Goal: Navigation & Orientation: Find specific page/section

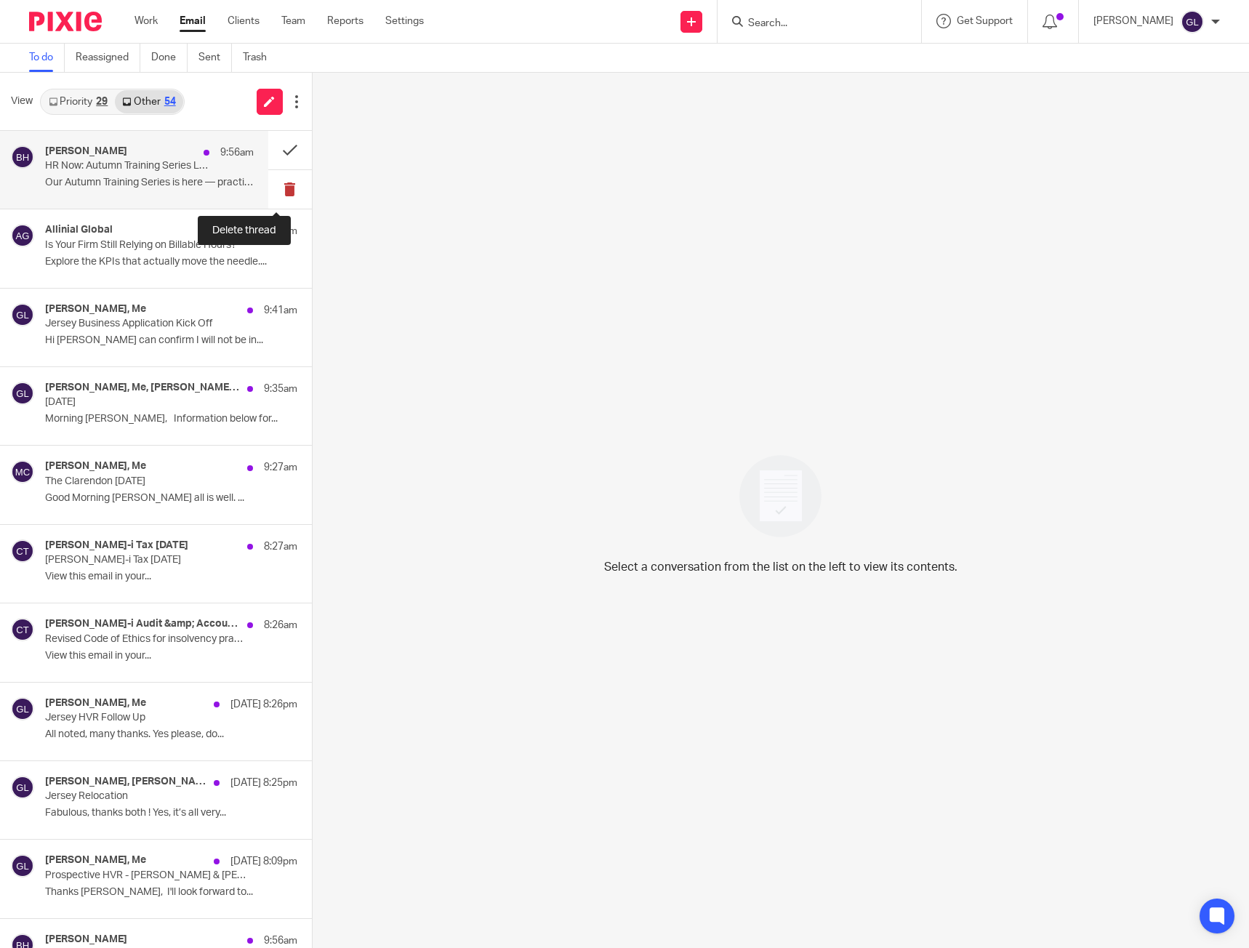
click at [280, 186] on button at bounding box center [290, 189] width 44 height 39
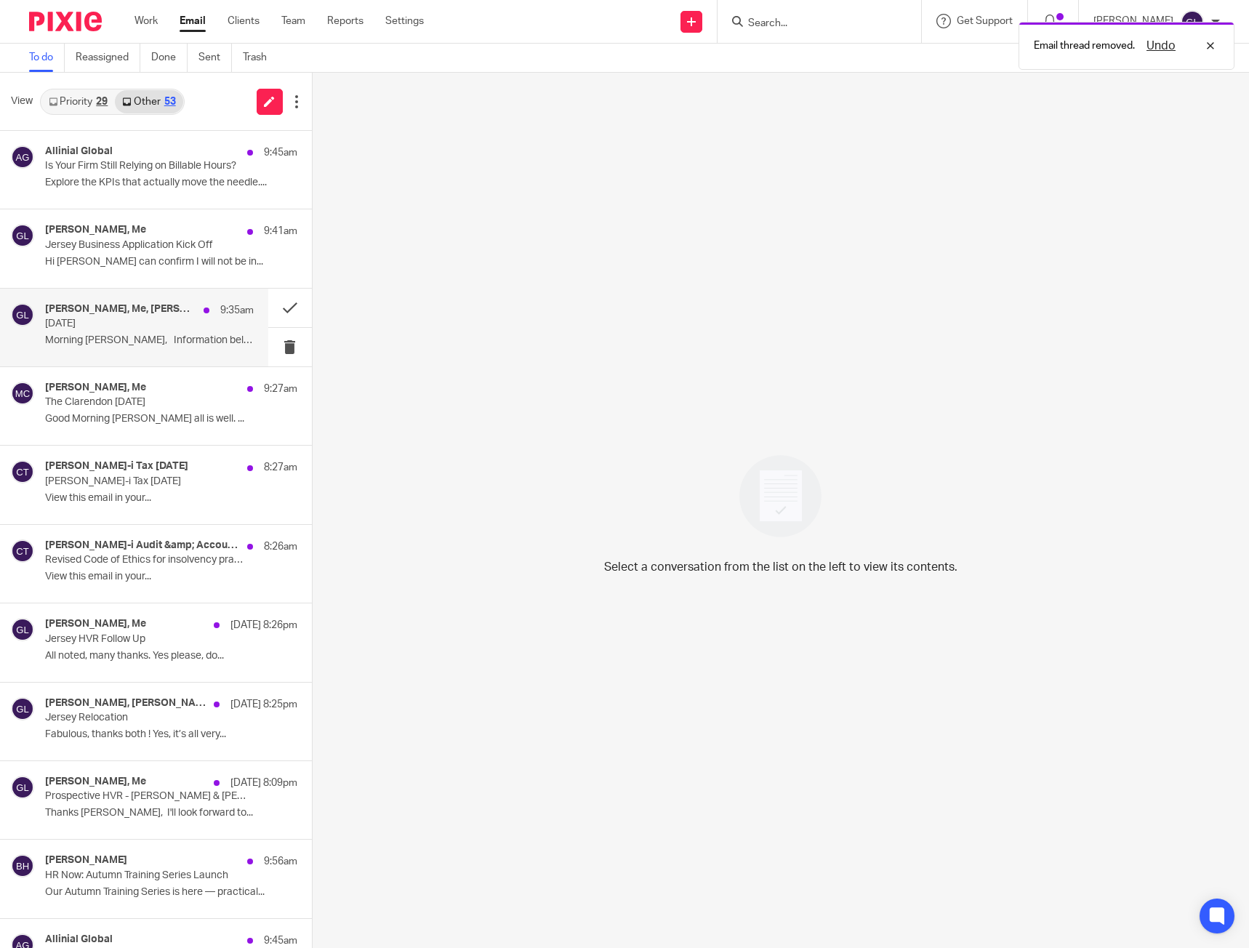
click at [192, 322] on p "[DATE]" at bounding box center [128, 324] width 166 height 12
click at [281, 307] on button at bounding box center [290, 308] width 44 height 39
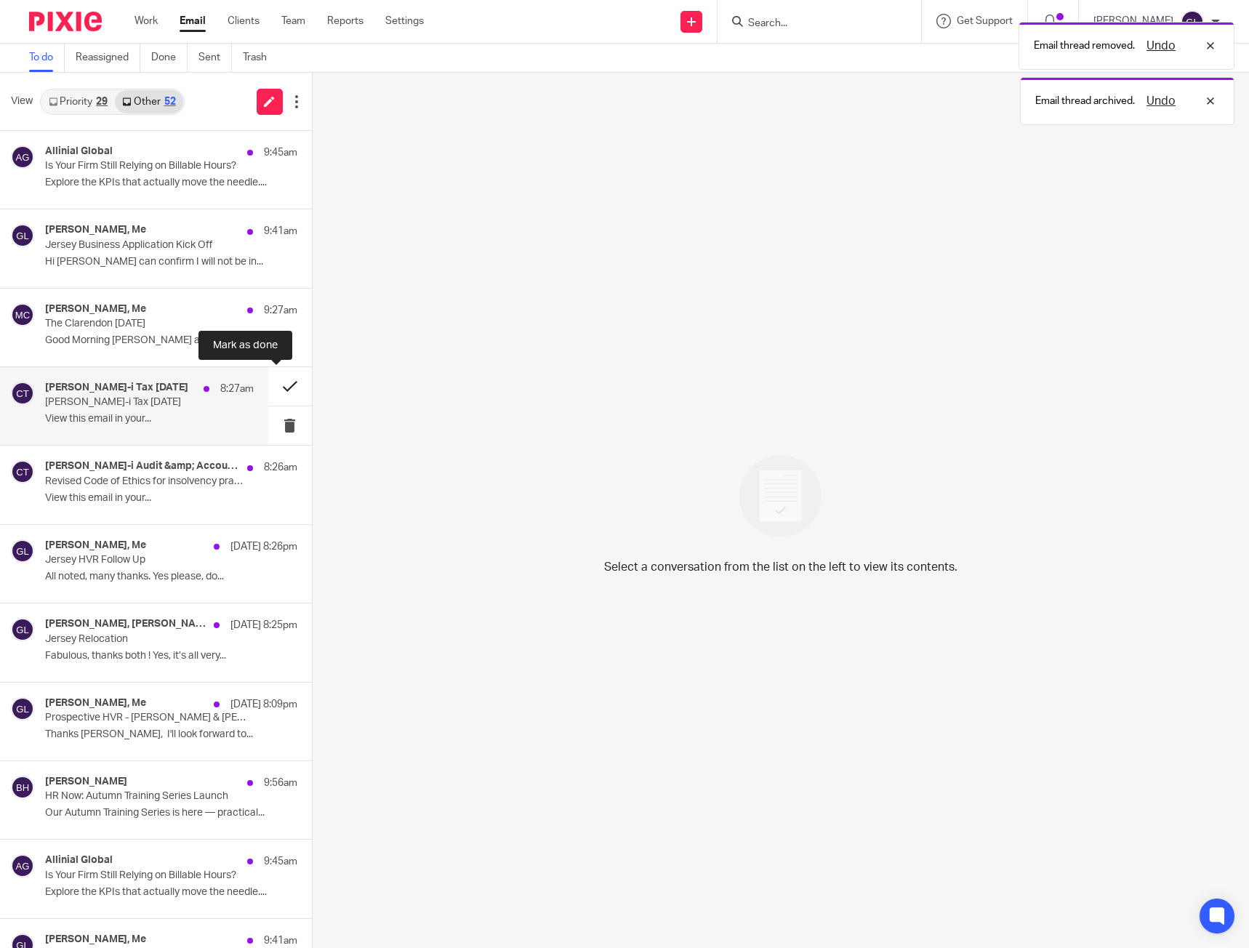
click at [283, 385] on button at bounding box center [290, 386] width 44 height 39
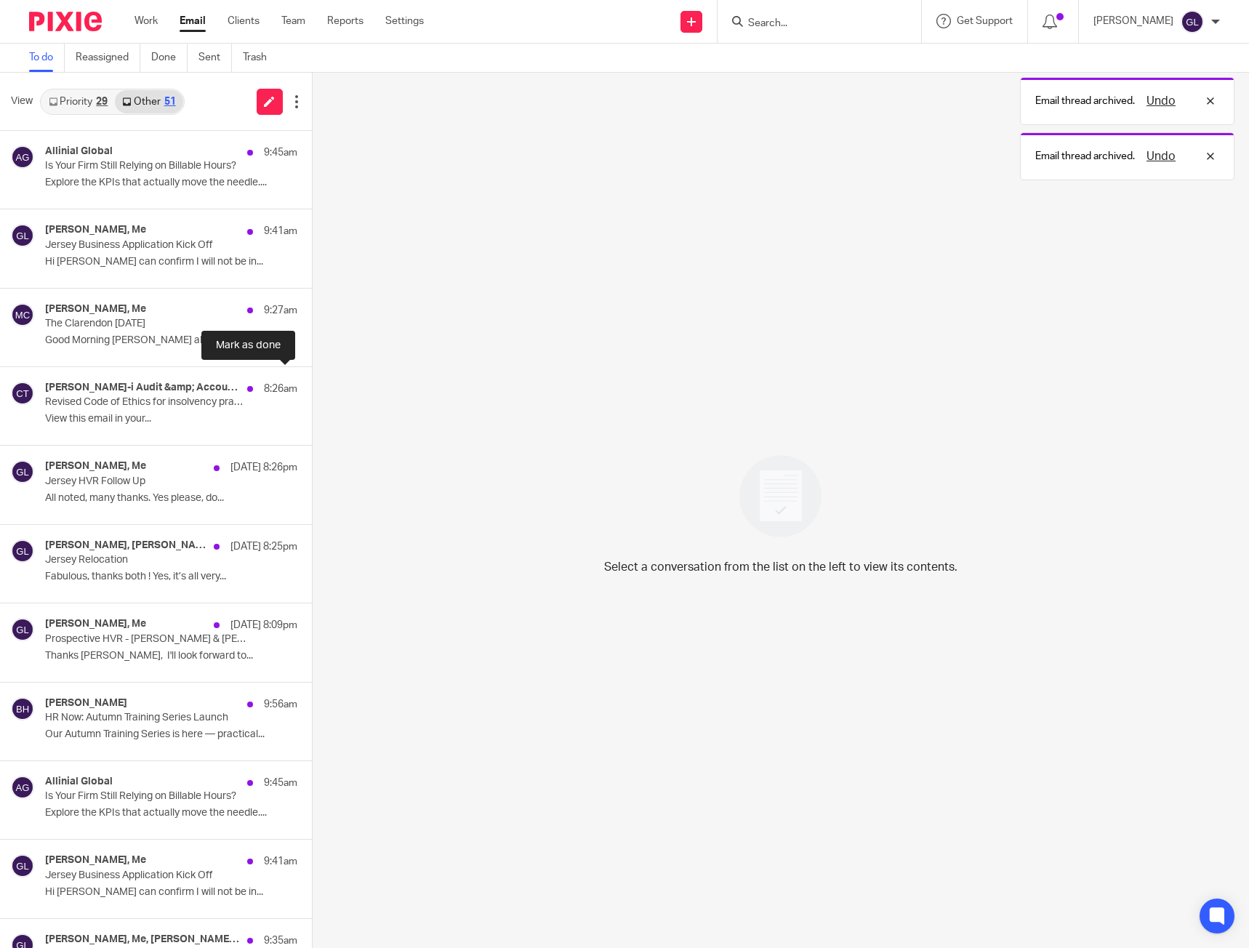
click at [312, 385] on button at bounding box center [318, 386] width 12 height 39
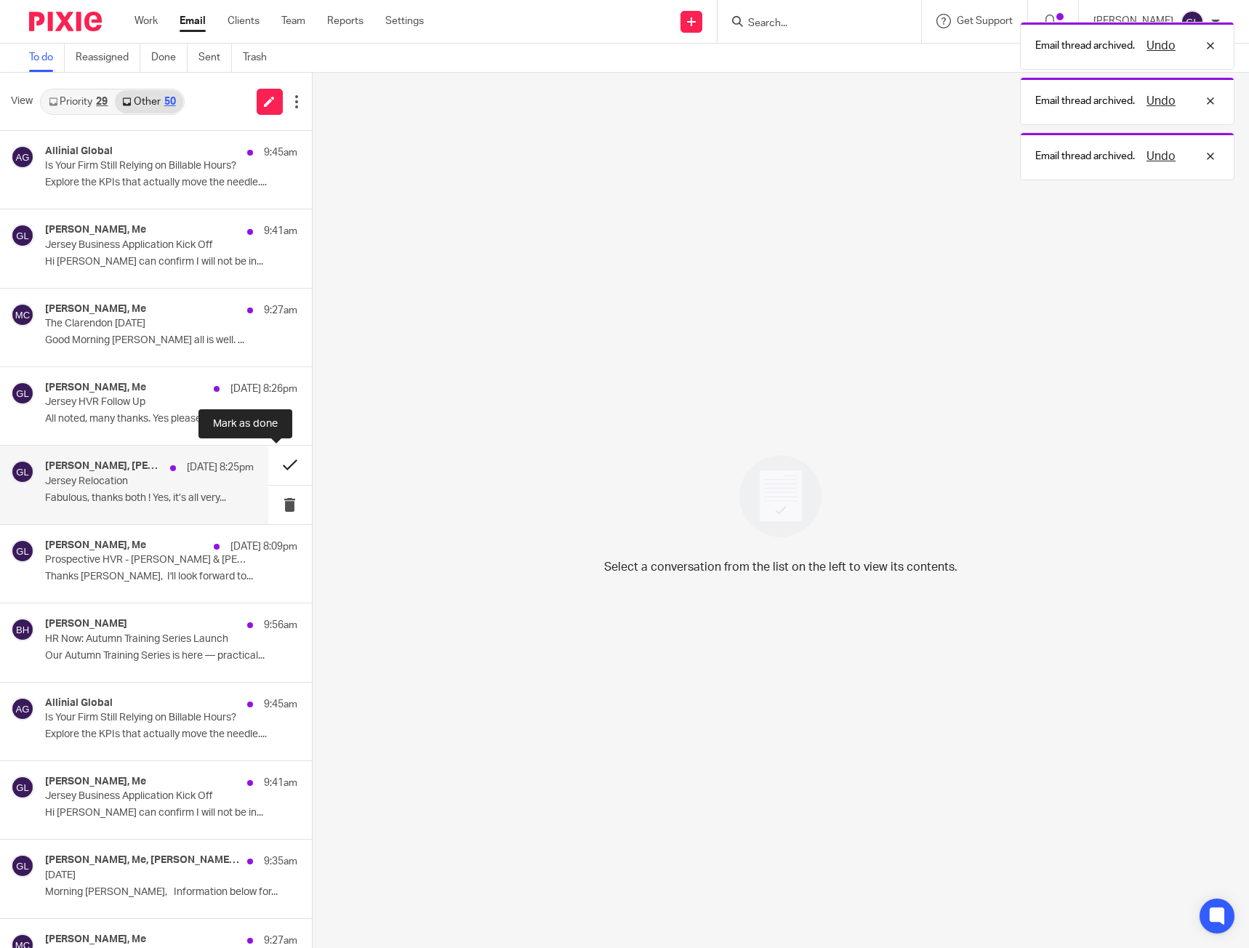
click at [280, 469] on button at bounding box center [290, 465] width 44 height 39
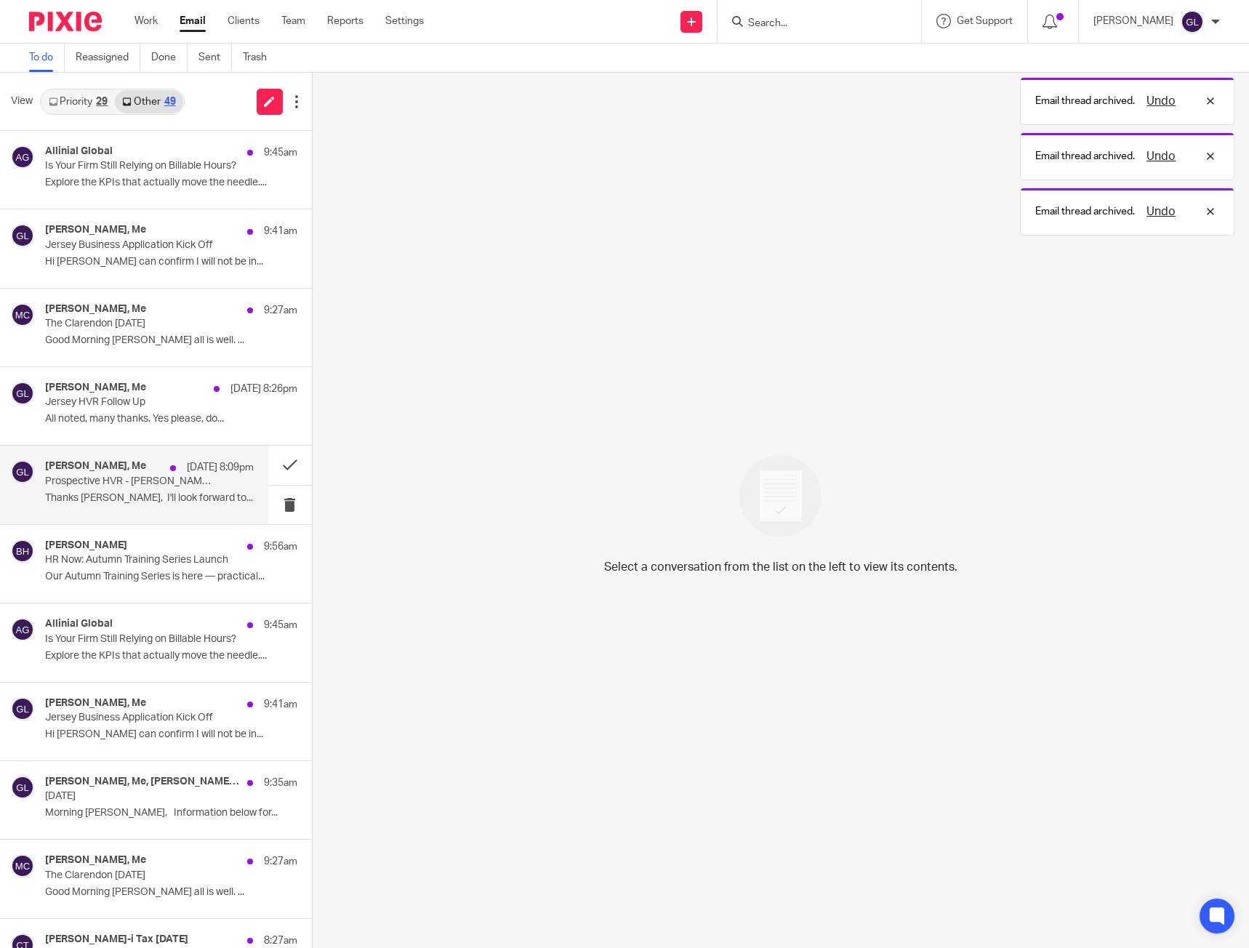
click at [205, 474] on p "[DATE] 8:09pm" at bounding box center [220, 467] width 67 height 15
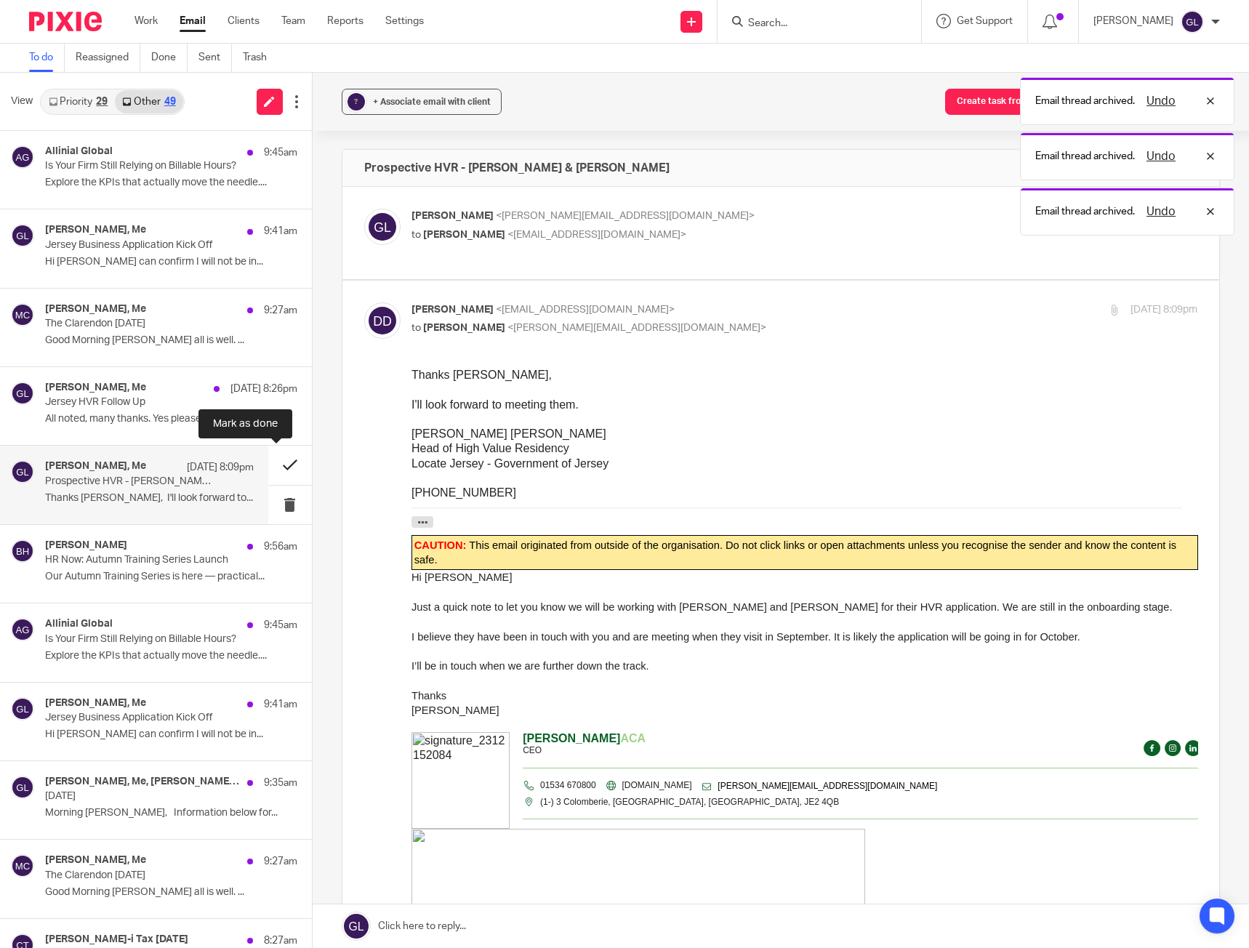
click at [274, 470] on button at bounding box center [290, 465] width 44 height 39
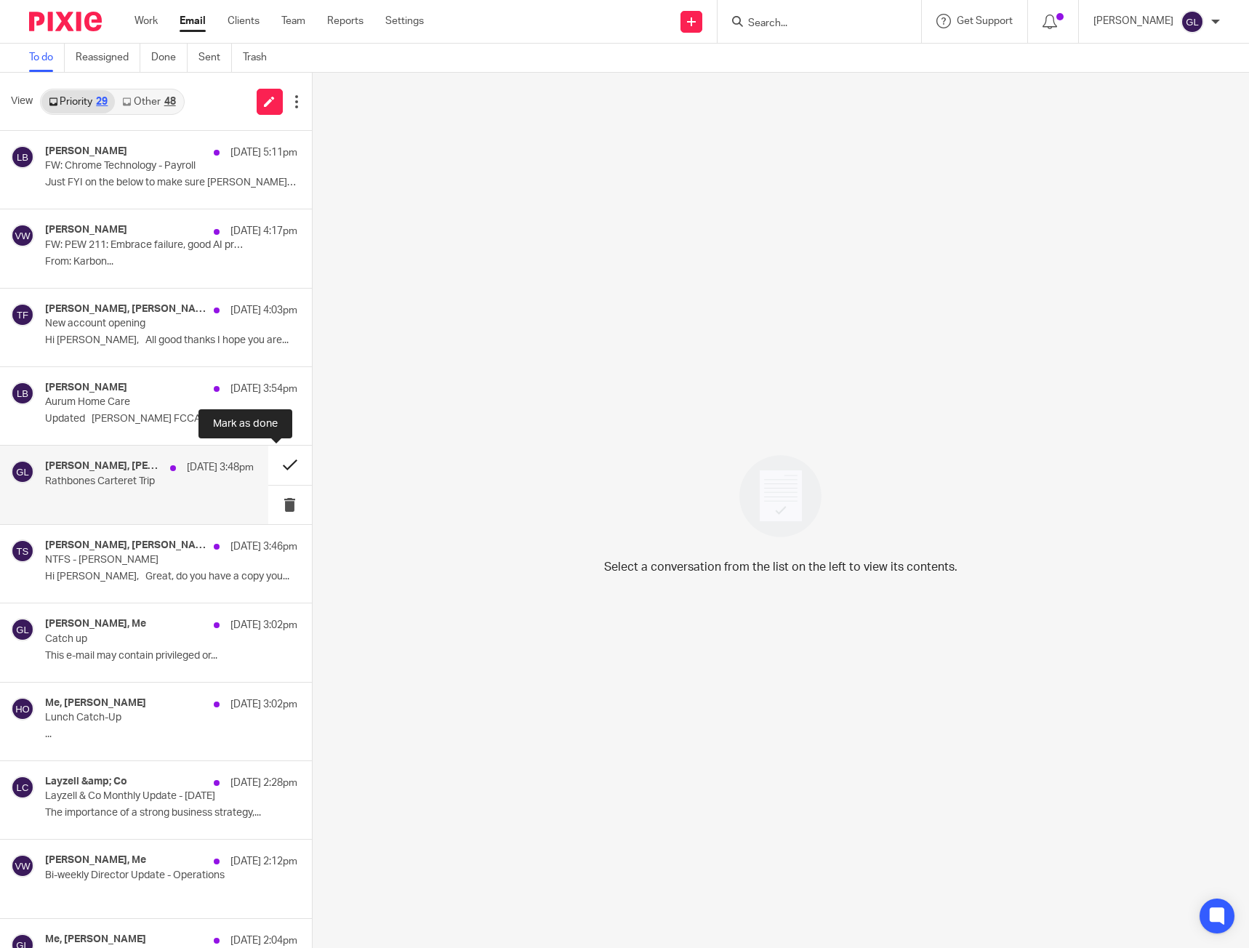
click at [276, 466] on button at bounding box center [290, 465] width 44 height 39
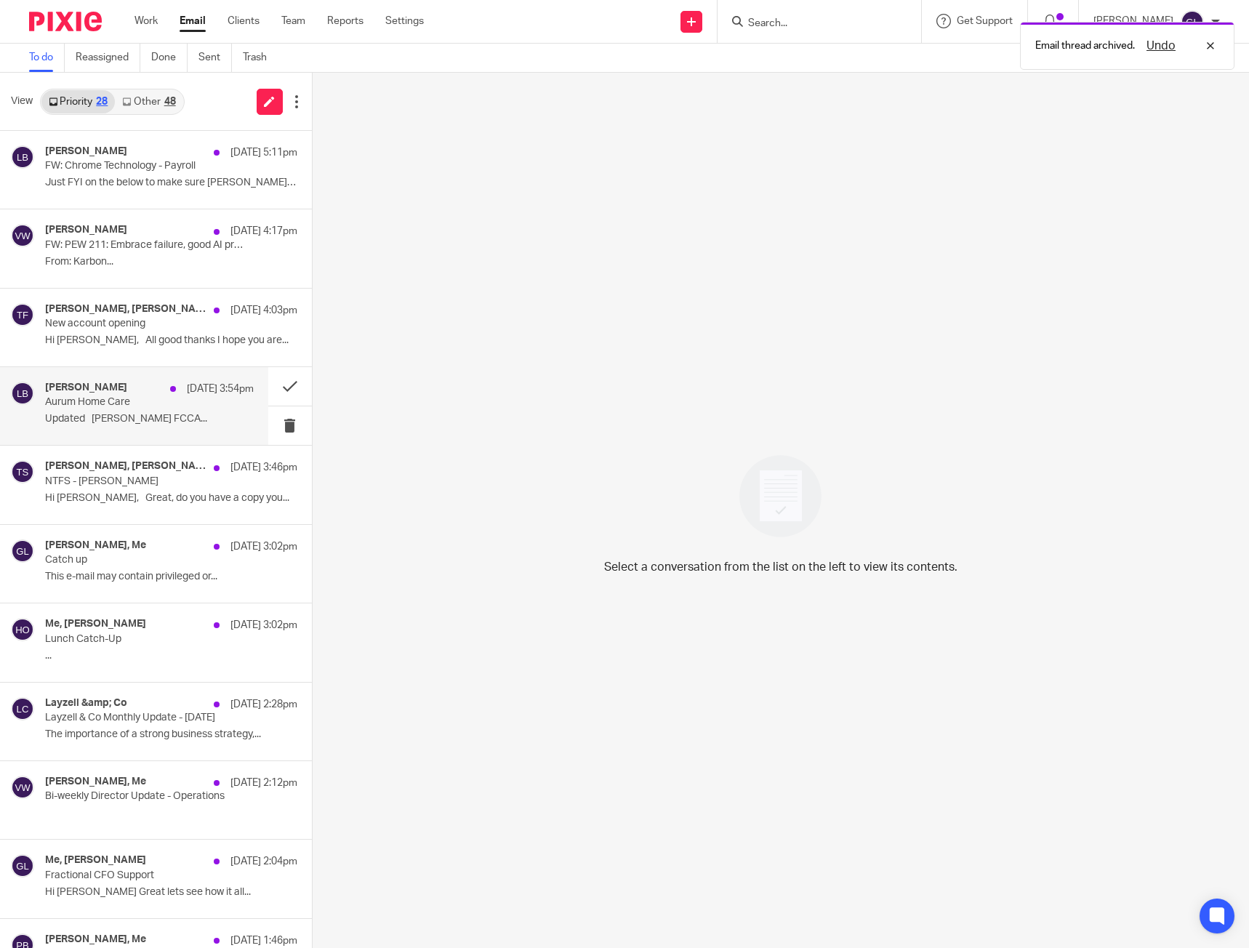
click at [219, 425] on p "Updated Lawrence Boléat FCCA..." at bounding box center [149, 419] width 209 height 12
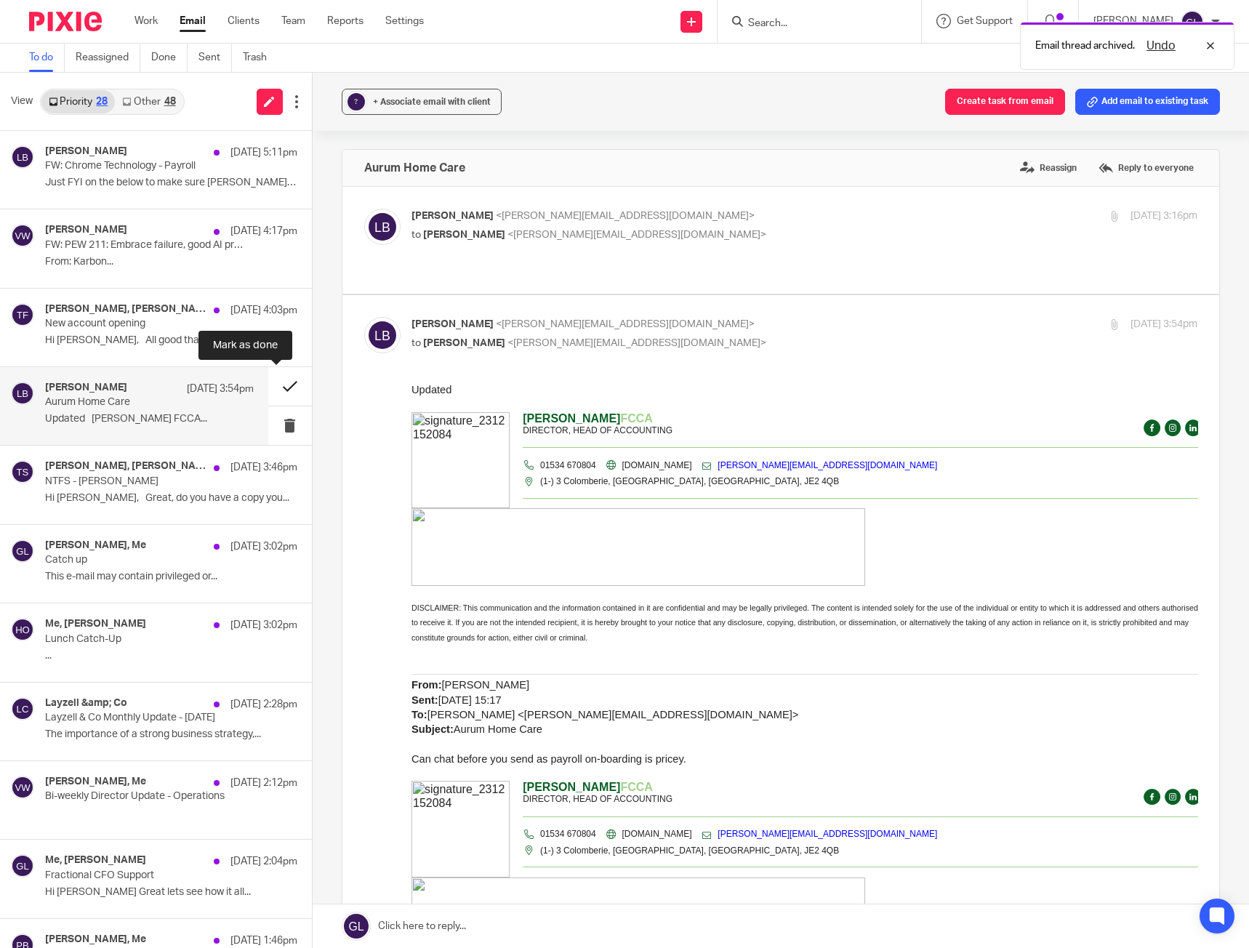
click at [273, 387] on button at bounding box center [290, 386] width 44 height 39
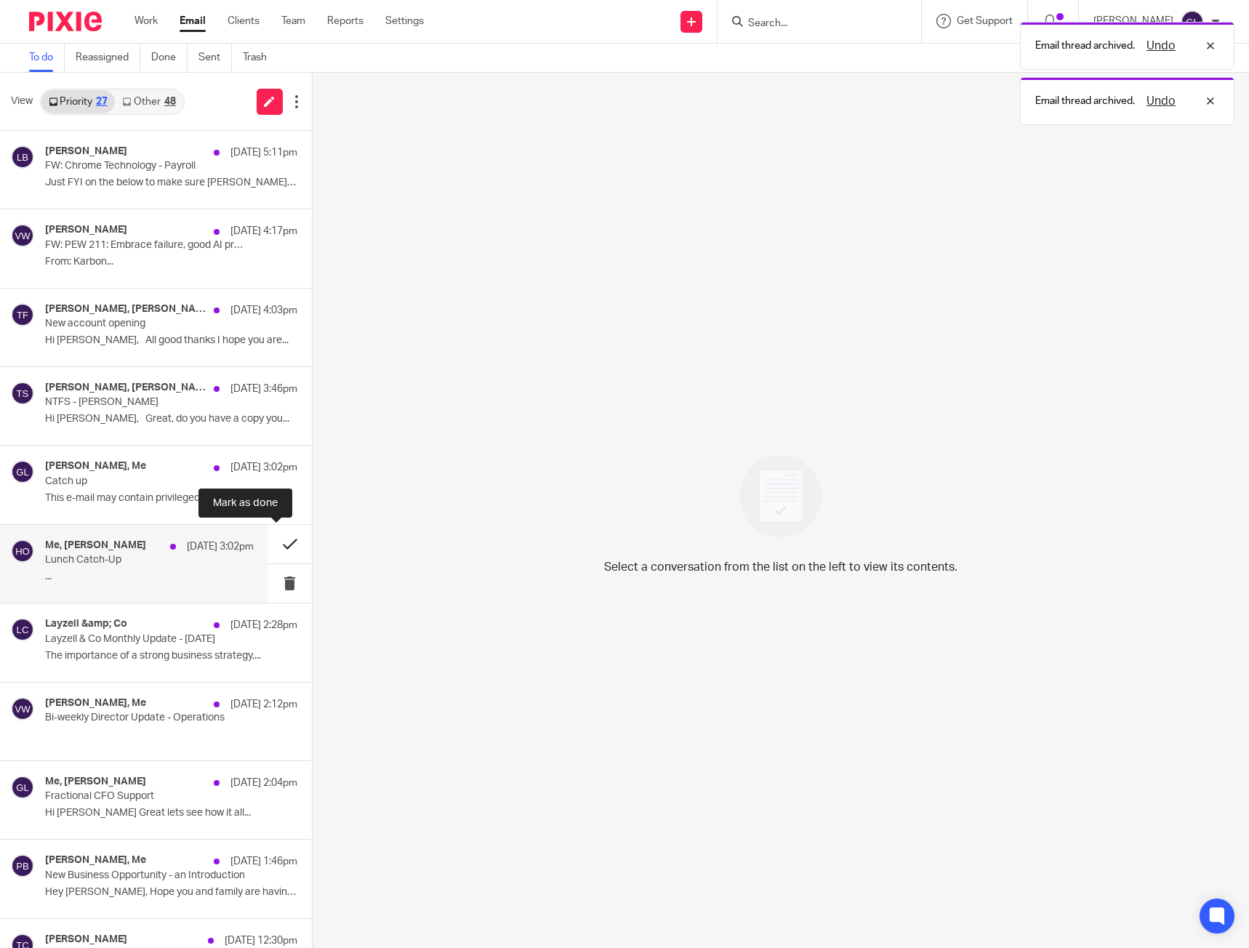
click at [268, 541] on button at bounding box center [290, 544] width 44 height 39
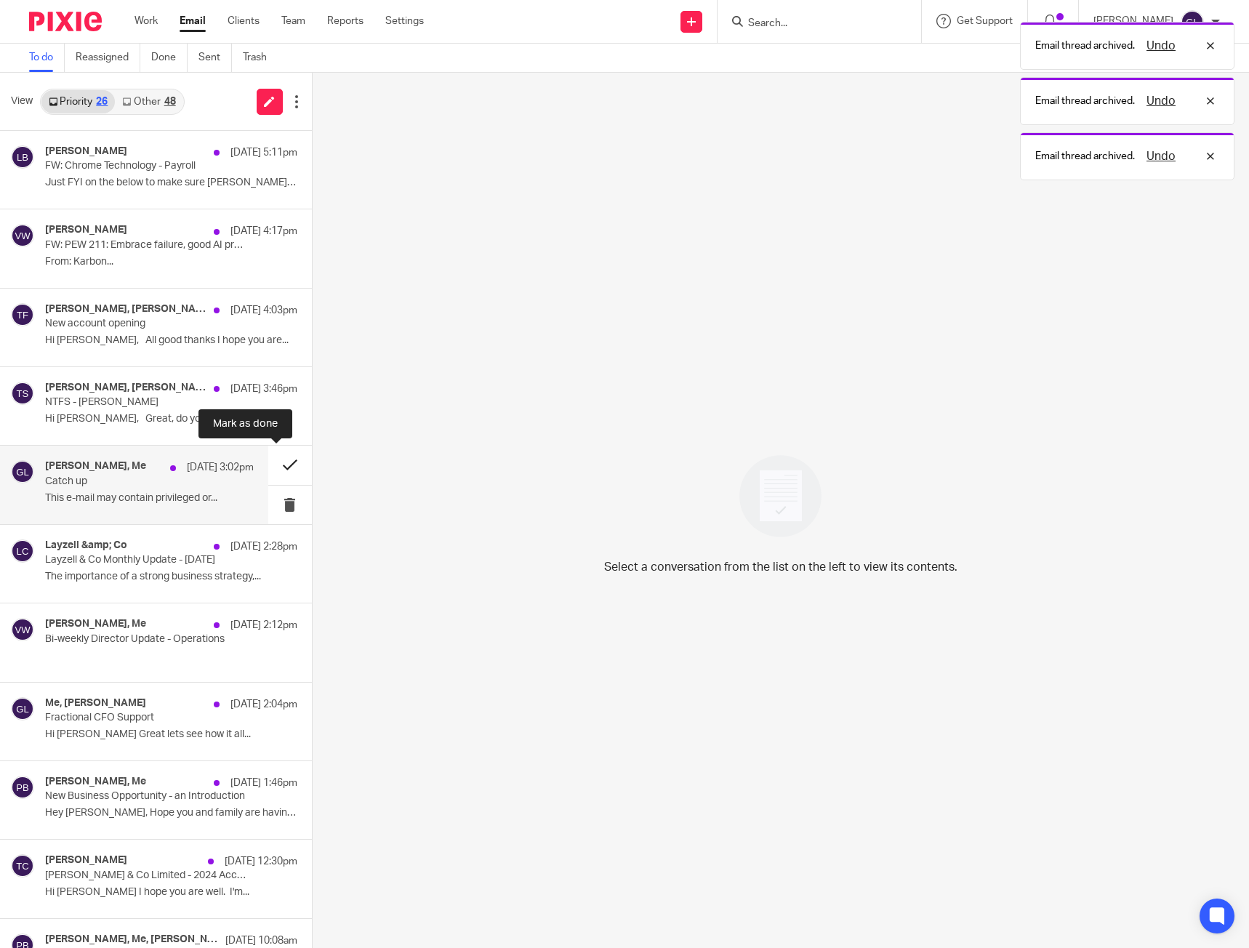
click at [268, 462] on button at bounding box center [290, 465] width 44 height 39
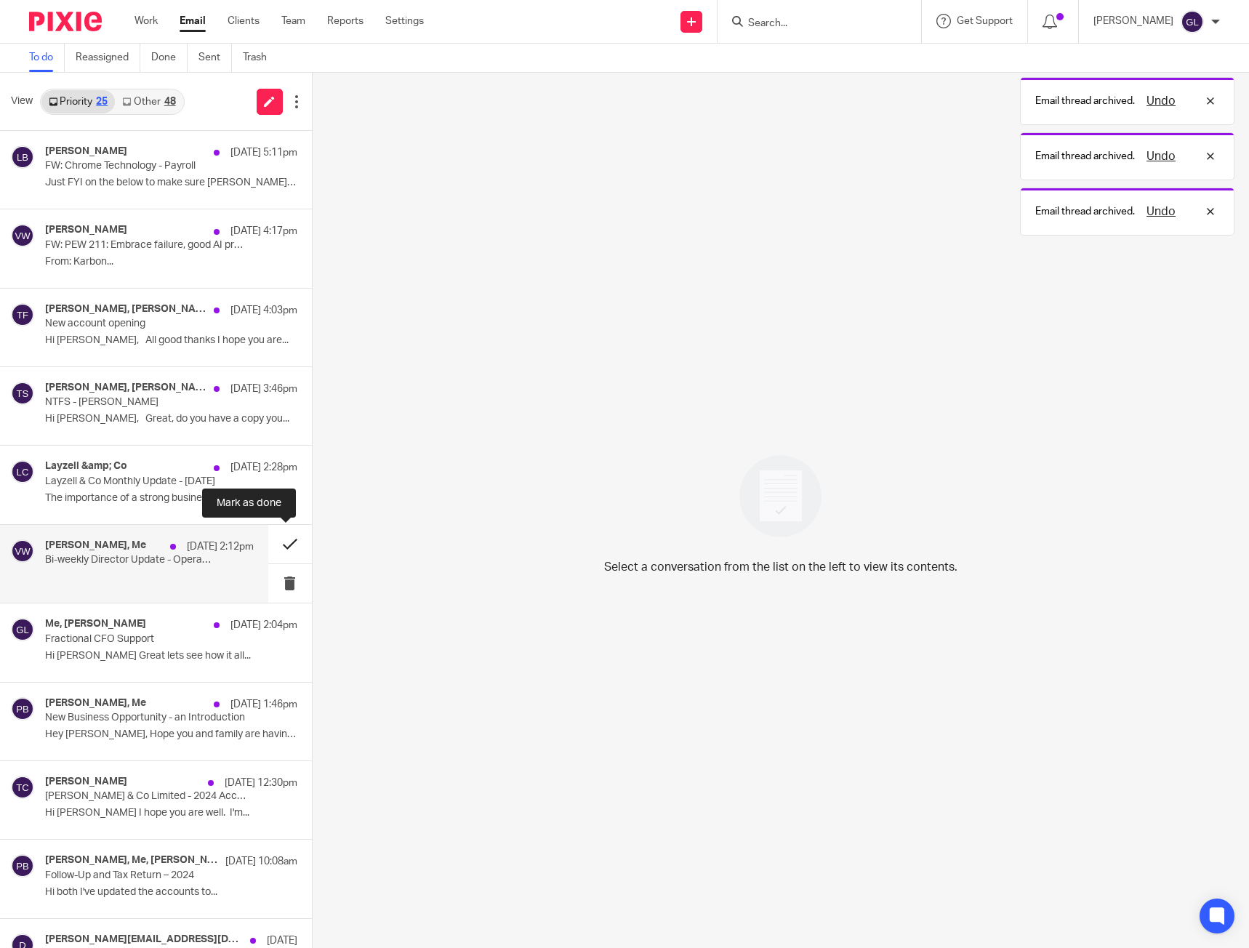
click at [282, 538] on button at bounding box center [290, 544] width 44 height 39
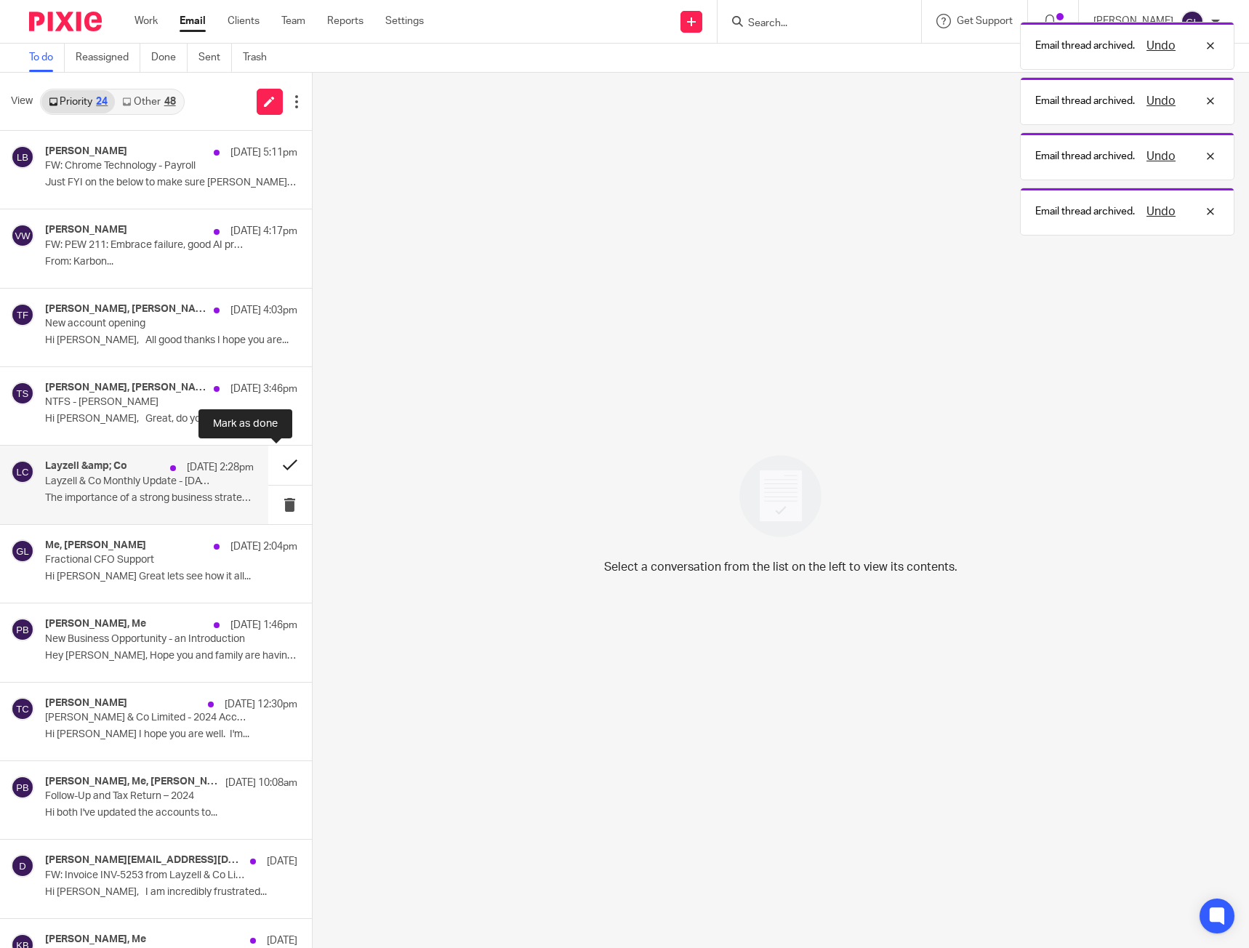
click at [271, 457] on button at bounding box center [290, 465] width 44 height 39
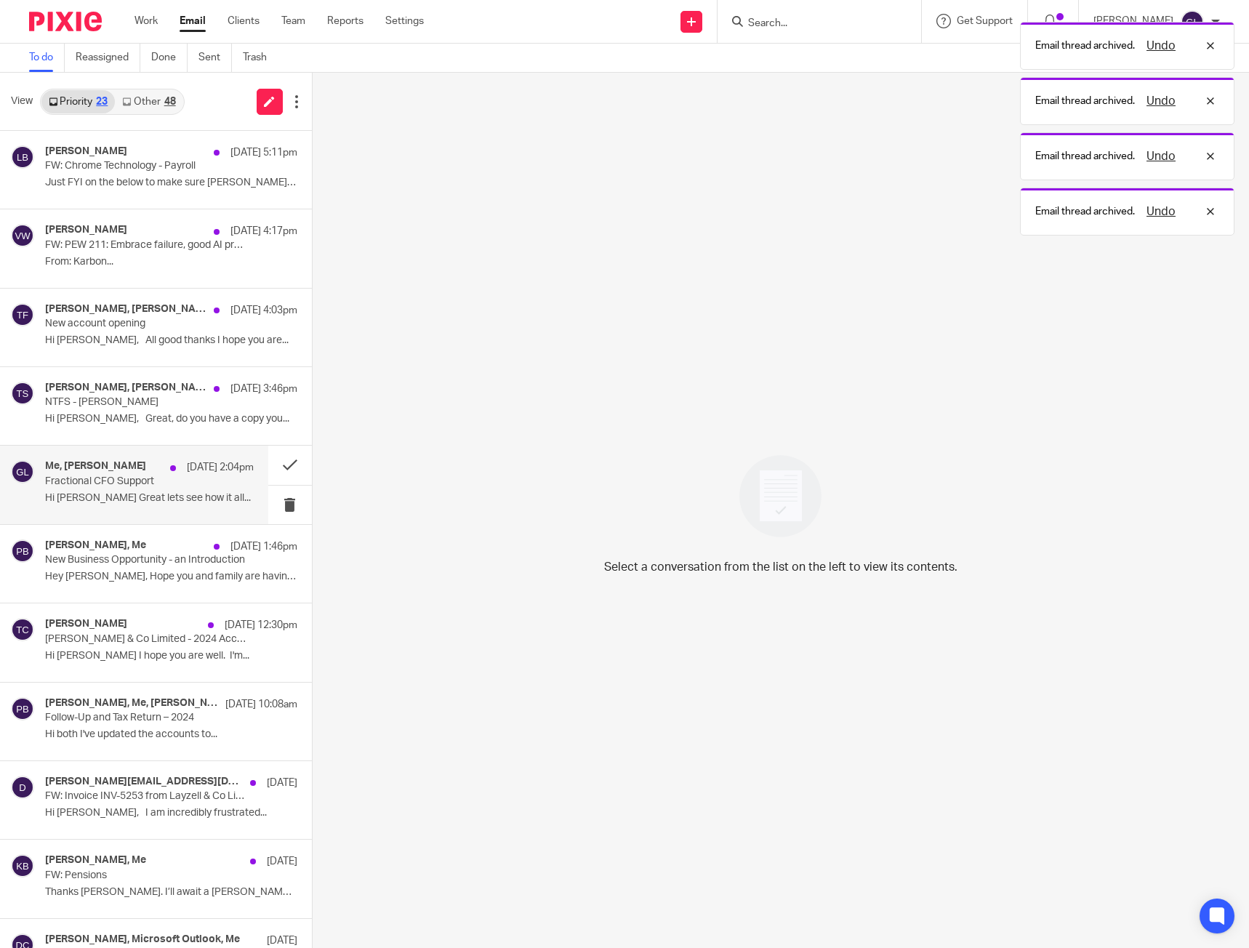
click at [185, 492] on p "Hi Greg Great lets see how it all..." at bounding box center [149, 498] width 209 height 12
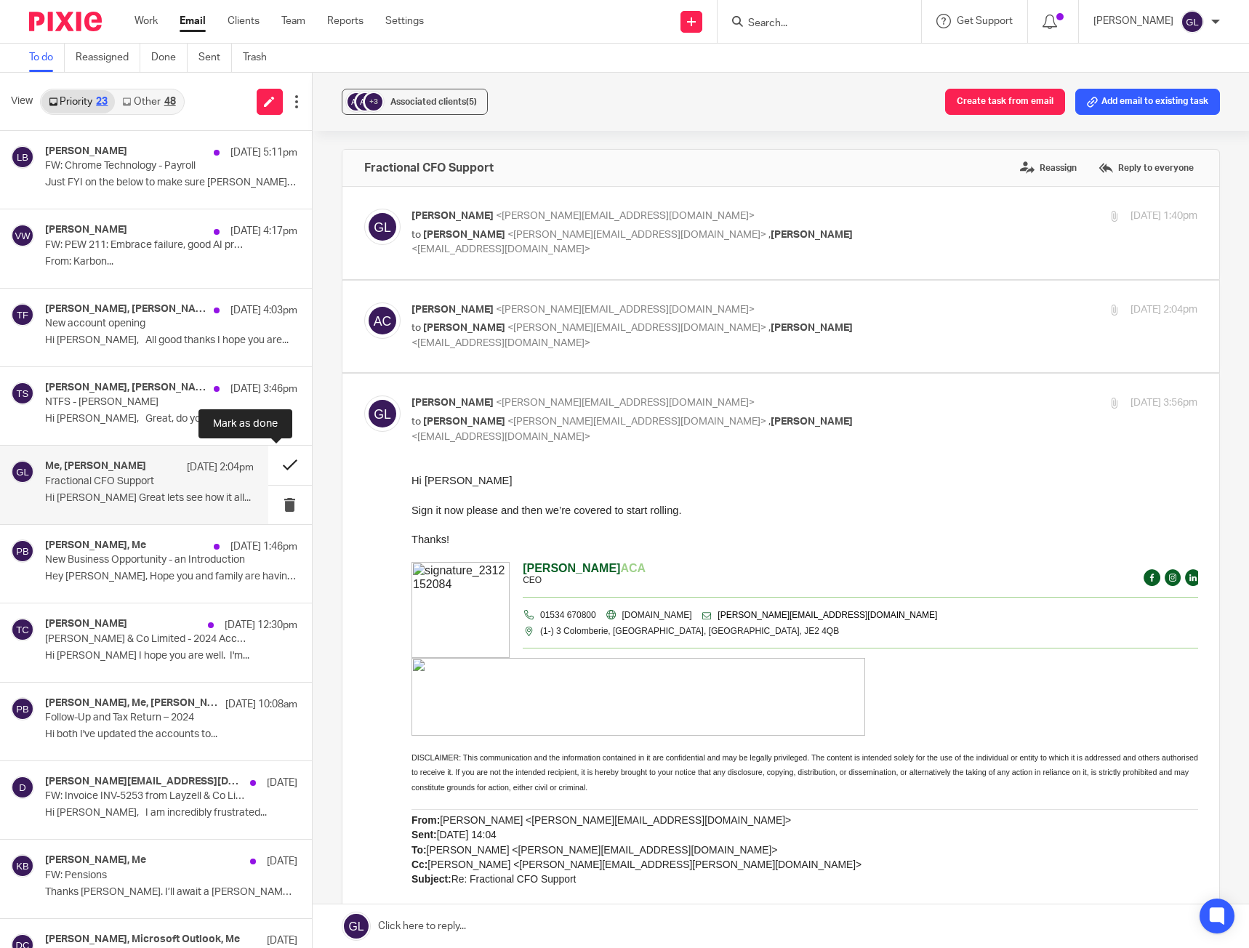
click at [281, 456] on button at bounding box center [290, 465] width 44 height 39
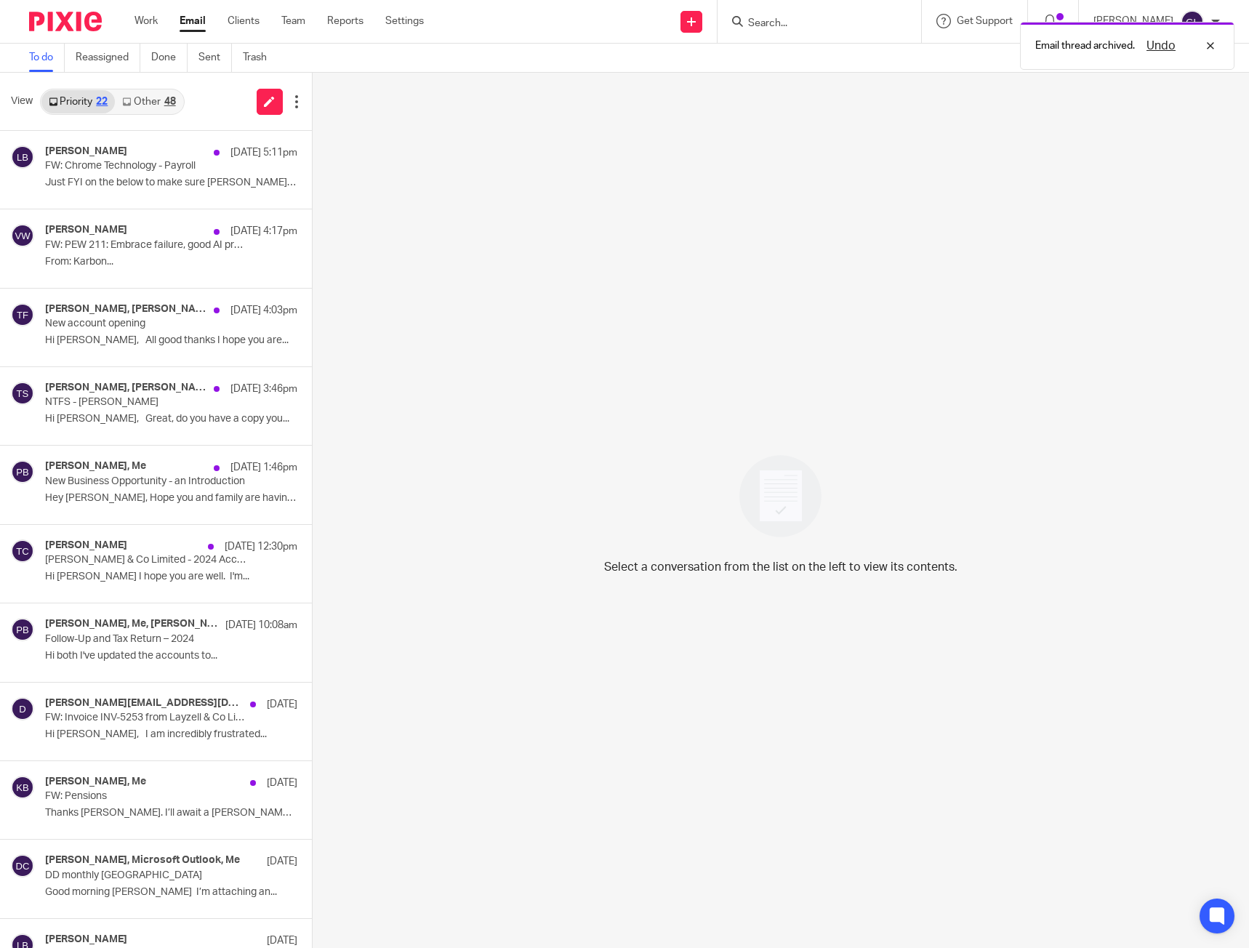
click at [143, 102] on link "Other 48" at bounding box center [149, 101] width 68 height 23
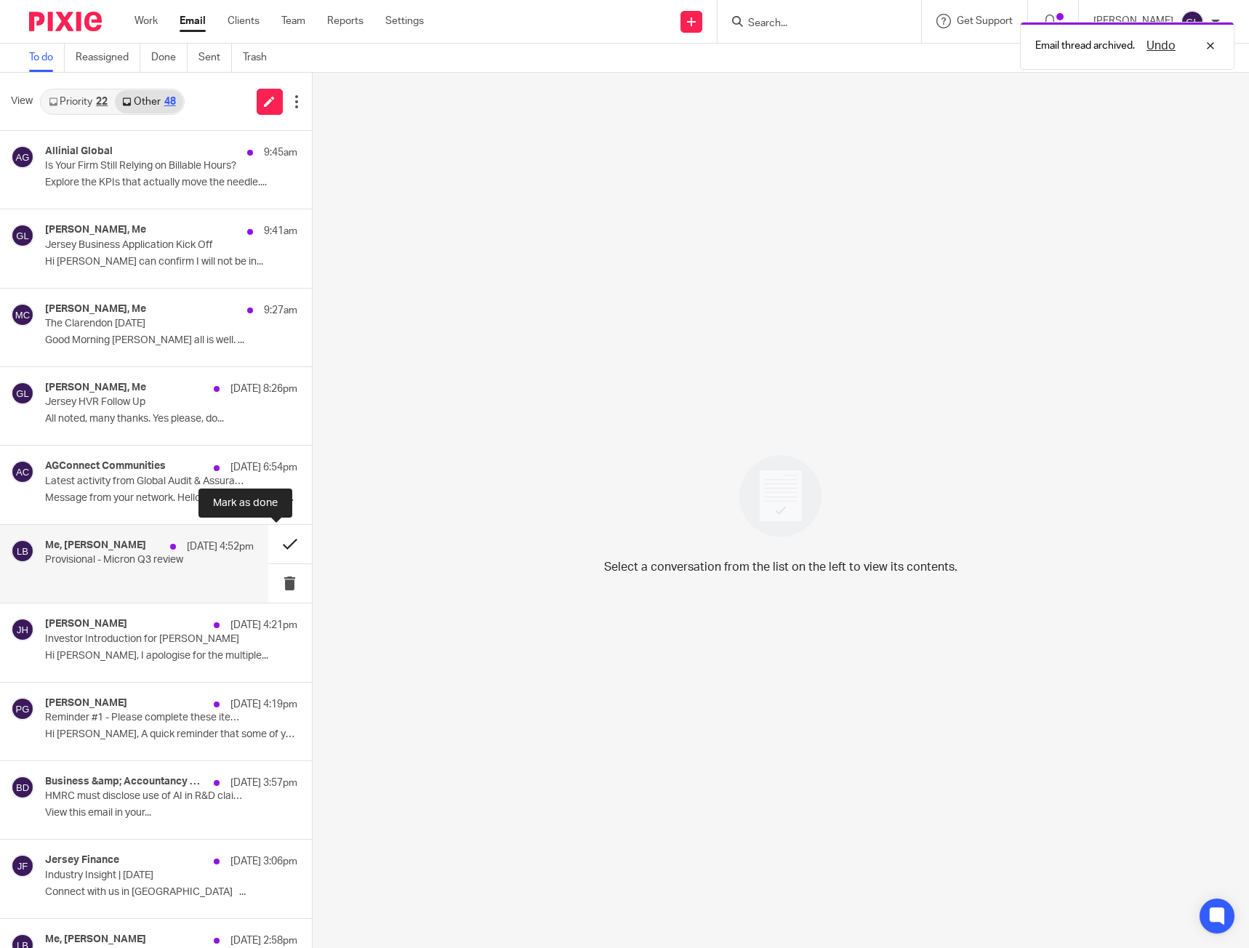
click at [273, 537] on button at bounding box center [290, 544] width 44 height 39
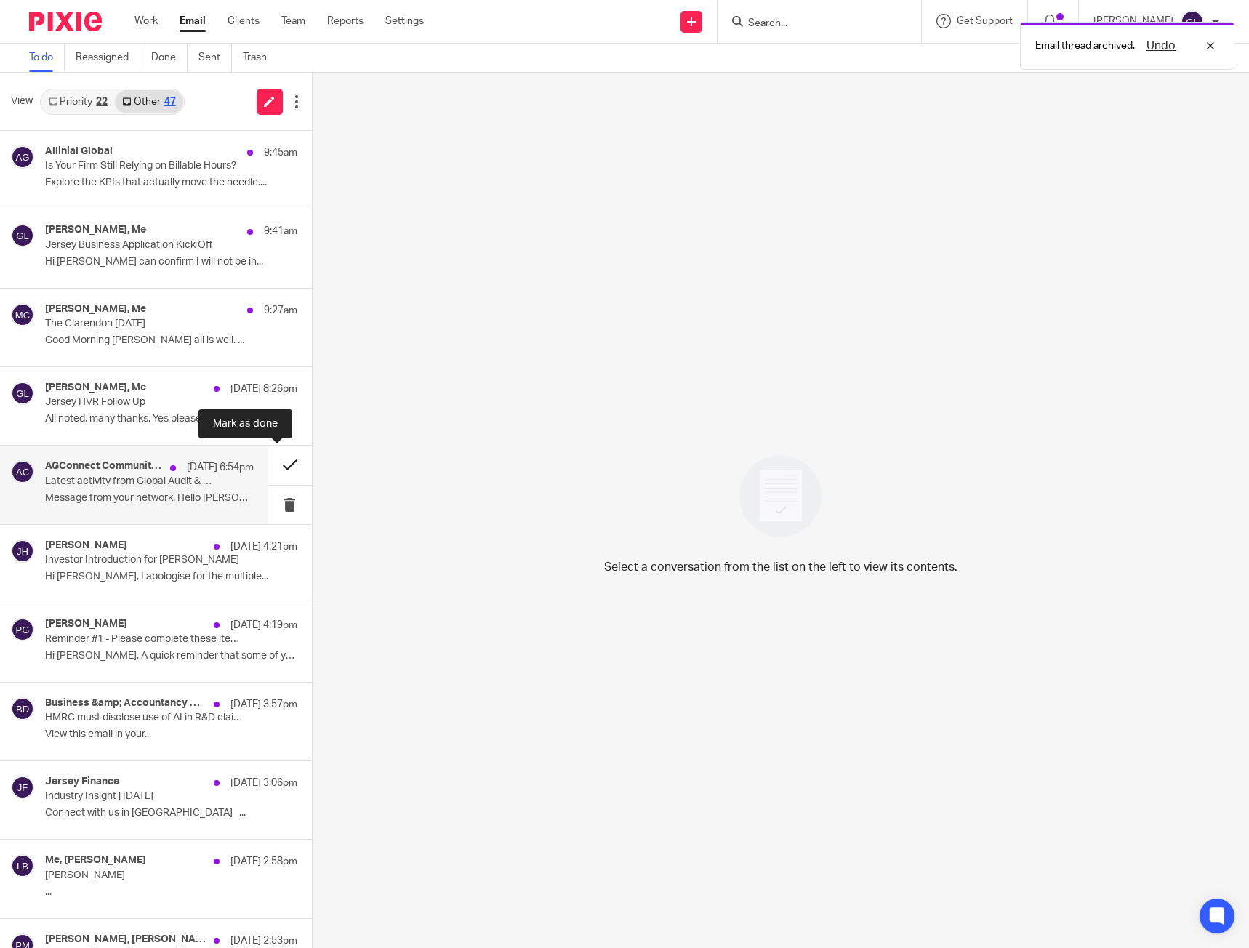
click at [280, 460] on button at bounding box center [290, 465] width 44 height 39
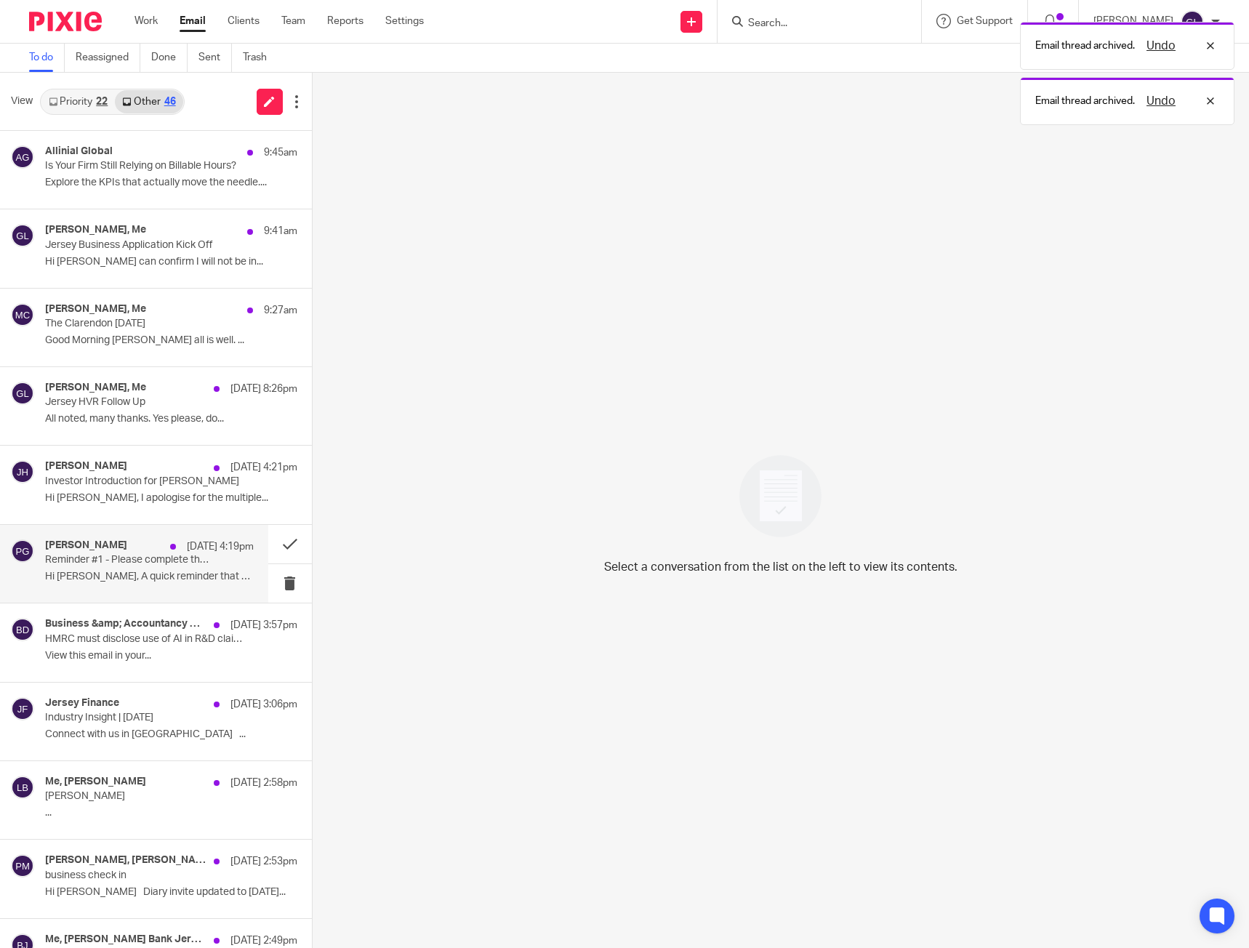
click at [161, 576] on p "Hi Greg, A quick reminder that some of your..." at bounding box center [149, 577] width 209 height 12
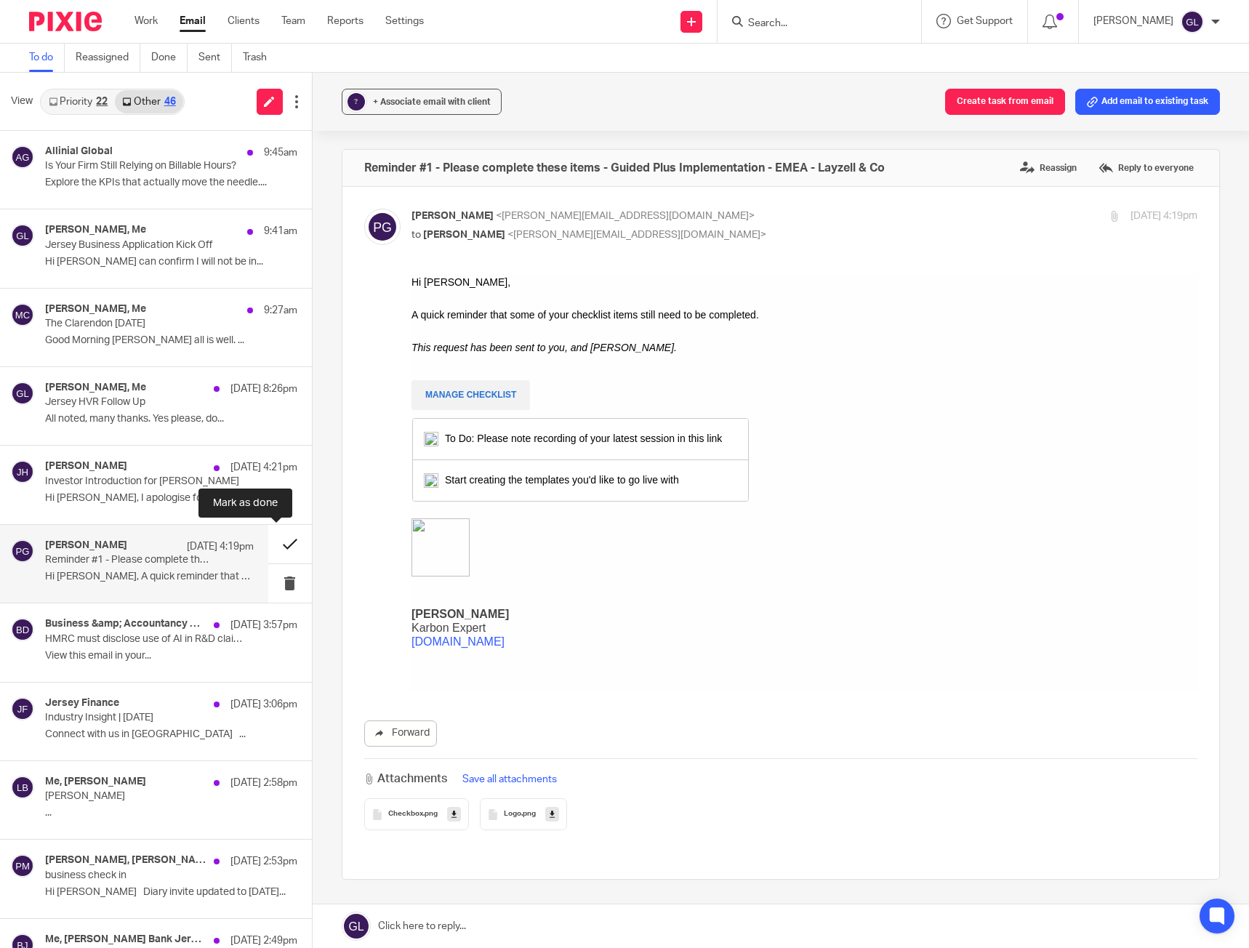
click at [283, 542] on button at bounding box center [290, 544] width 44 height 39
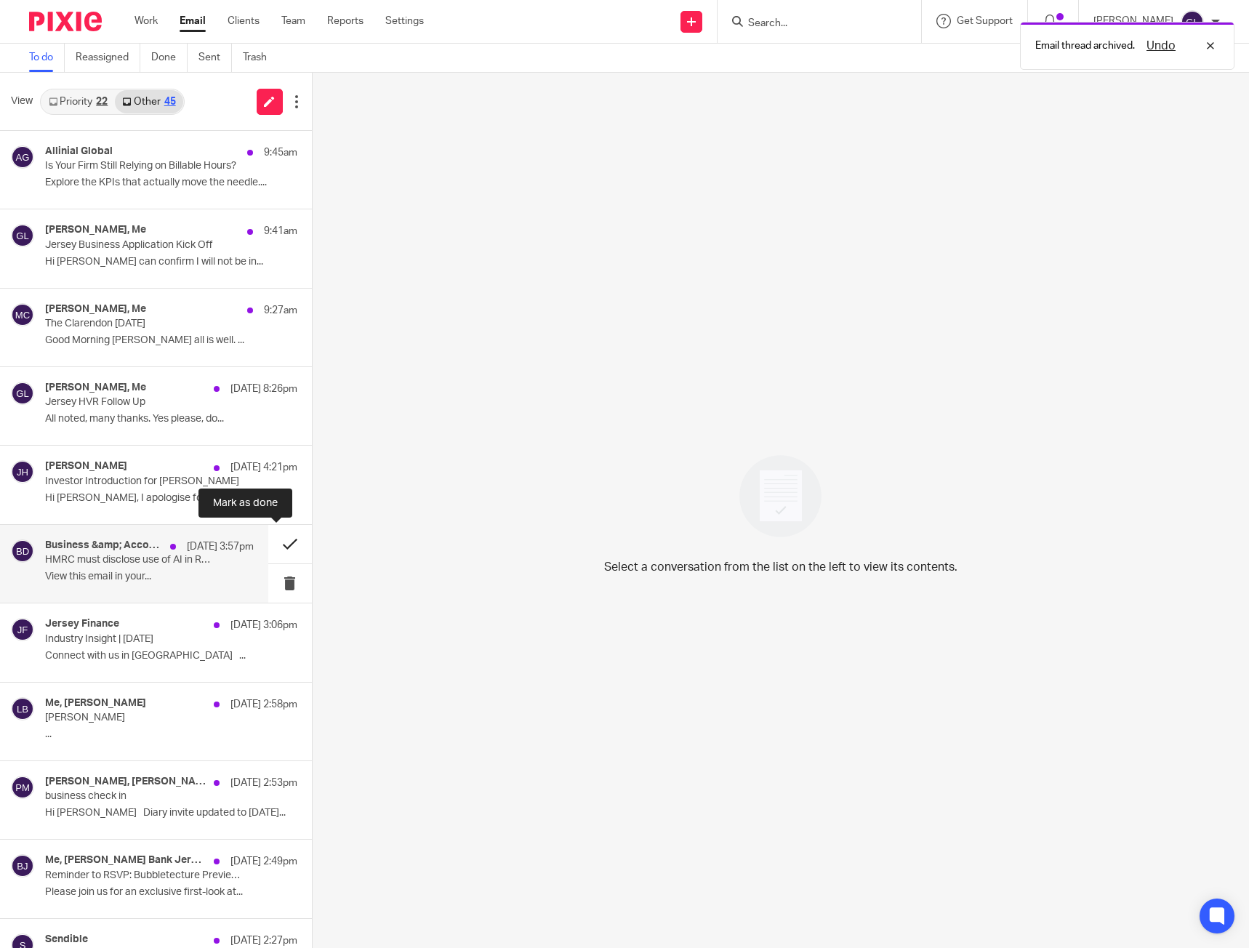
click at [279, 542] on button at bounding box center [290, 544] width 44 height 39
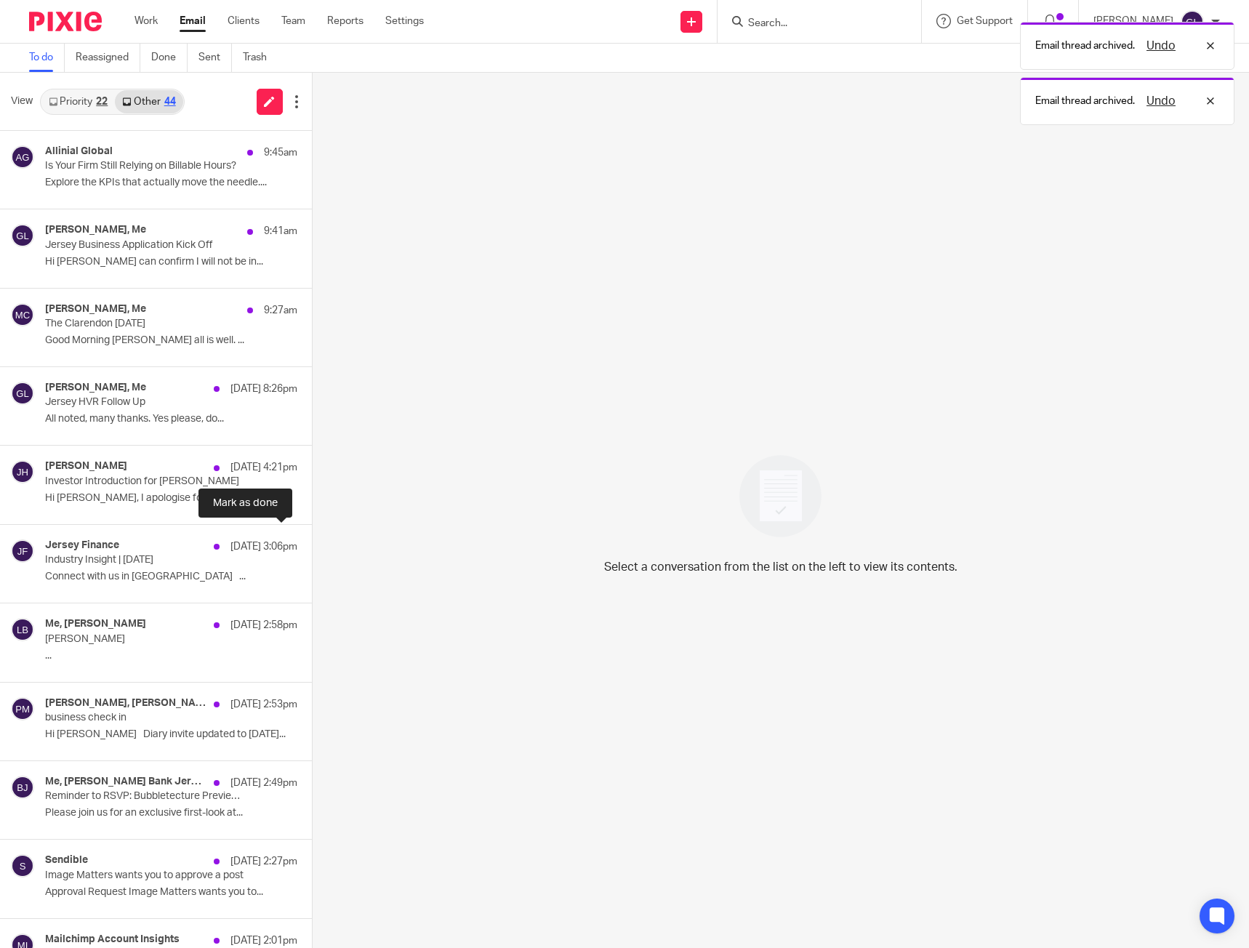
click at [312, 542] on button at bounding box center [318, 544] width 12 height 39
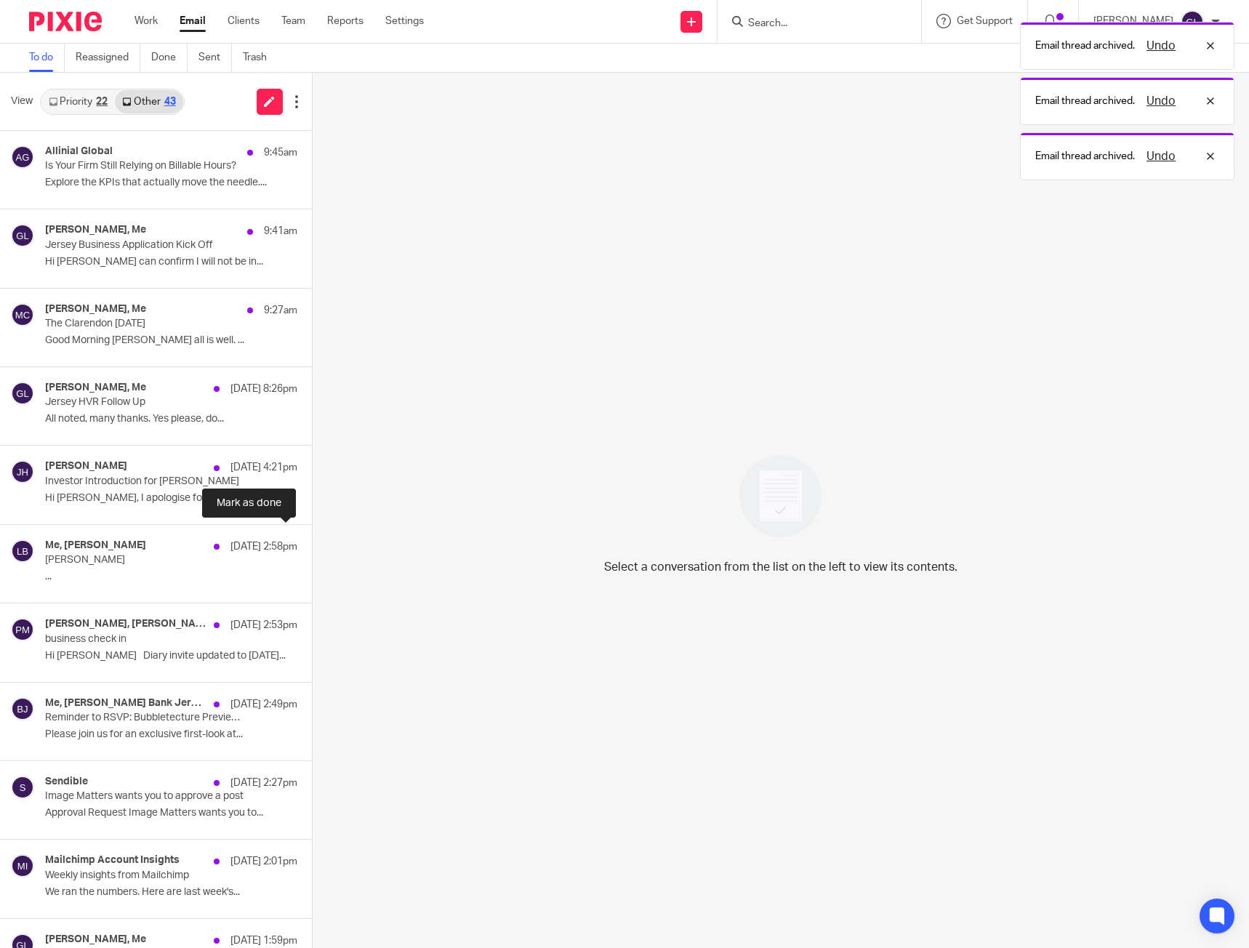
click at [312, 542] on button at bounding box center [318, 544] width 12 height 39
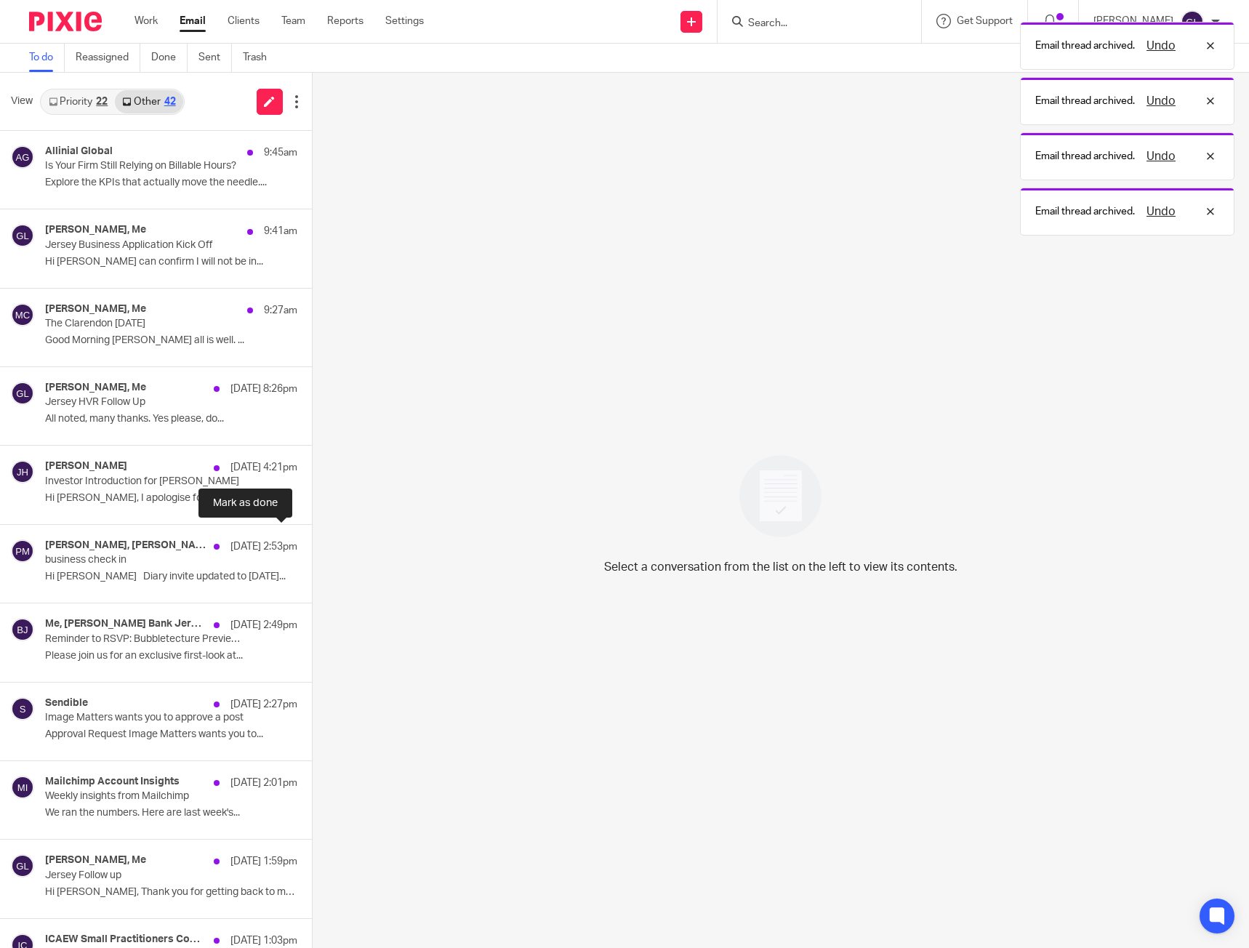
click at [312, 542] on button at bounding box center [318, 544] width 12 height 39
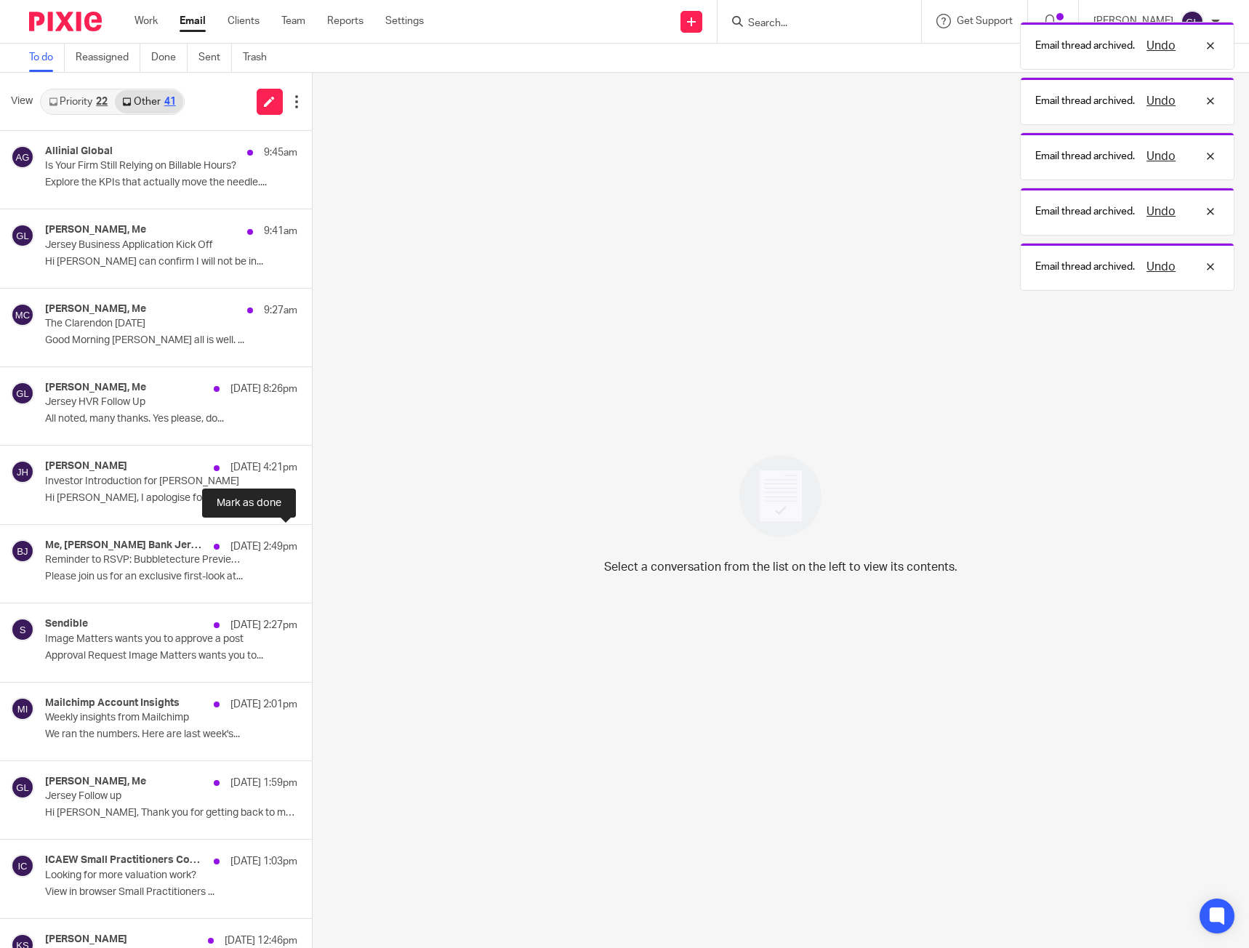
click at [312, 542] on button at bounding box center [318, 544] width 12 height 39
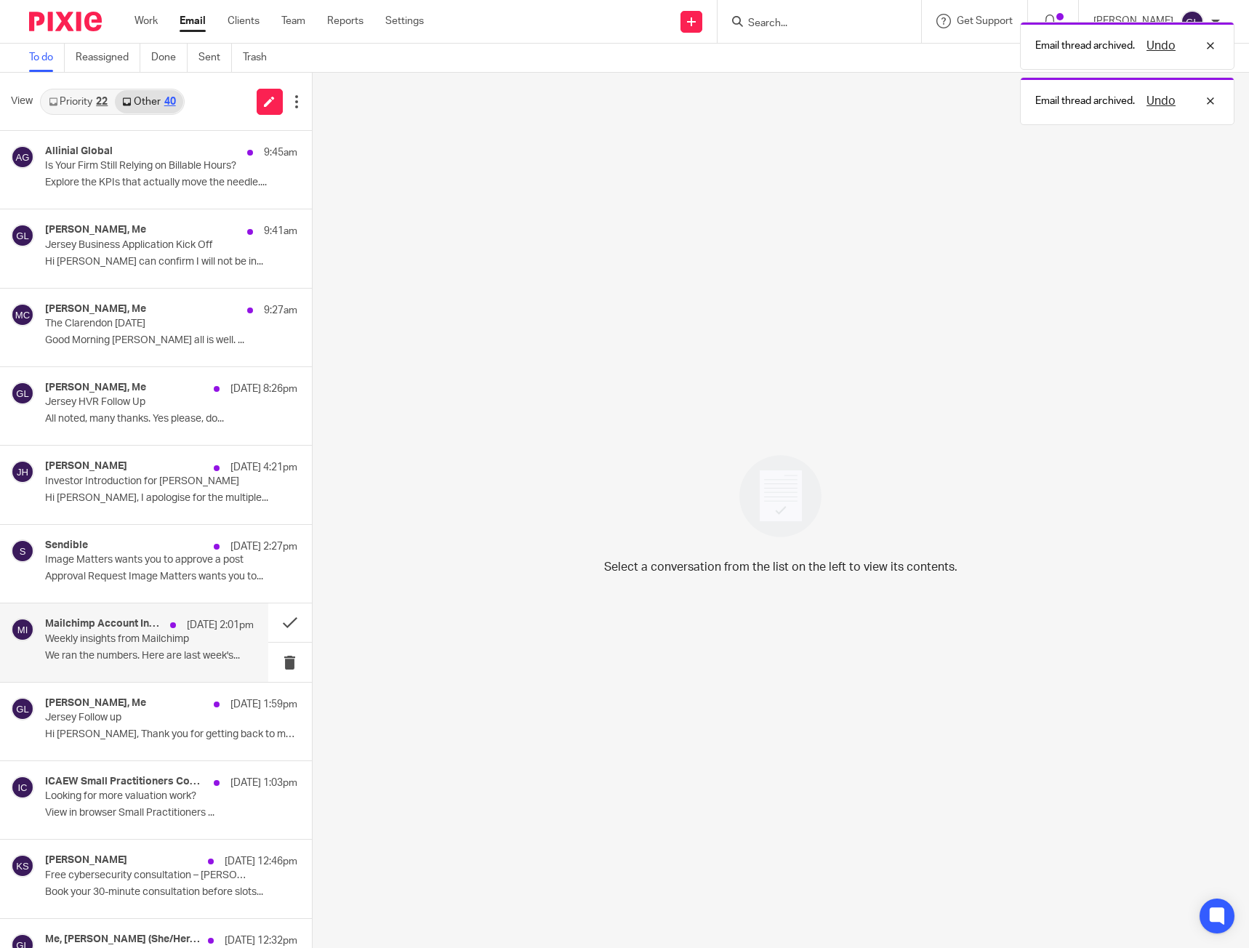
click at [192, 635] on p "Weekly insights from Mailchimp" at bounding box center [128, 639] width 166 height 12
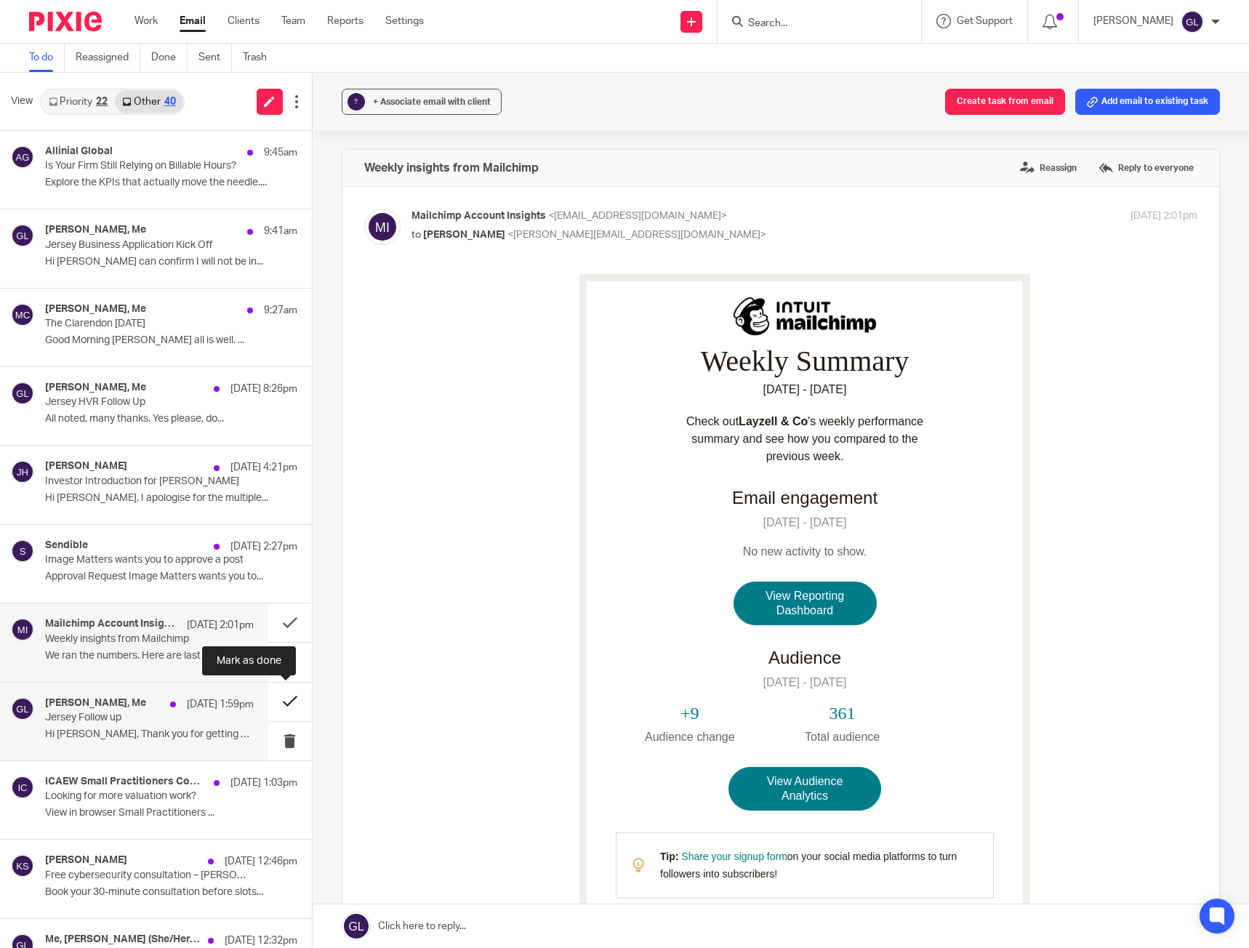
click at [270, 702] on button at bounding box center [290, 702] width 44 height 39
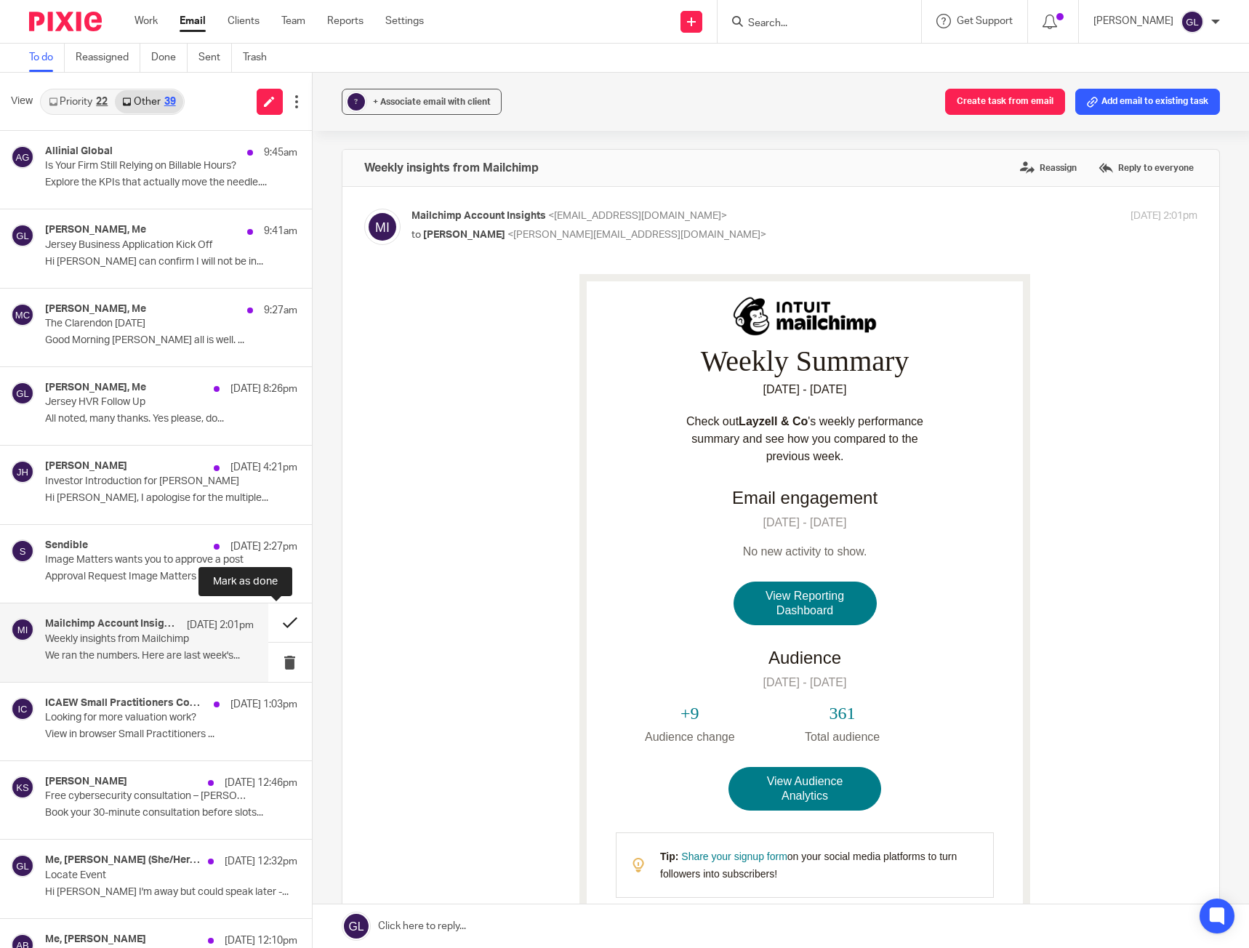
click at [288, 616] on button at bounding box center [290, 622] width 44 height 39
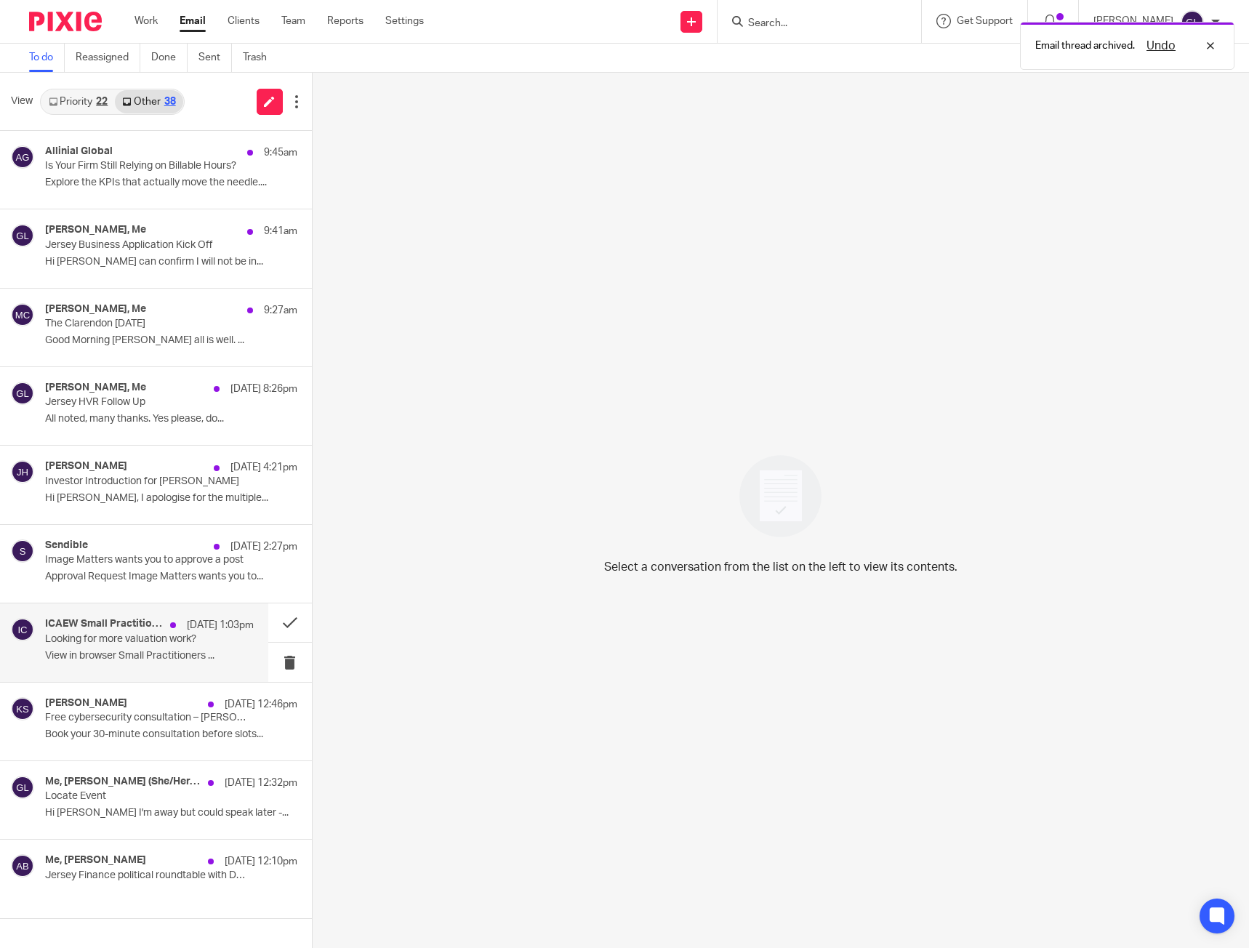
click at [218, 631] on p "11 Aug 1:03pm" at bounding box center [220, 625] width 67 height 15
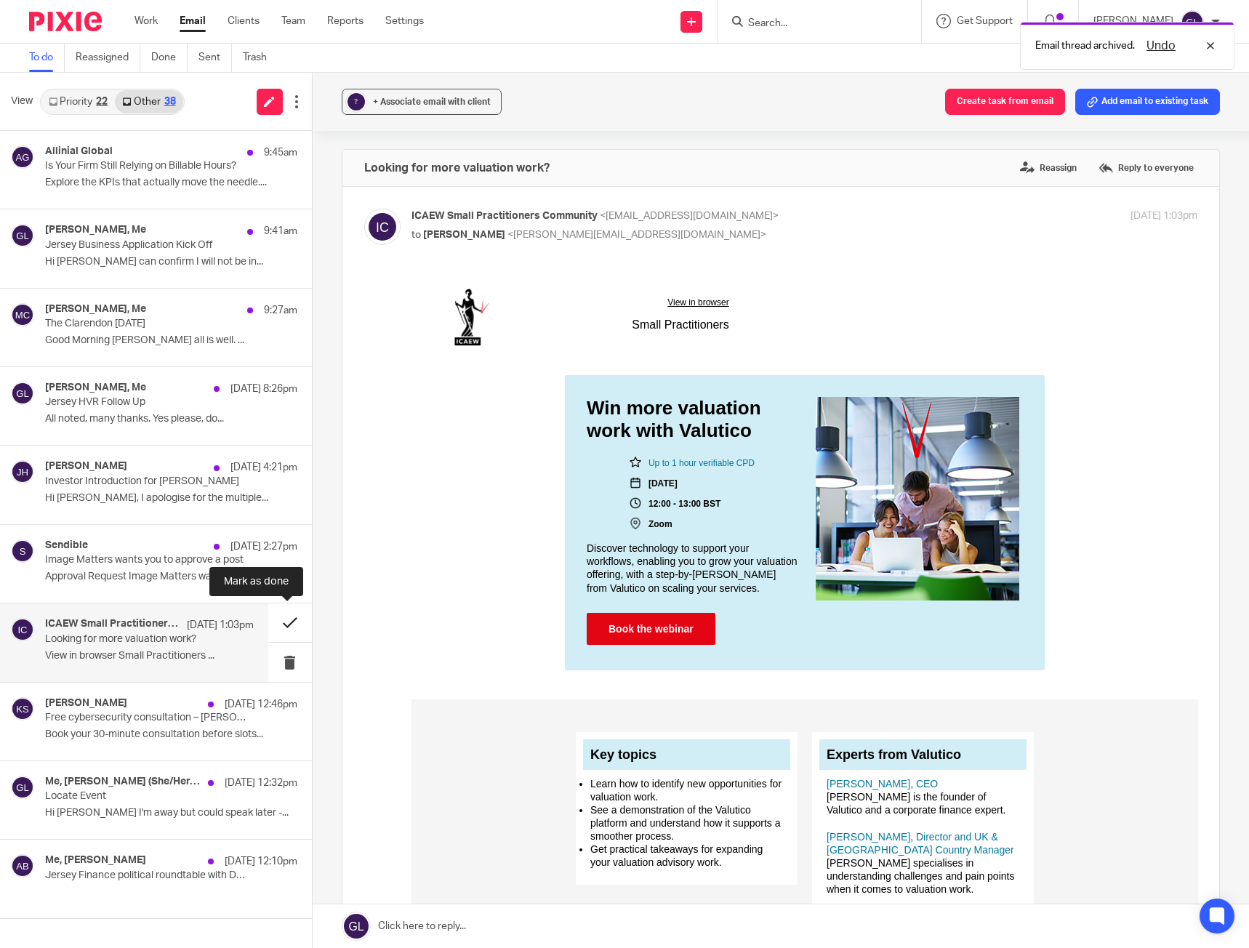
click at [289, 621] on button at bounding box center [290, 622] width 44 height 39
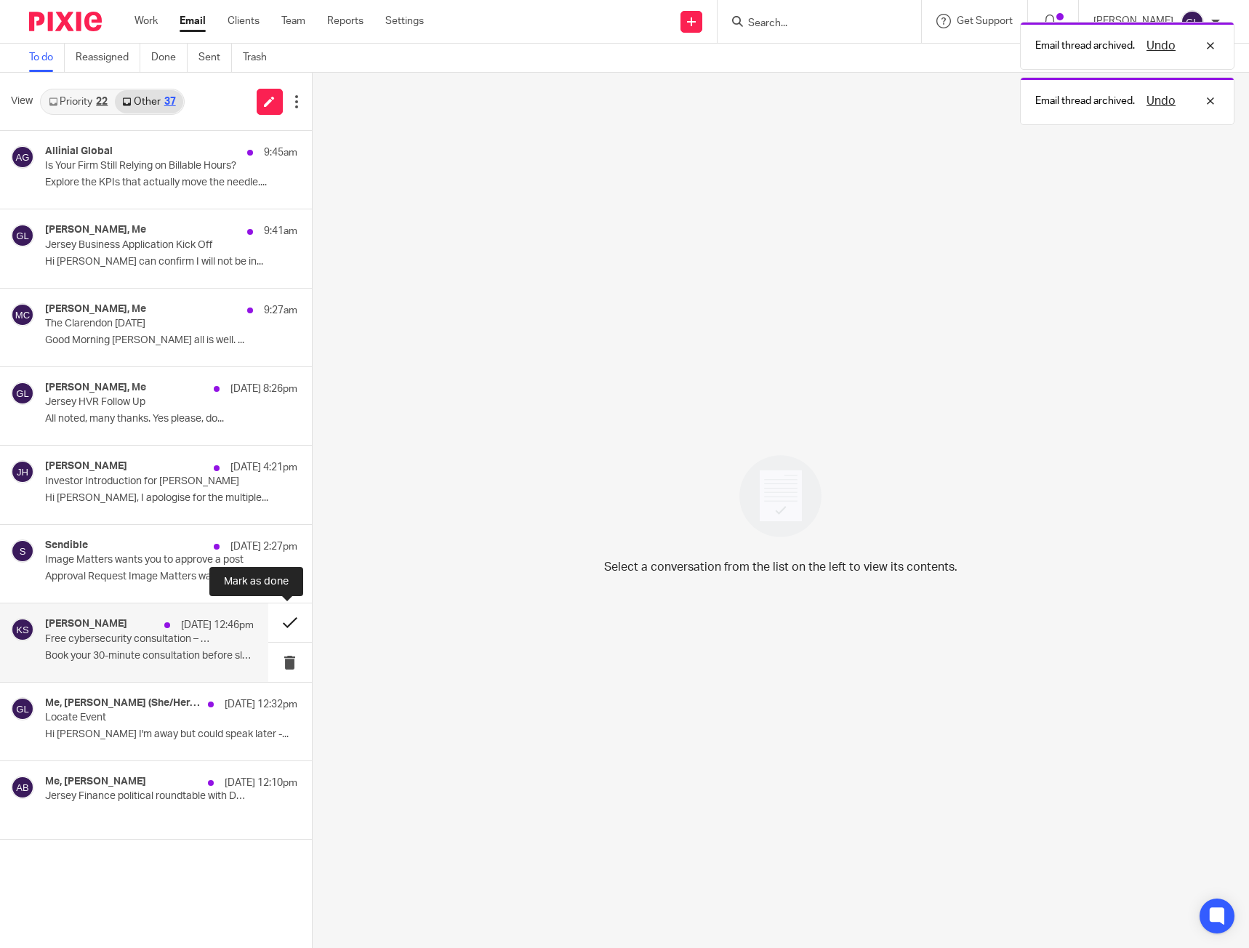
click at [284, 617] on button at bounding box center [290, 622] width 44 height 39
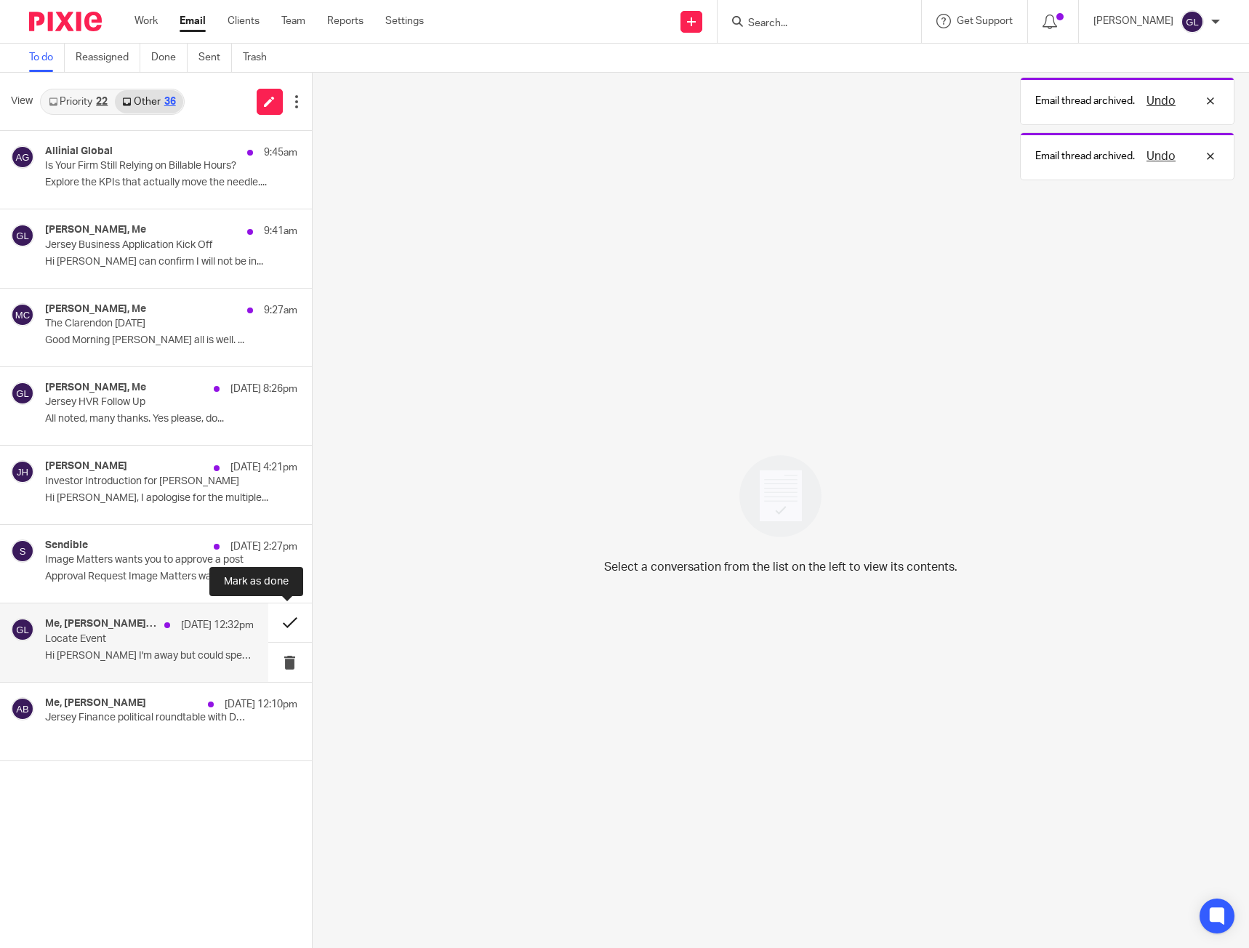
click at [287, 626] on button at bounding box center [290, 622] width 44 height 39
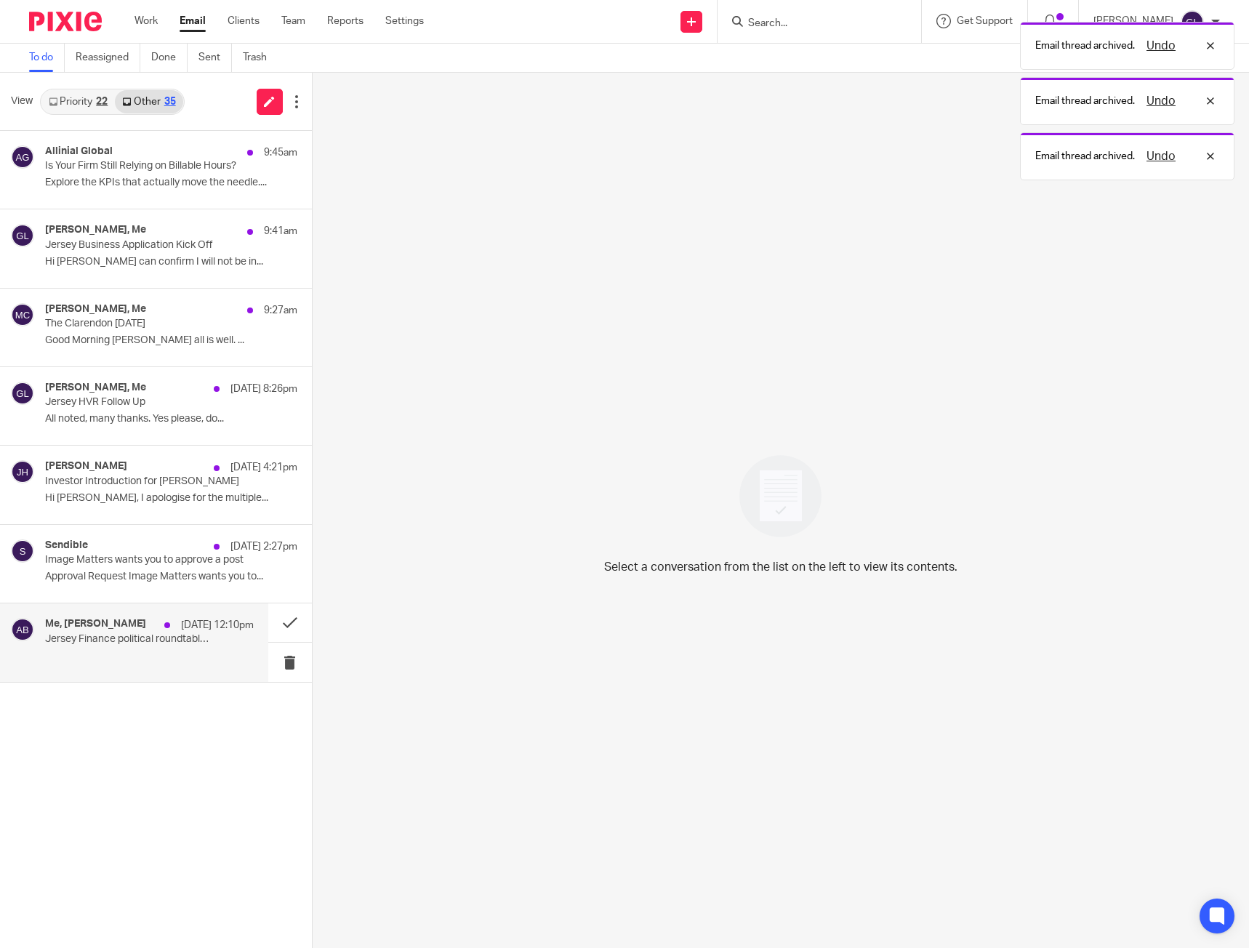
click at [214, 652] on p at bounding box center [149, 656] width 209 height 12
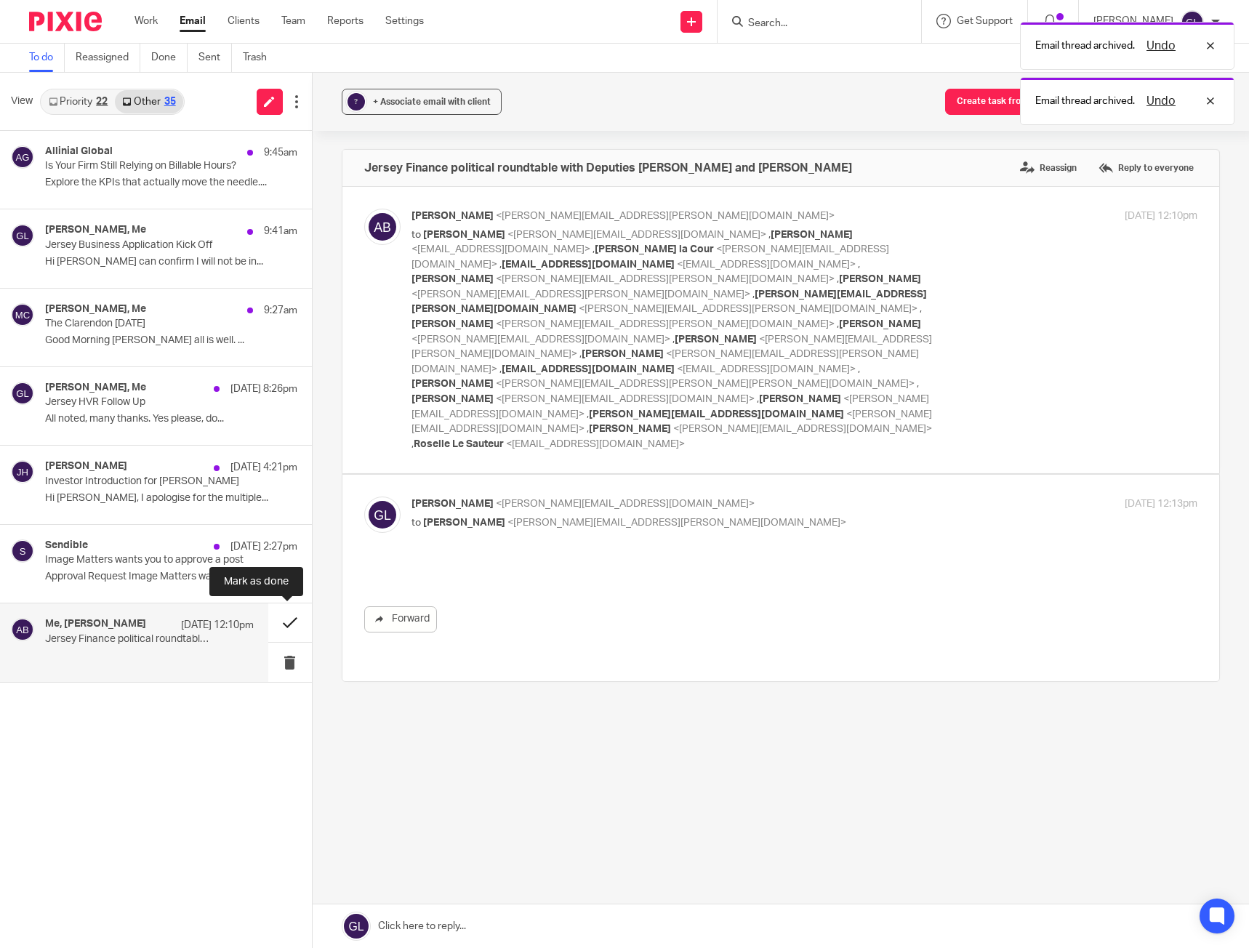
click at [287, 616] on button at bounding box center [290, 622] width 44 height 39
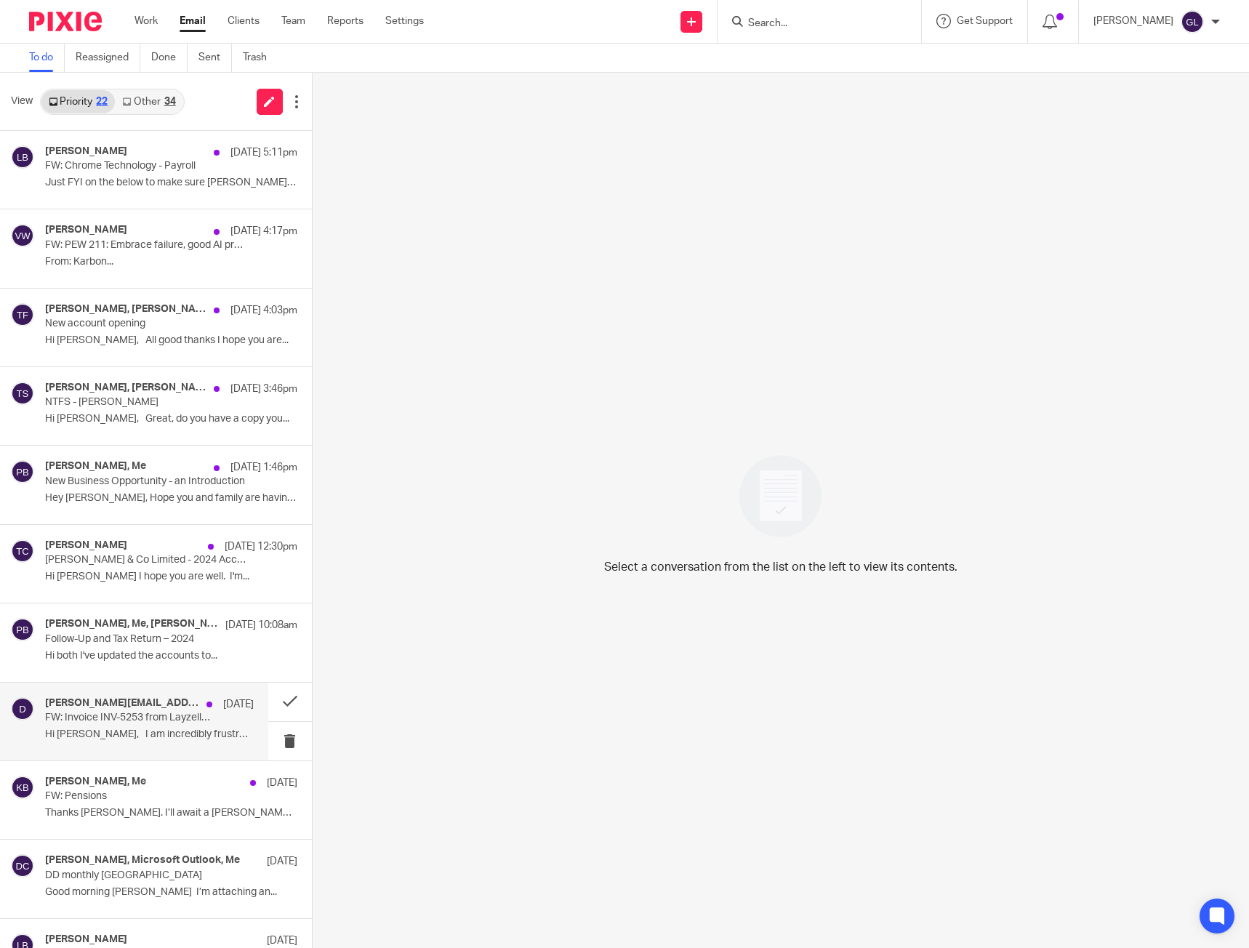
click at [137, 724] on div "diane@dianemaxwell.co.uk 7 Aug FW: Invoice INV-5253 from Layzell & Co Limited f…" at bounding box center [149, 721] width 209 height 49
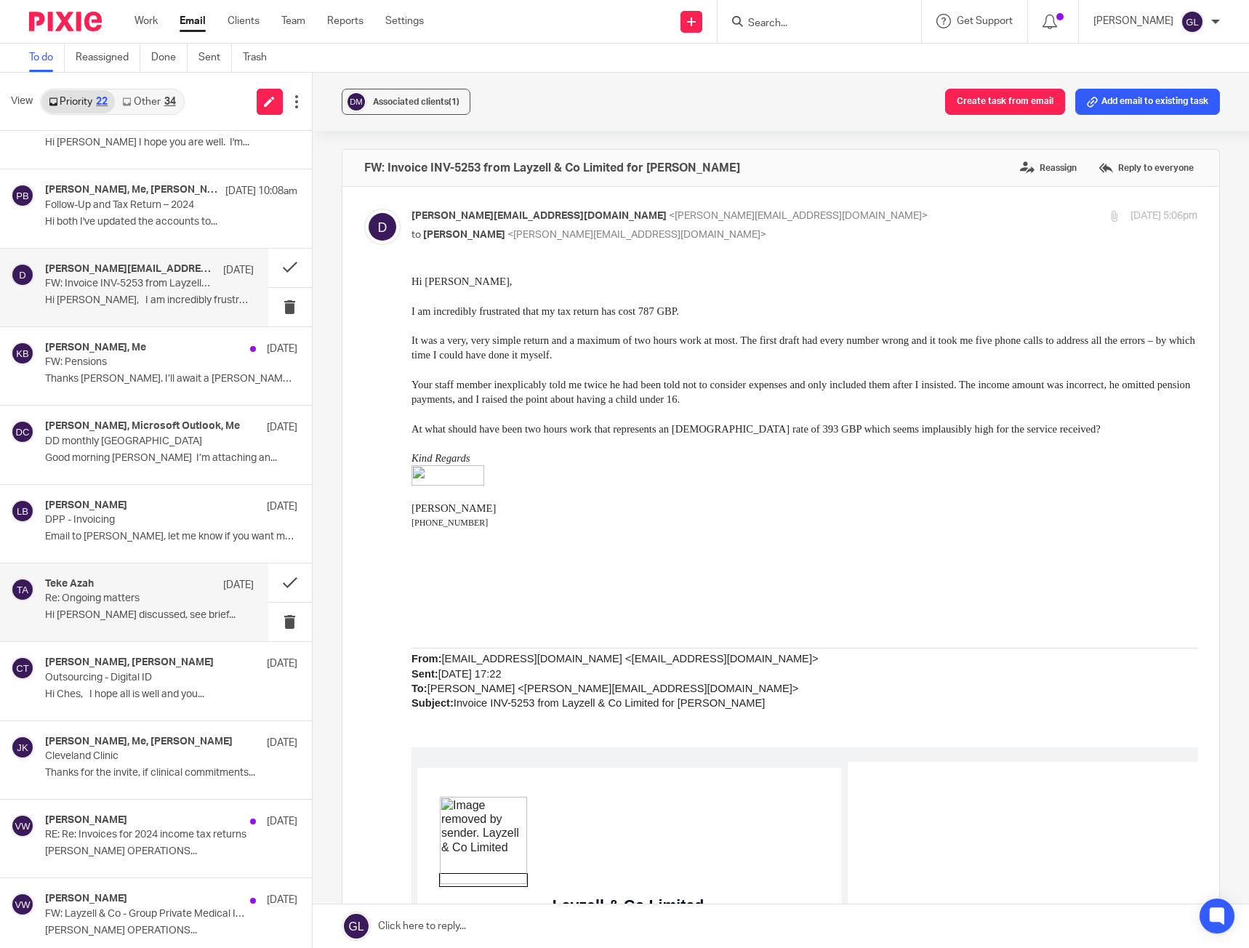
scroll to position [436, 0]
click at [159, 600] on p "Re: Ongoing matters" at bounding box center [128, 596] width 166 height 12
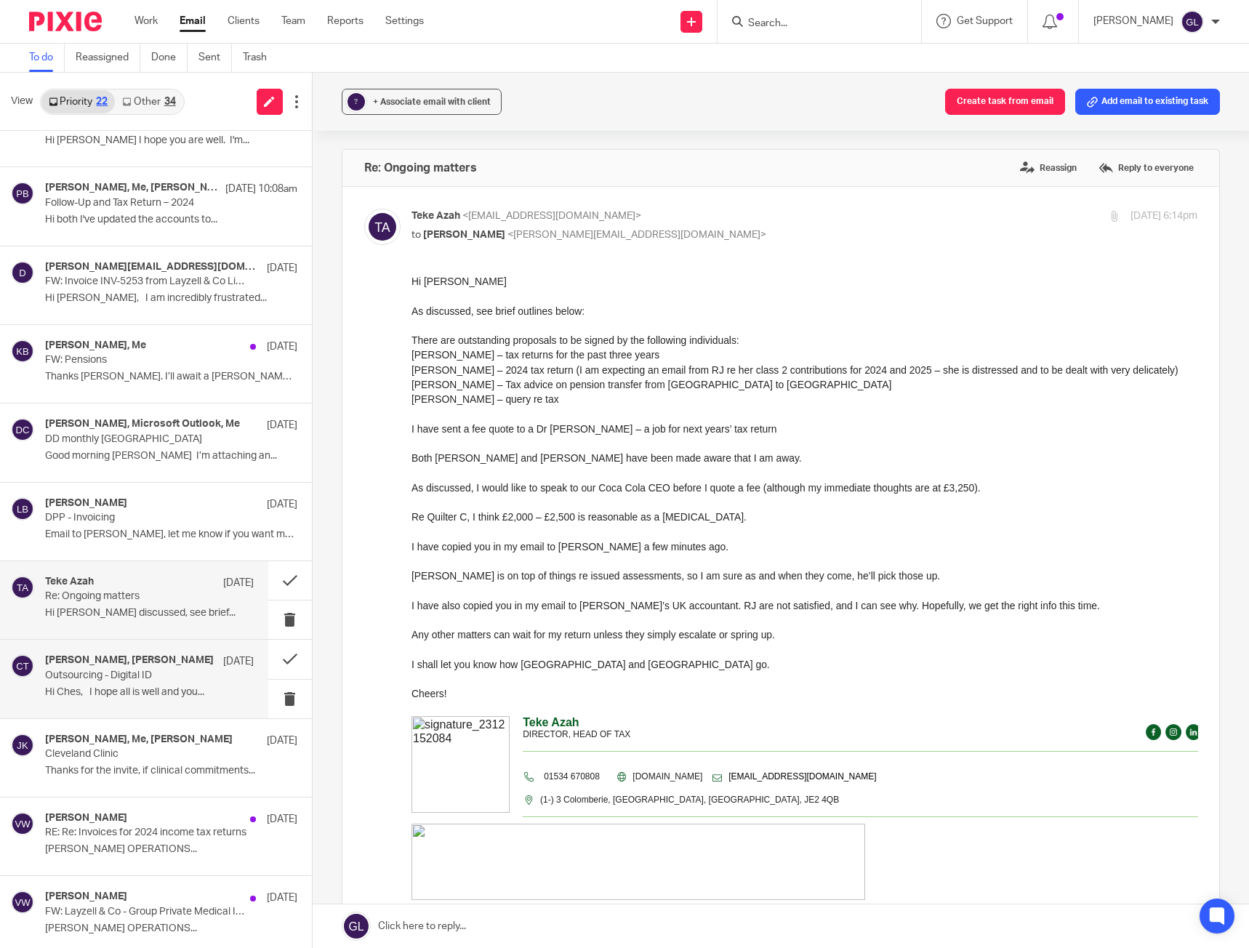
scroll to position [0, 0]
click at [132, 674] on p "Outsourcing - Digital ID" at bounding box center [128, 675] width 166 height 12
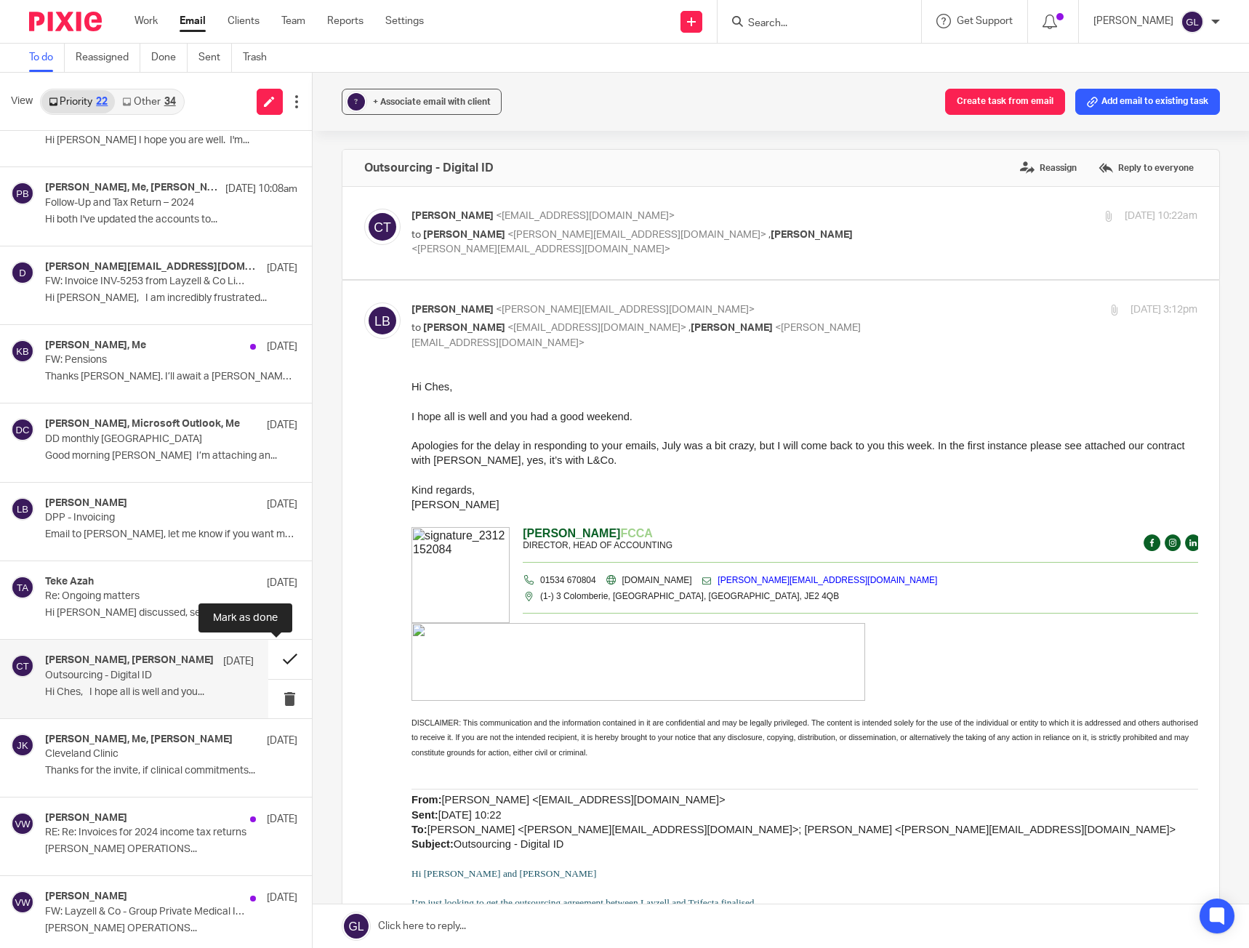
click at [270, 659] on button at bounding box center [290, 659] width 44 height 39
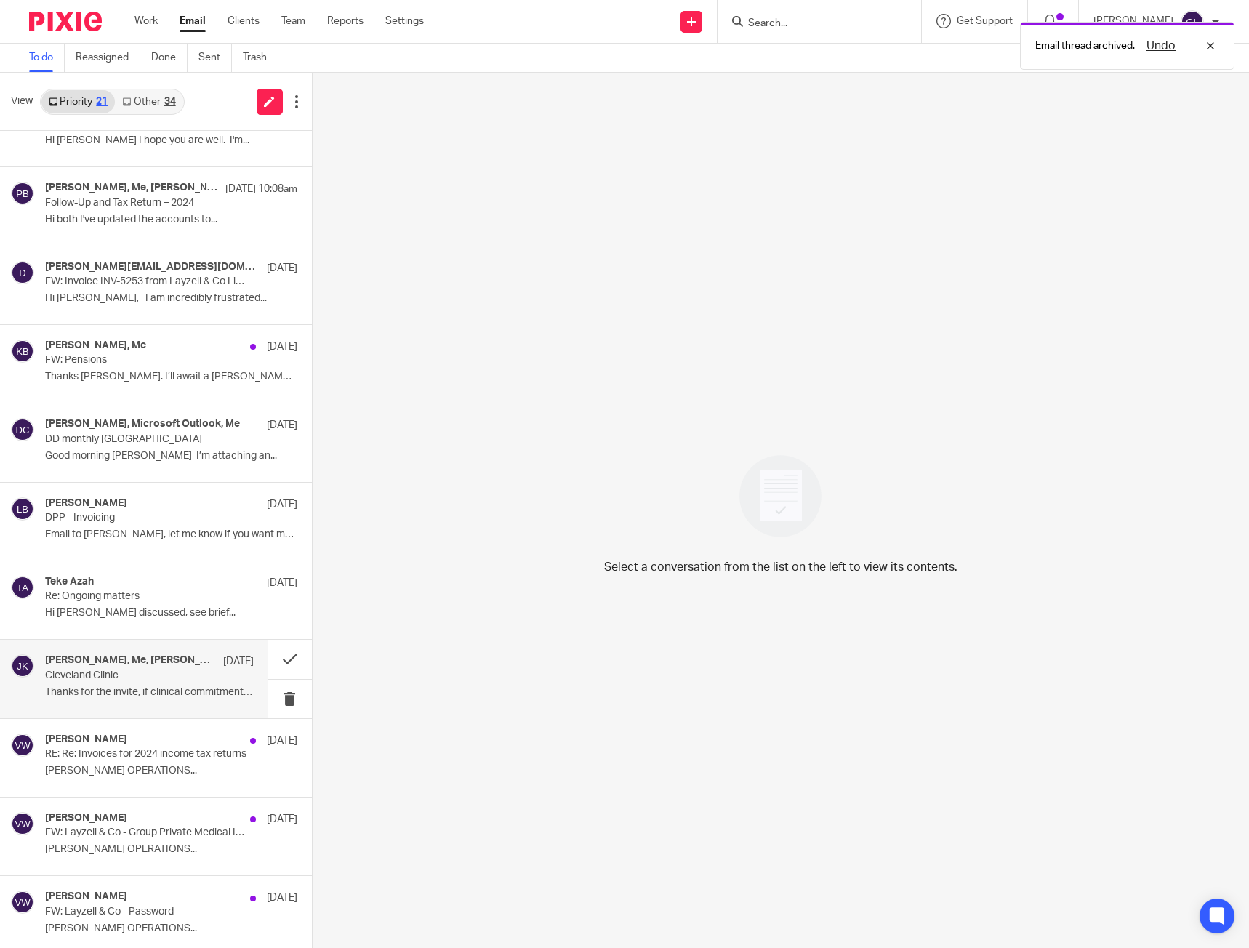
click at [188, 678] on p "Cleveland Clinic" at bounding box center [128, 675] width 166 height 12
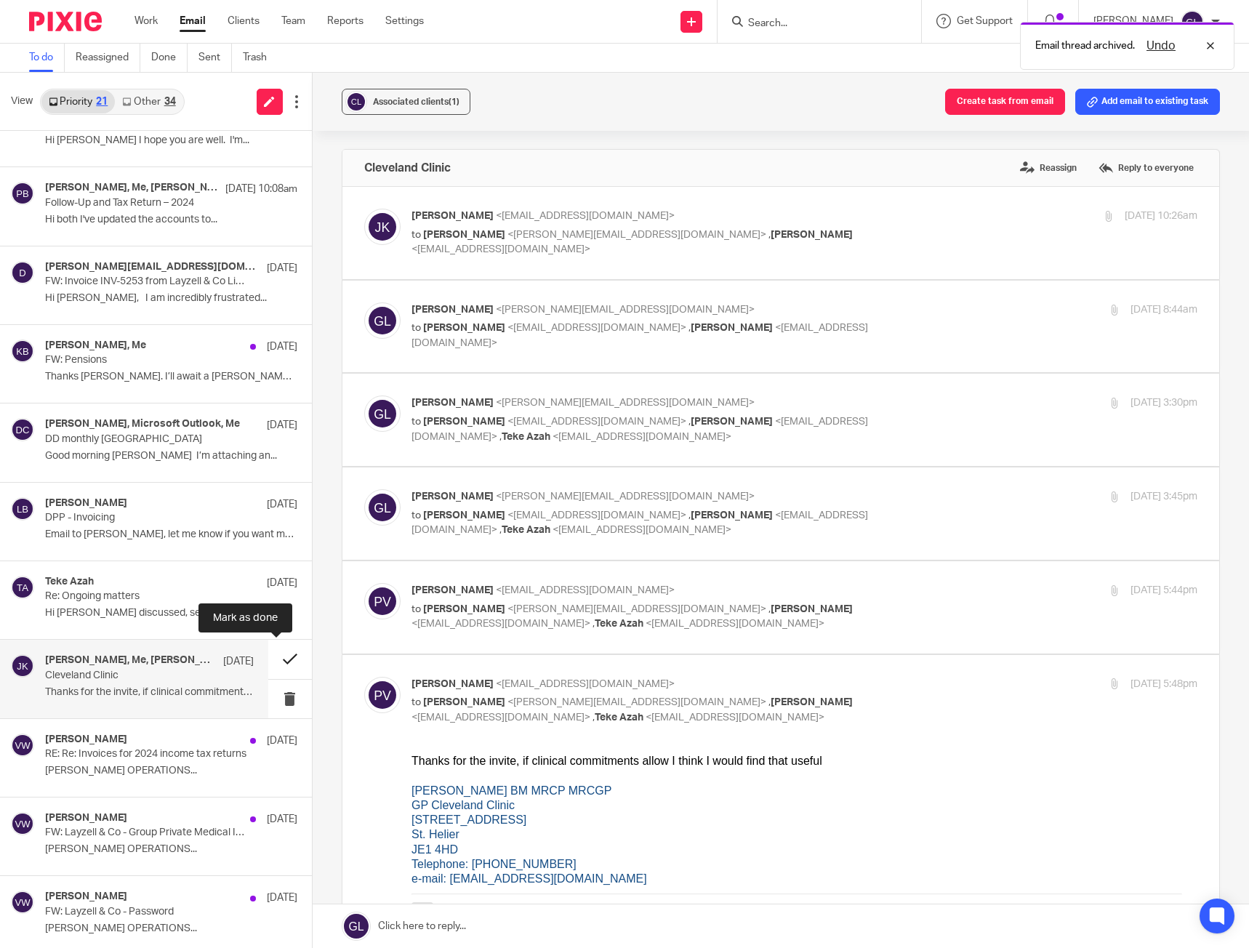
click at [268, 659] on button at bounding box center [290, 659] width 44 height 39
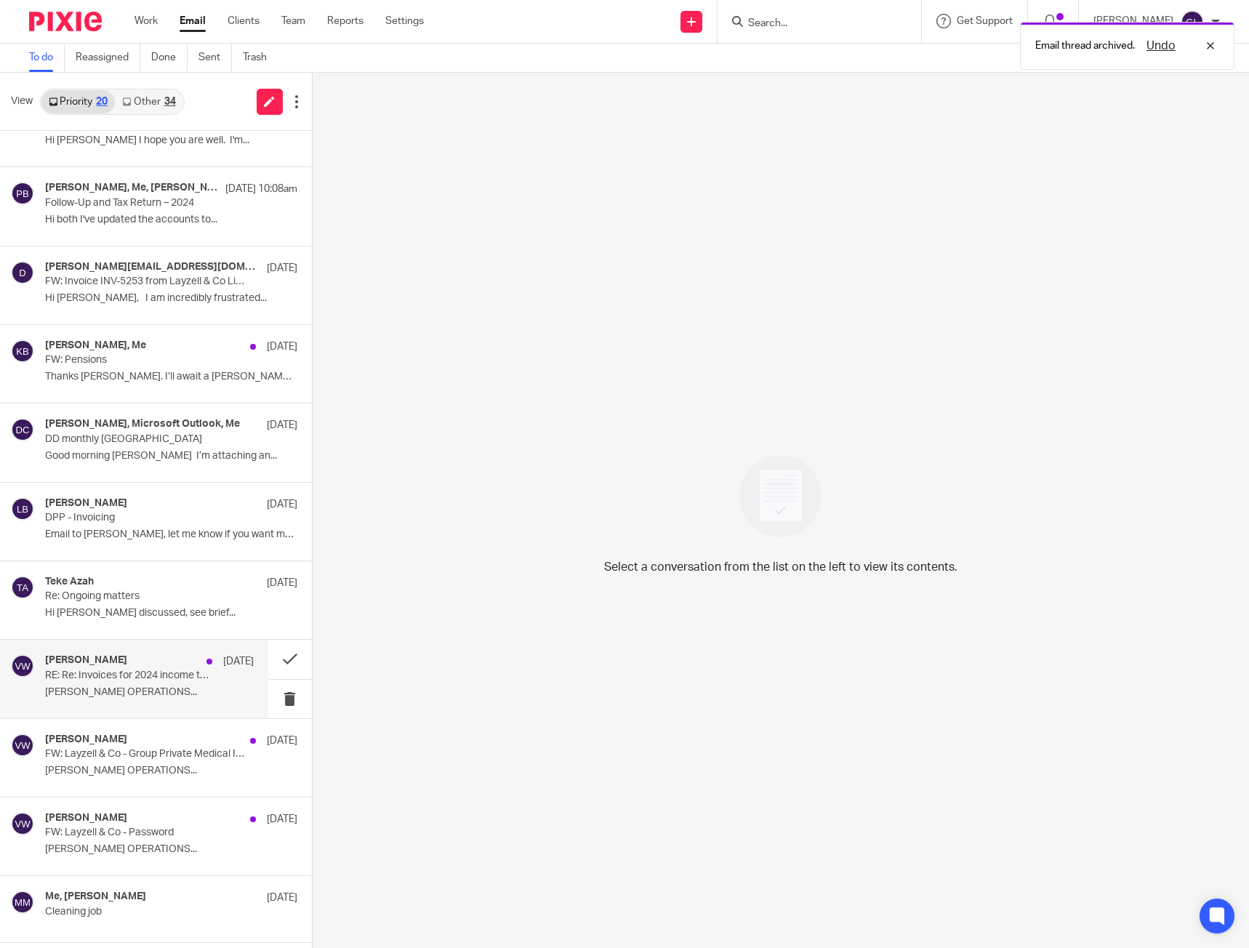
click at [190, 677] on p "RE: Re: Invoices for 2024 income tax returns" at bounding box center [128, 675] width 166 height 12
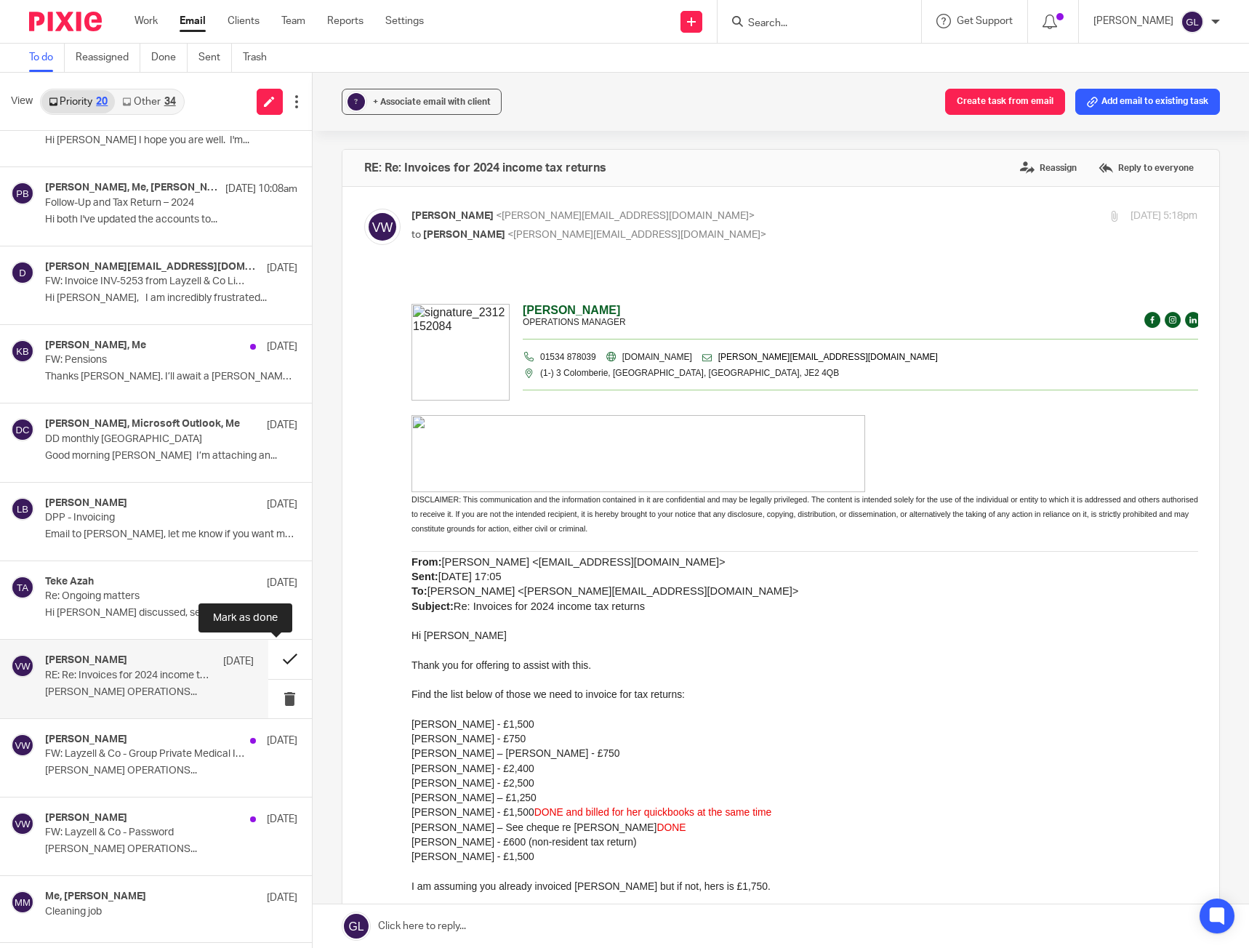
click at [273, 659] on button at bounding box center [290, 659] width 44 height 39
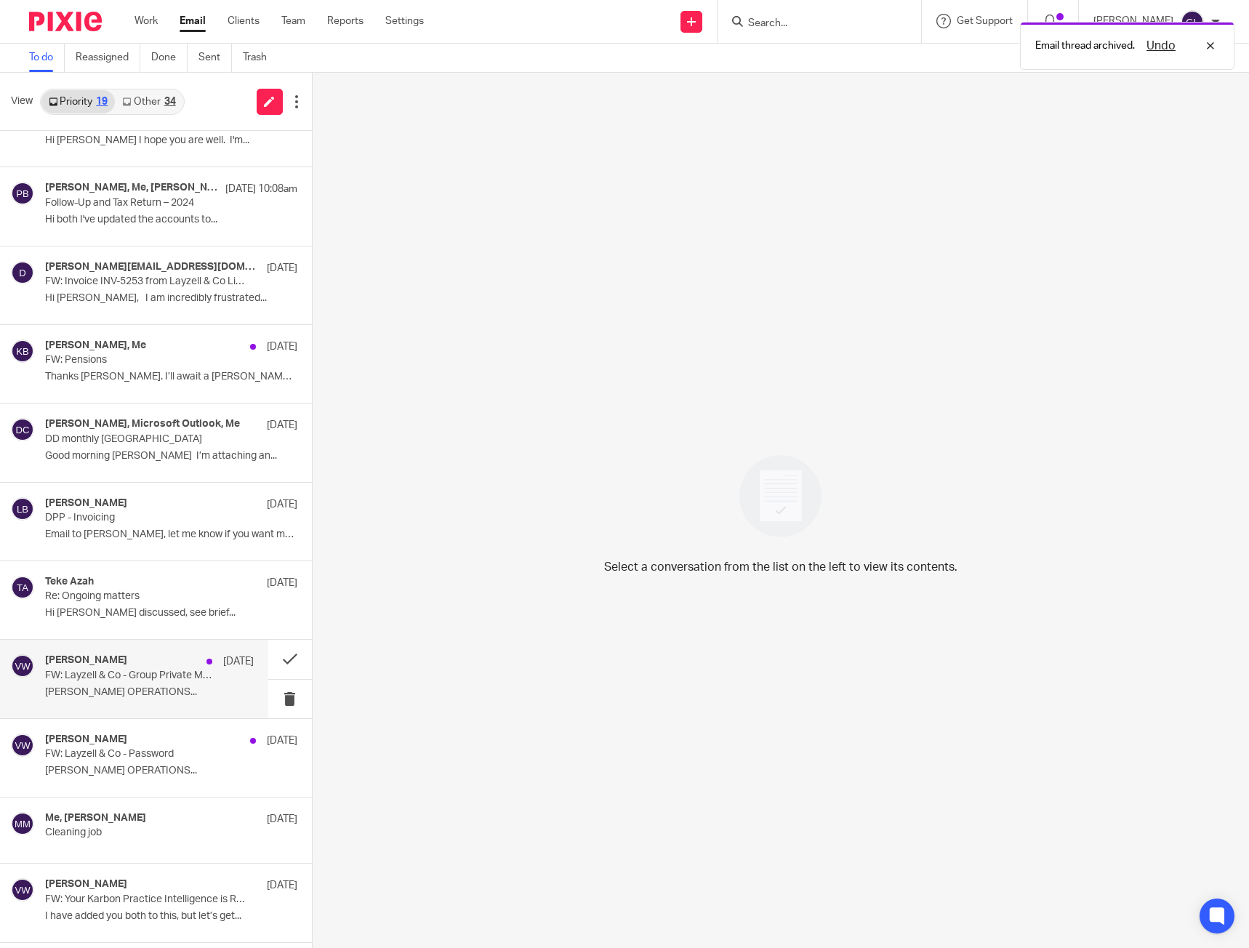
click at [183, 691] on p "Vanessa Walmsley OPERATIONS..." at bounding box center [149, 692] width 209 height 12
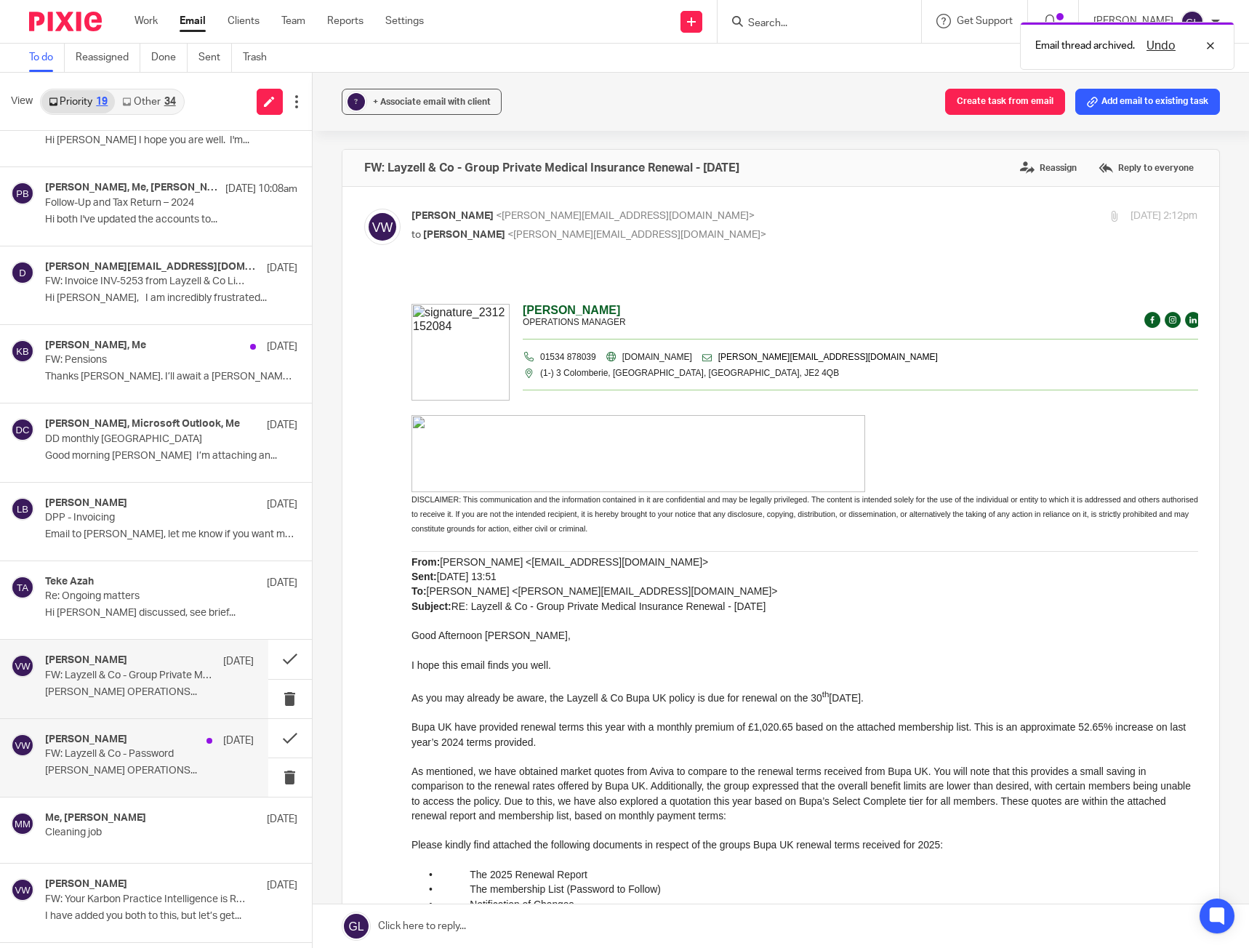
click at [174, 760] on p "FW: Layzell & Co - Password" at bounding box center [128, 754] width 166 height 12
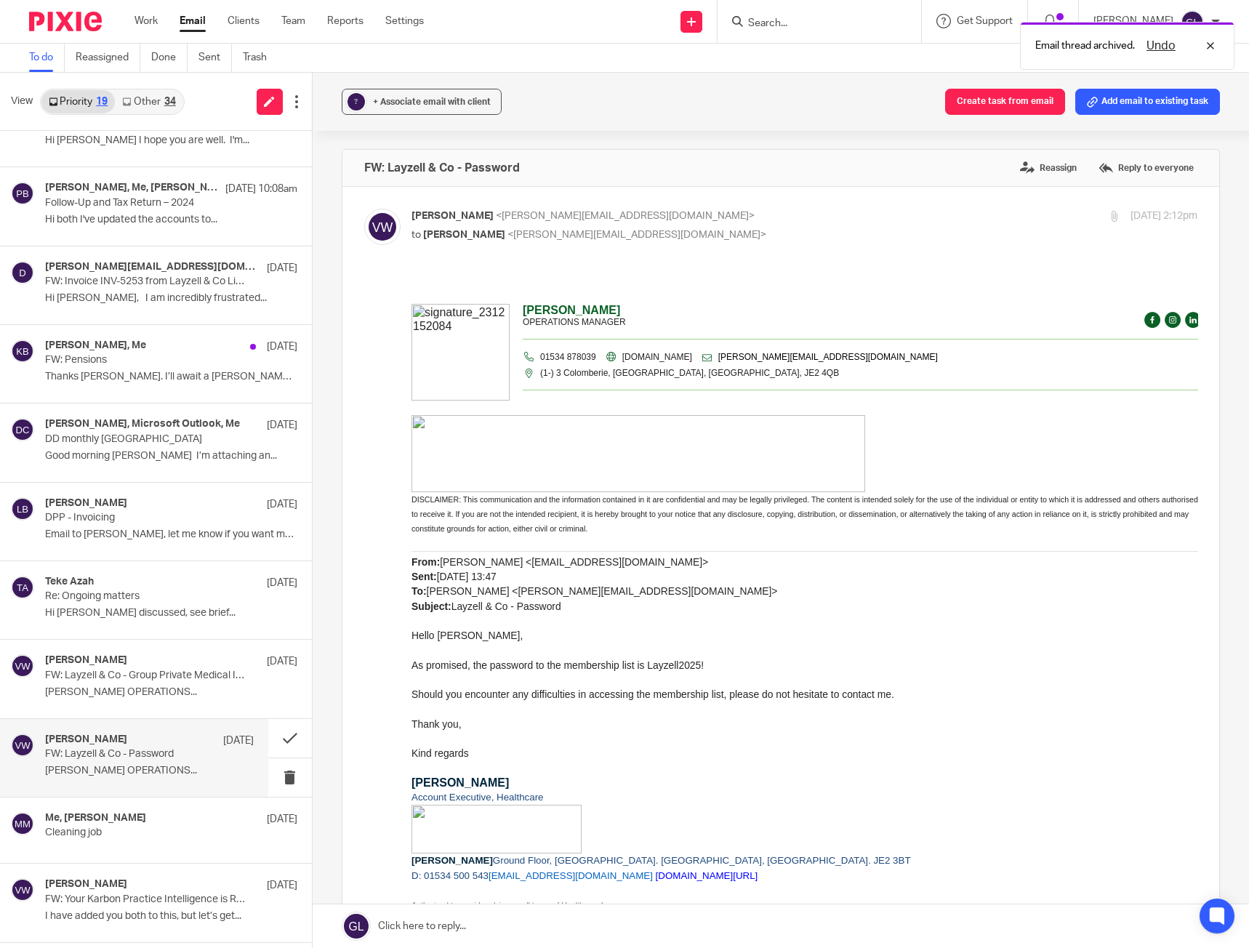
click at [156, 102] on link "Other 34" at bounding box center [149, 101] width 68 height 23
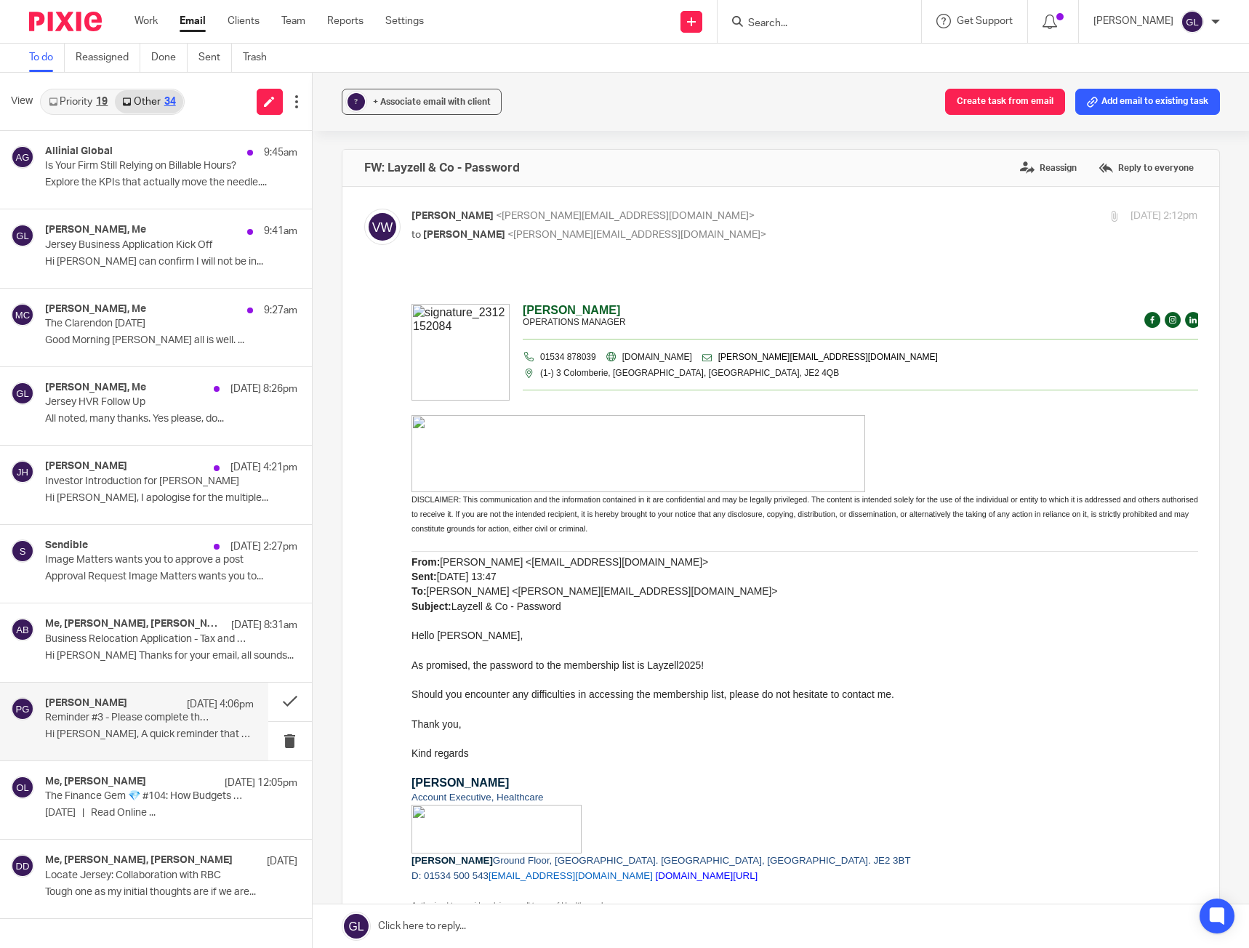
click at [166, 742] on div "Peter Grillet 9 Aug 4:06pm Reminder #3 - Please complete these items - Guided P…" at bounding box center [149, 721] width 209 height 49
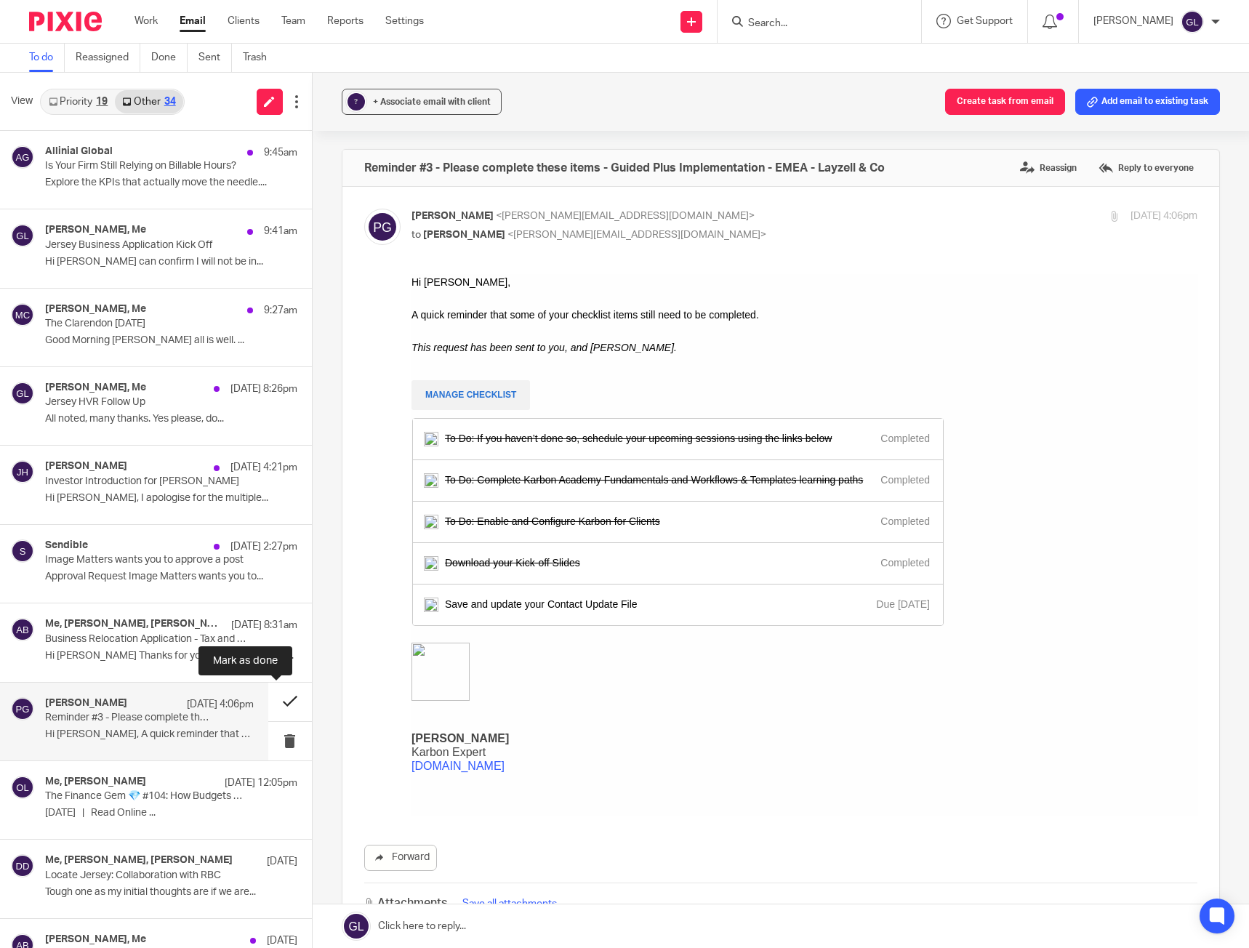
click at [271, 696] on button at bounding box center [290, 702] width 44 height 39
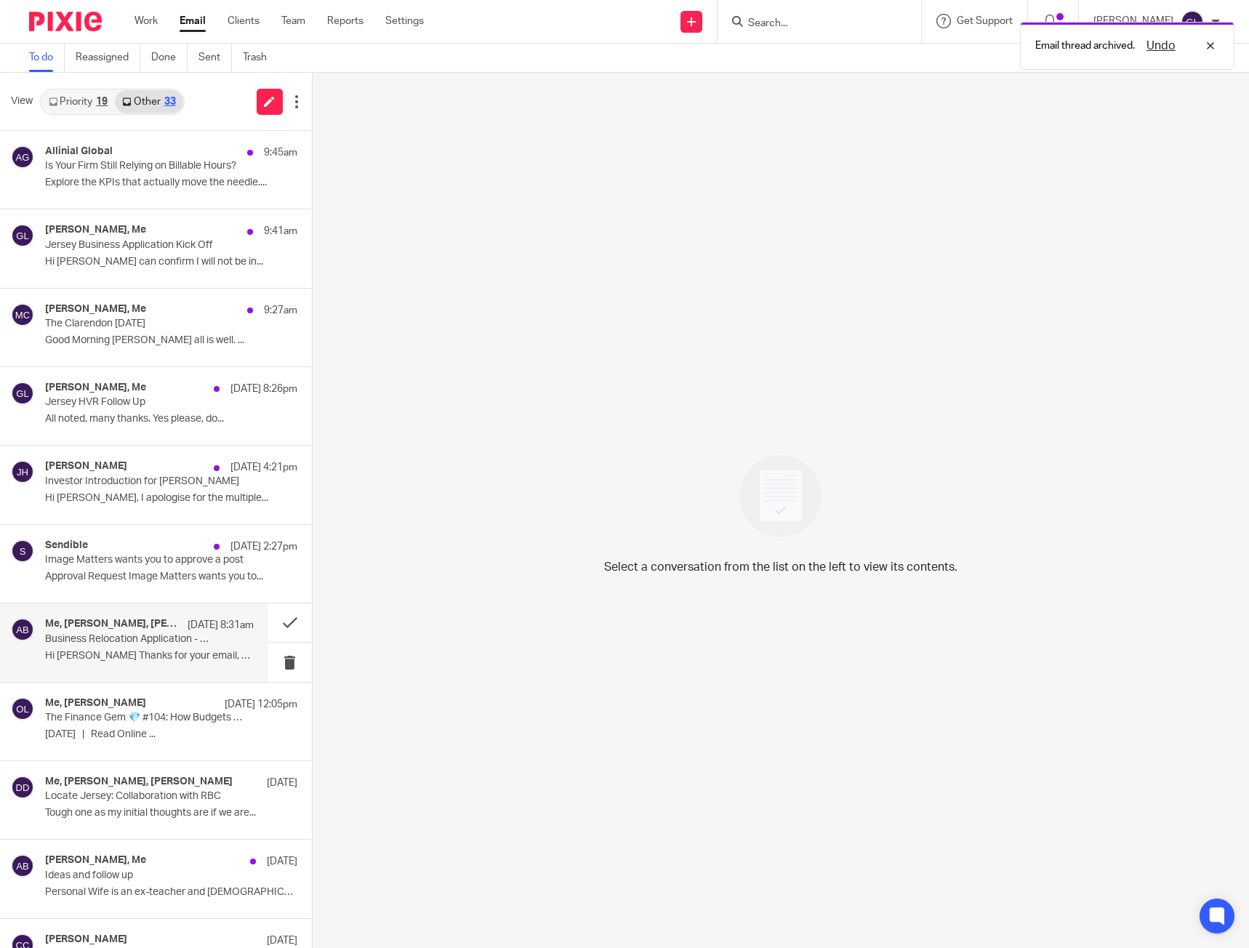
click at [180, 635] on p "Business Relocation Application - Tax and Accounting support" at bounding box center [128, 639] width 166 height 12
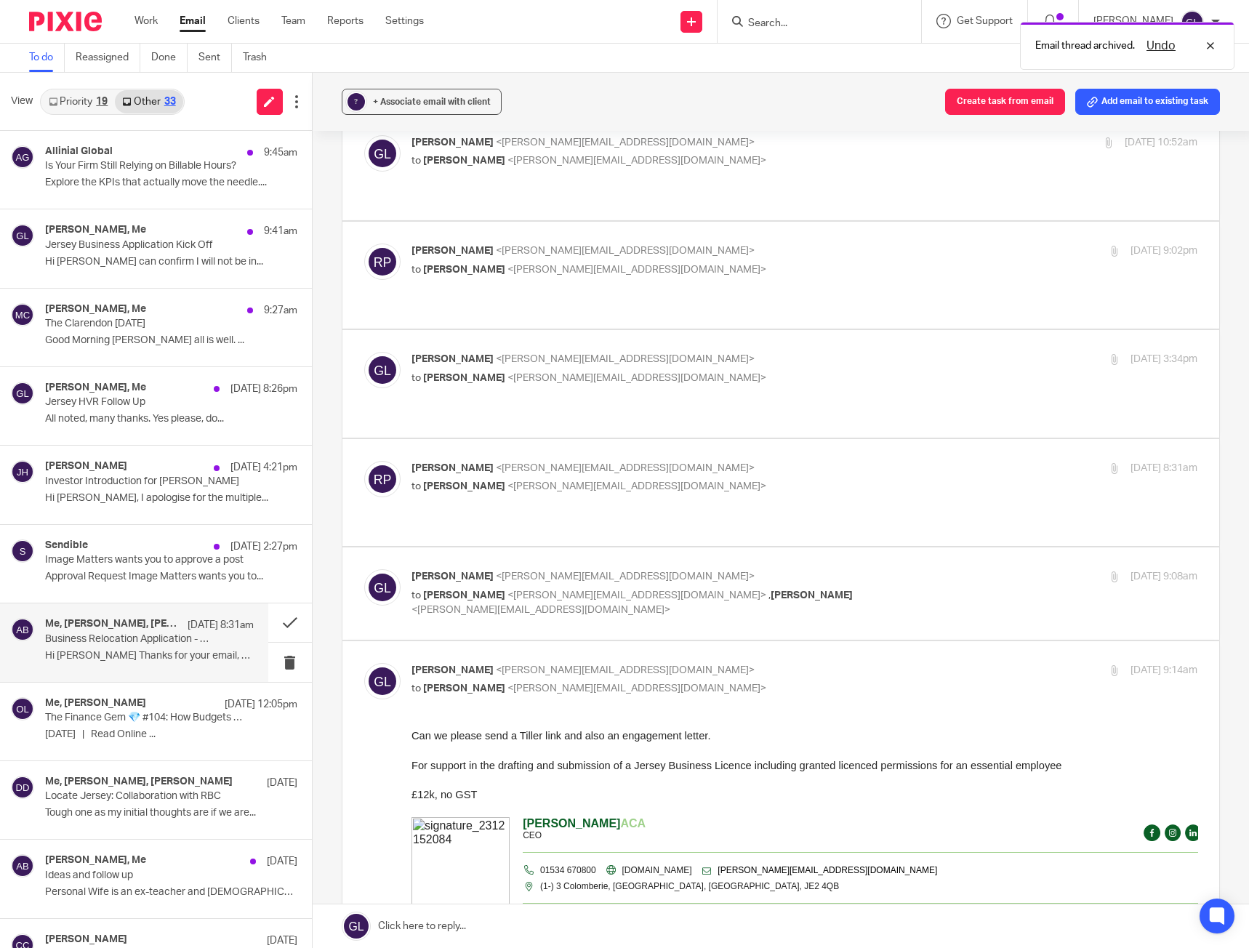
scroll to position [436, 0]
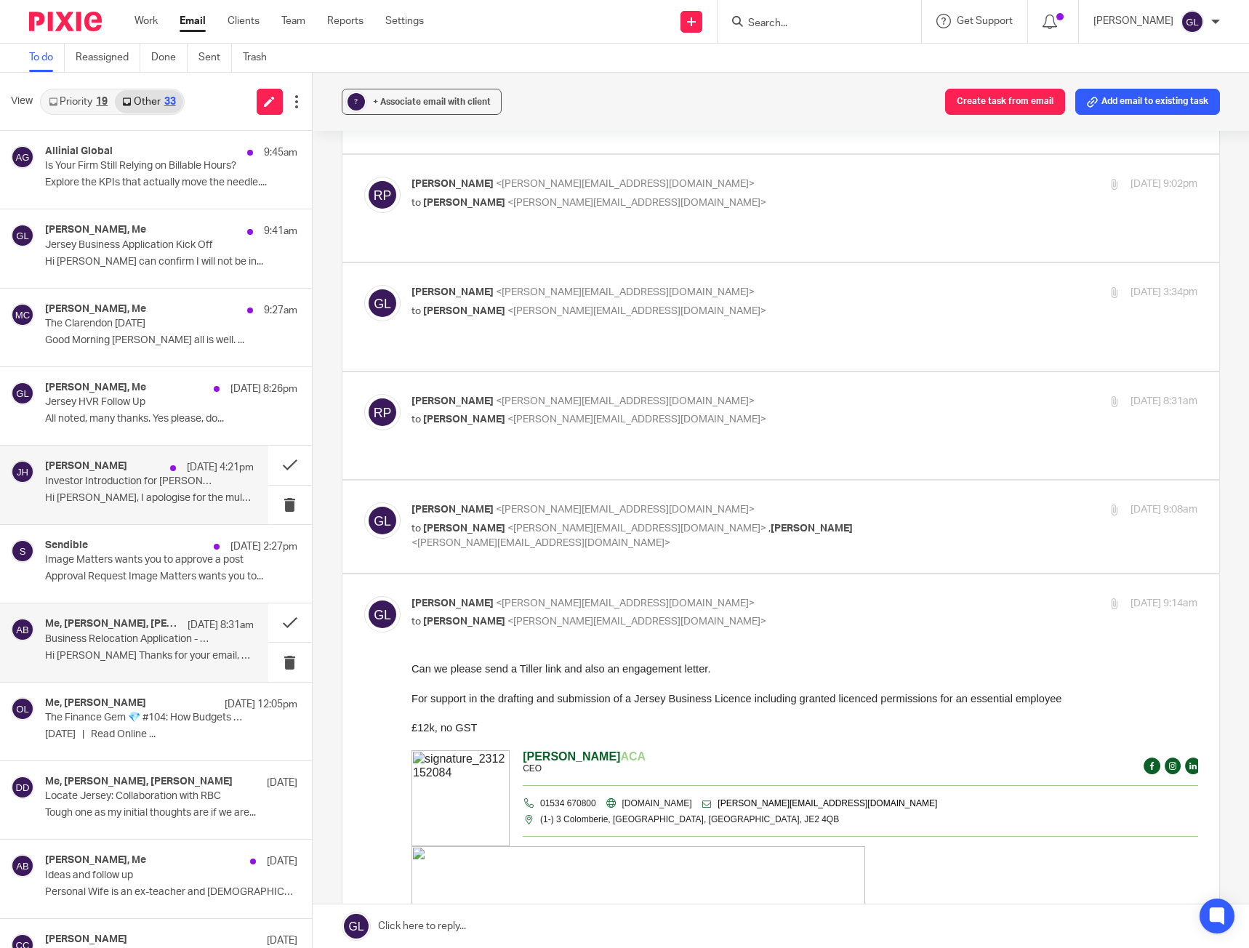
click at [198, 492] on p "Hi Andrew, I apologise for the multiple..." at bounding box center [149, 498] width 209 height 12
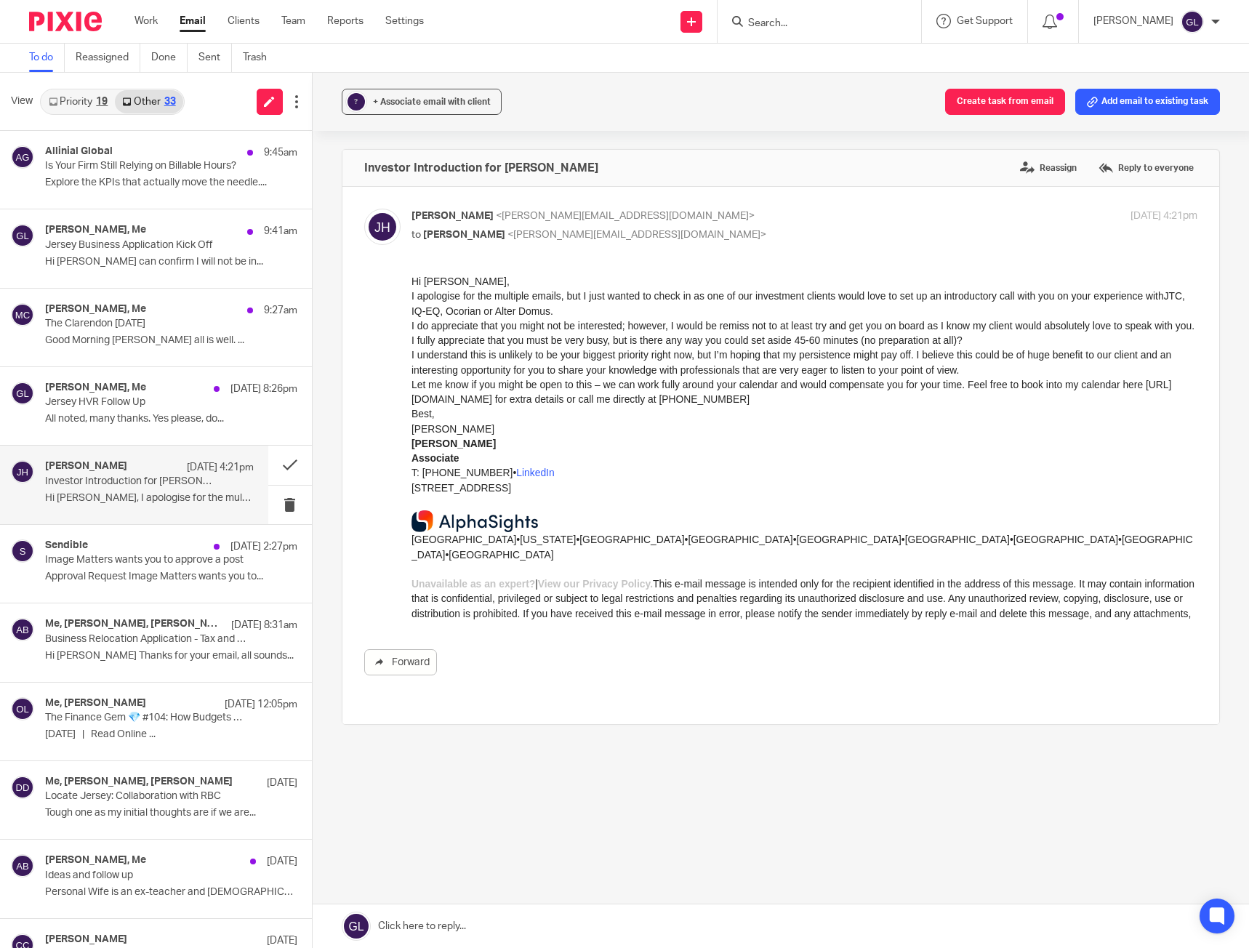
scroll to position [0, 0]
click at [268, 462] on button at bounding box center [290, 465] width 44 height 39
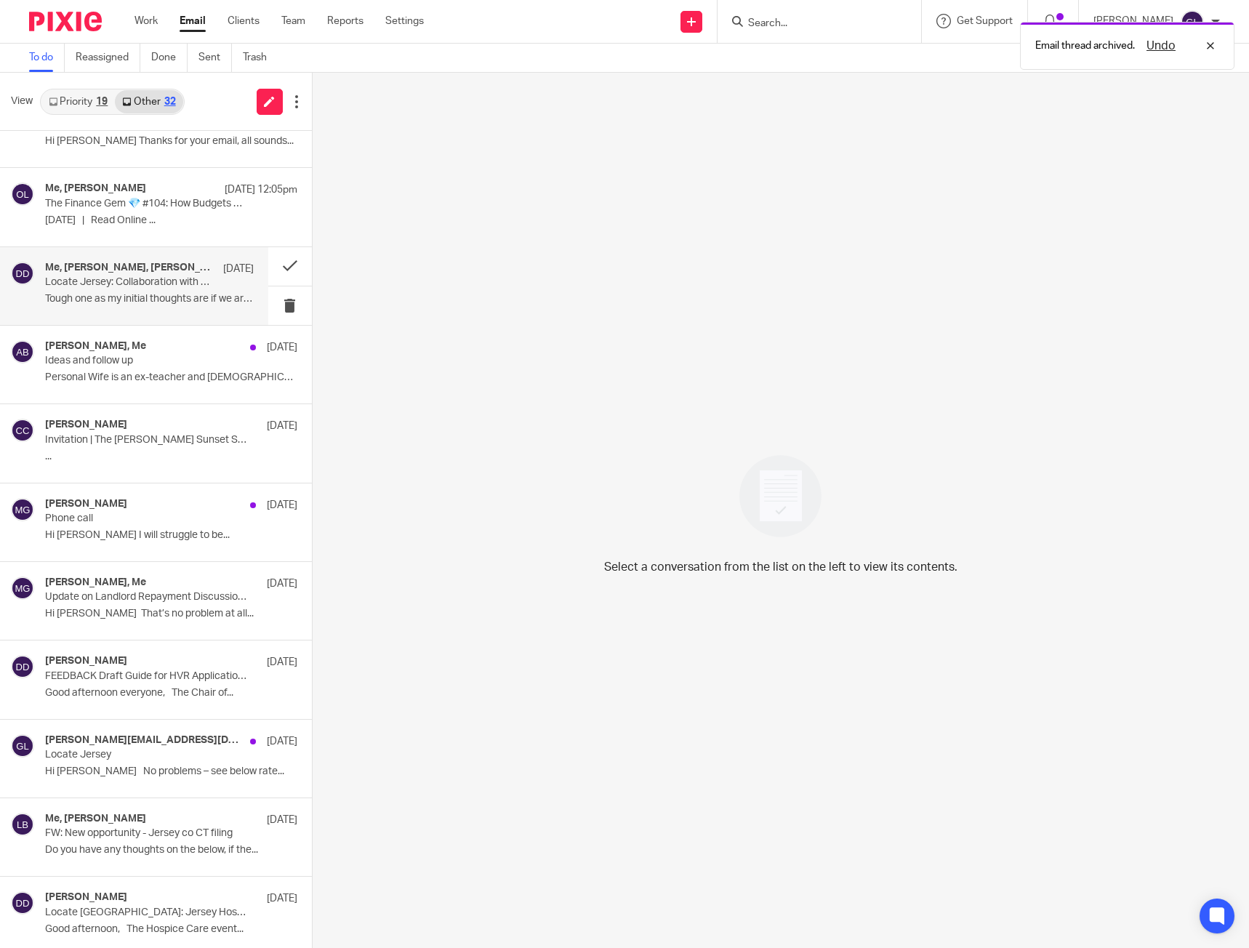
scroll to position [436, 0]
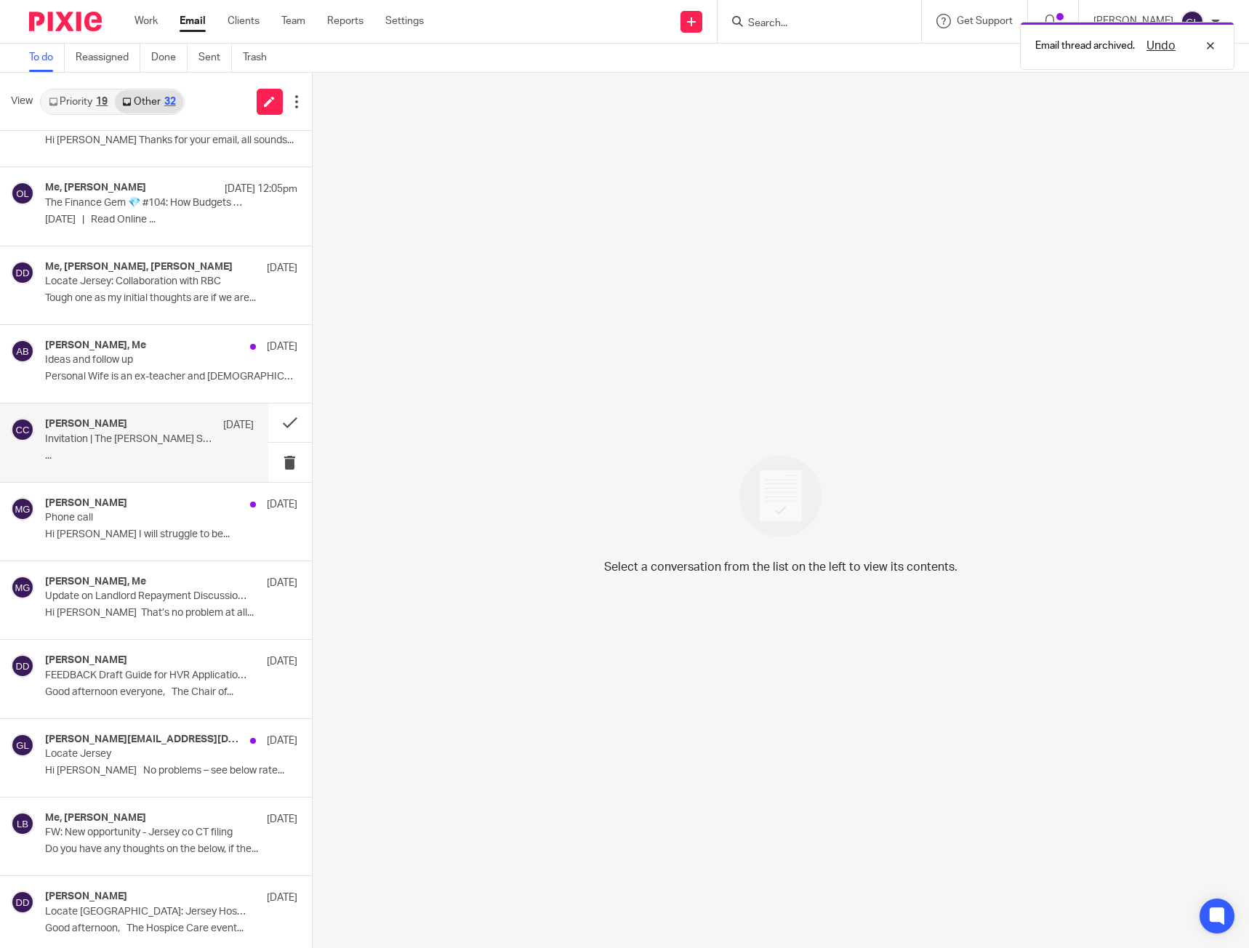
click at [169, 451] on p "..." at bounding box center [149, 456] width 209 height 12
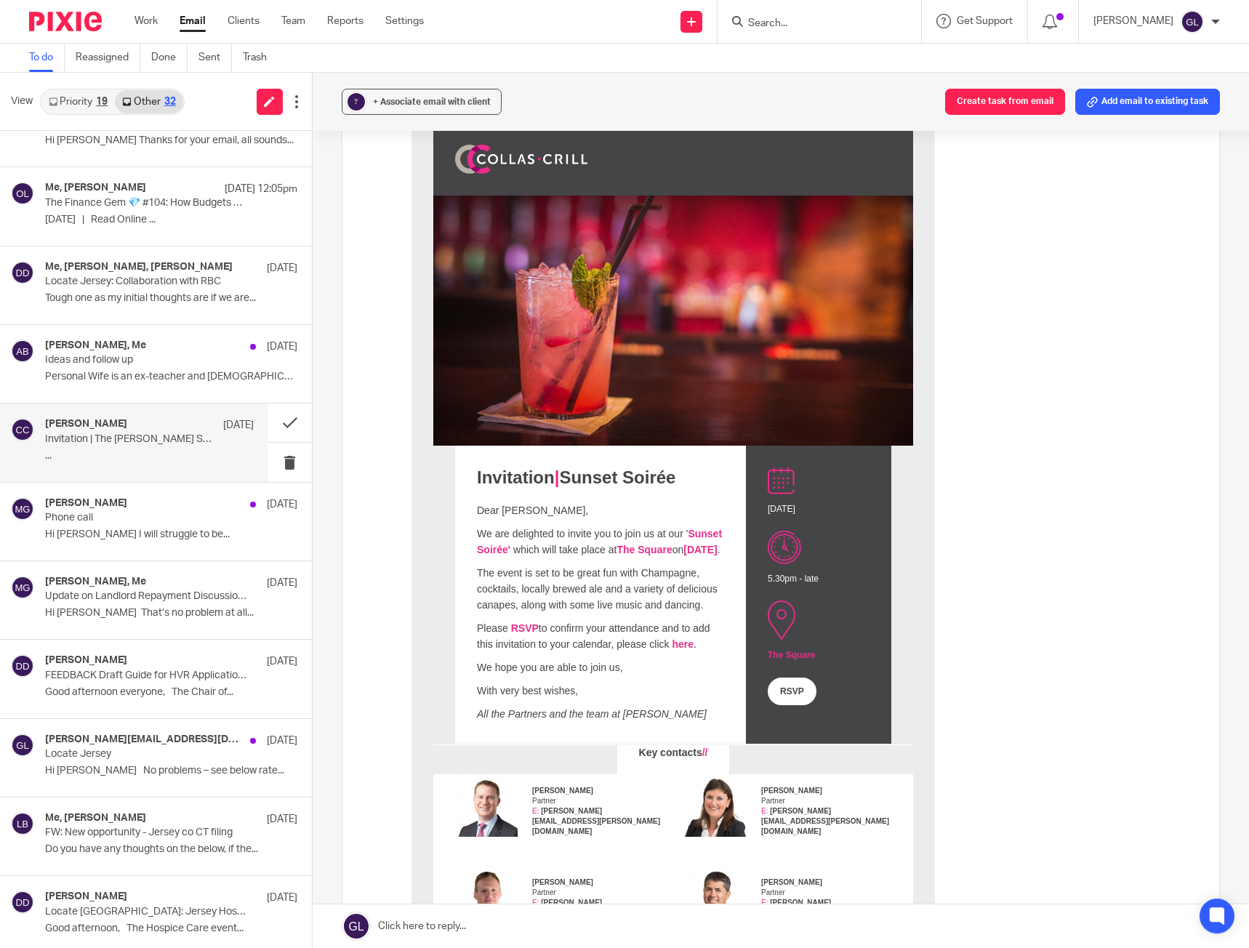
scroll to position [218, 0]
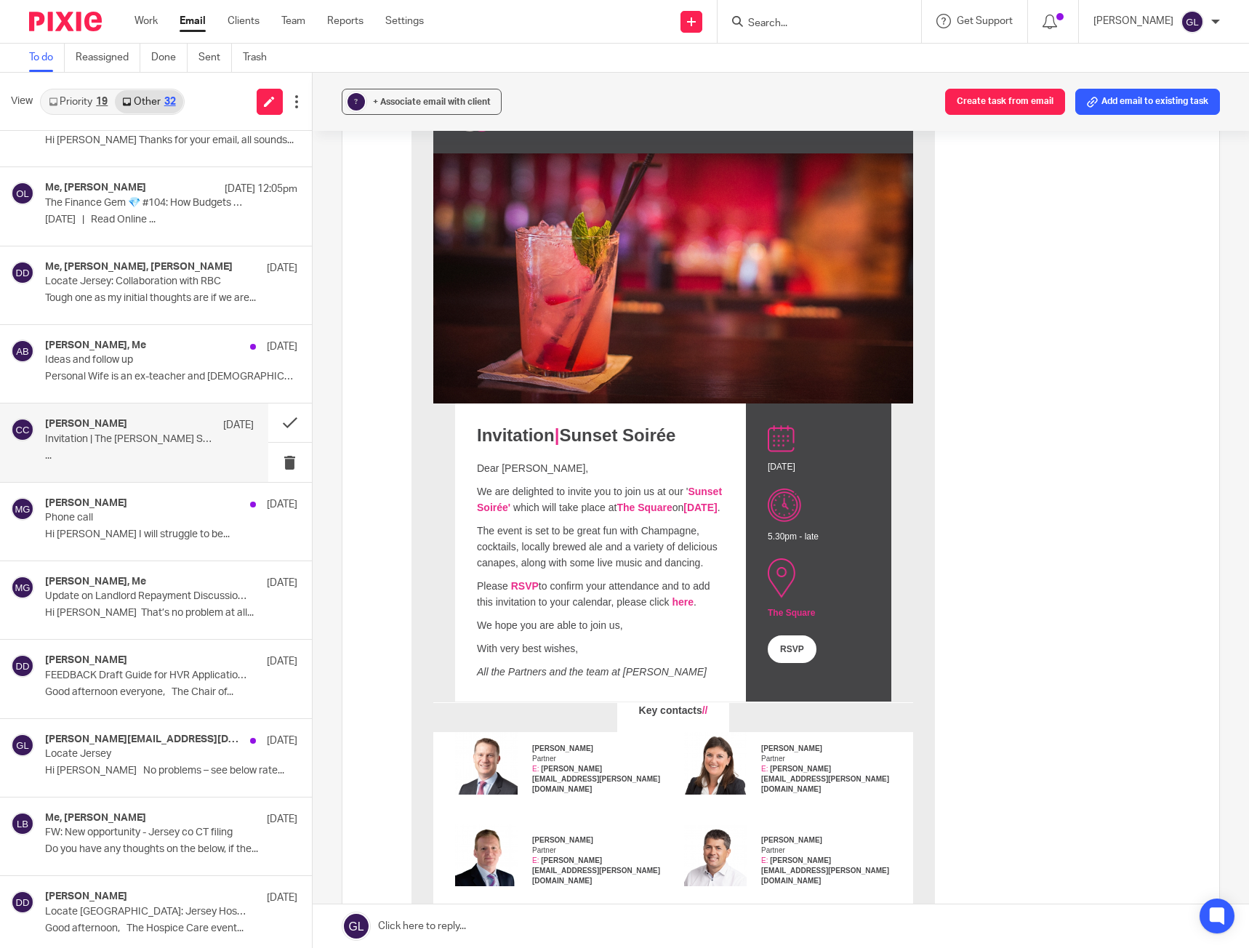
drag, startPoint x: 496, startPoint y: 547, endPoint x: 489, endPoint y: 542, distance: 8.3
click at [489, 542] on p "The event is set to be great fun with Champagne, cocktails, locally brewed ale …" at bounding box center [599, 547] width 247 height 48
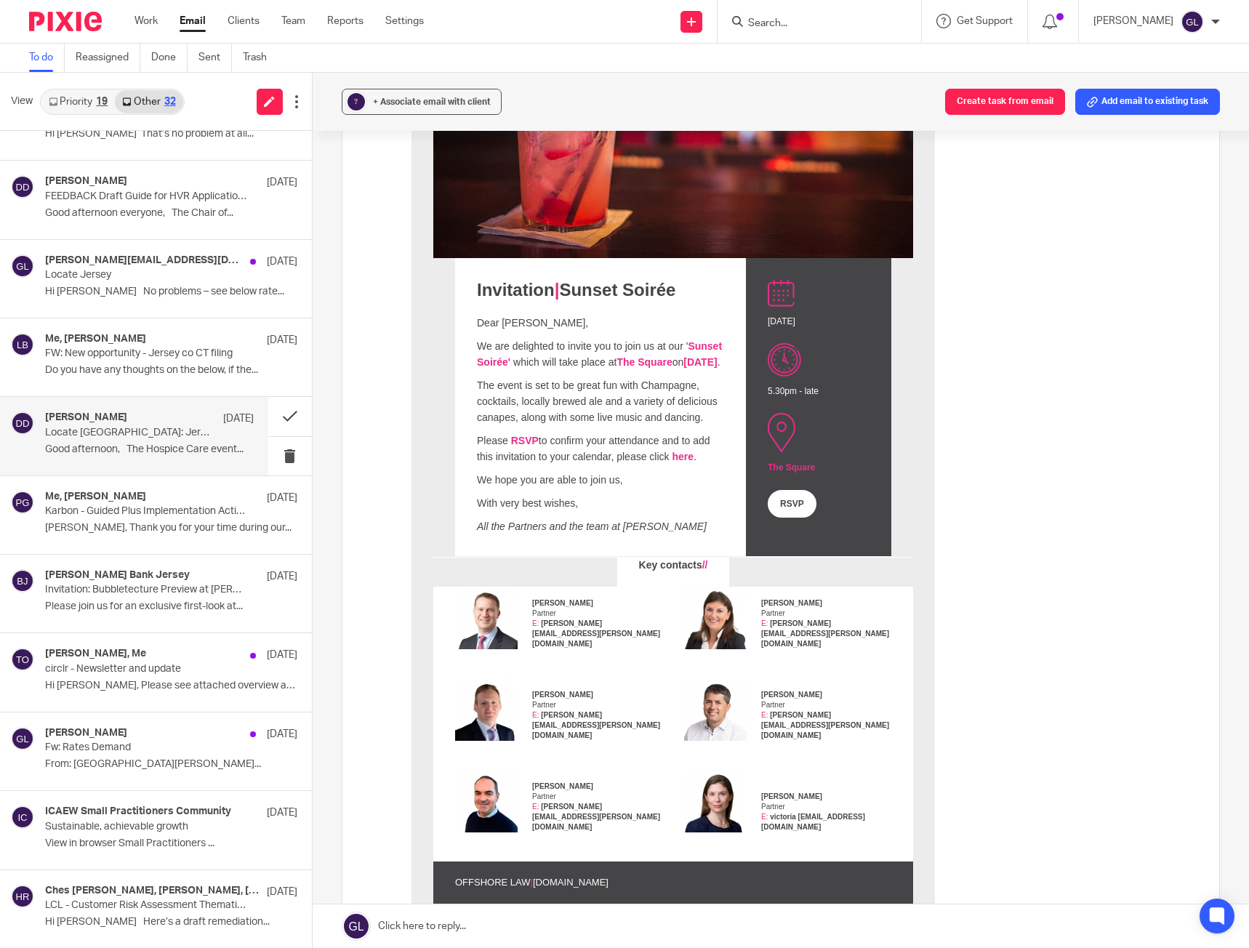
scroll to position [945, 0]
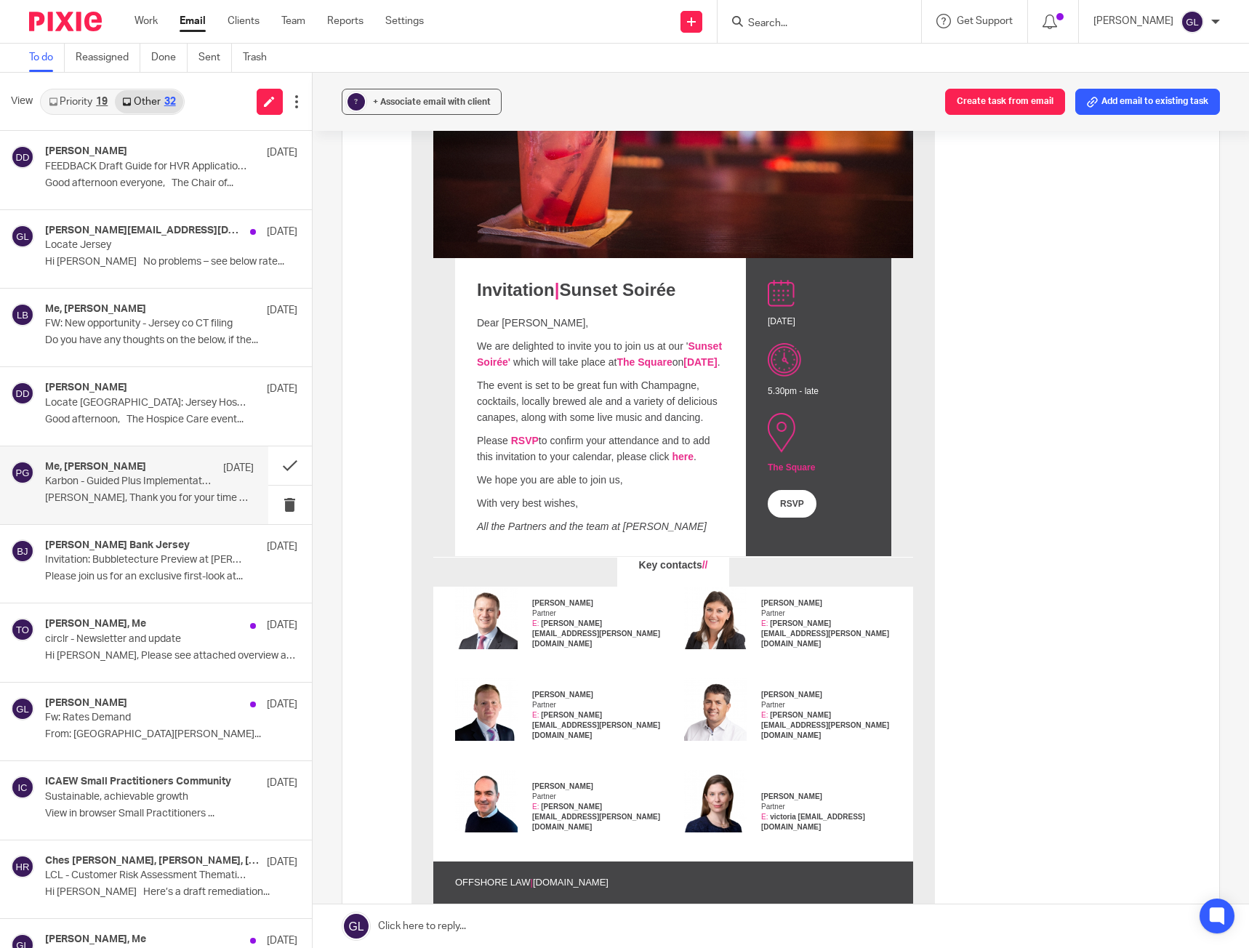
click at [136, 499] on p "Greg, Thank you for your time during our..." at bounding box center [149, 498] width 209 height 12
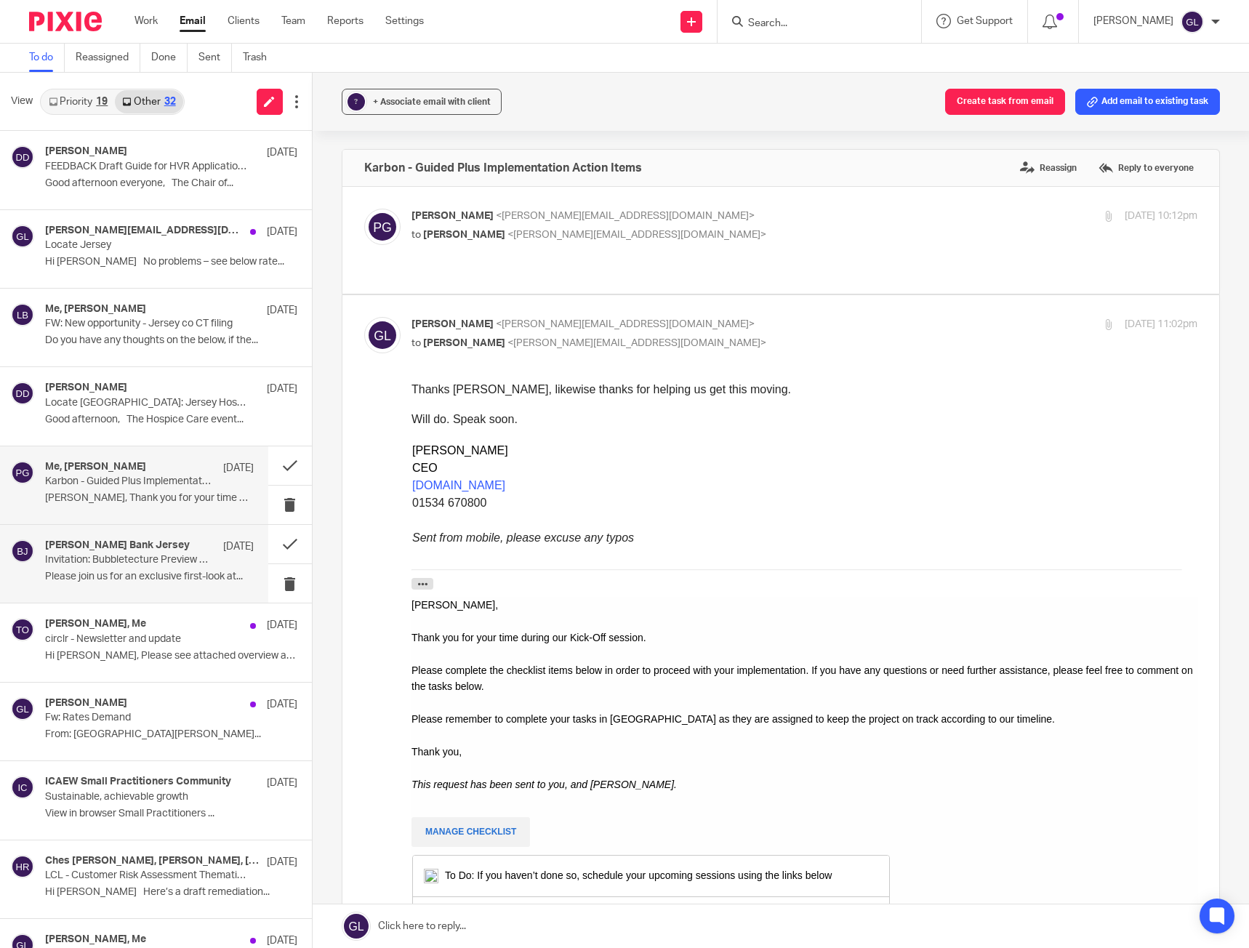
scroll to position [0, 0]
click at [158, 571] on p "Please join us for an exclusive first-look at..." at bounding box center [149, 577] width 209 height 12
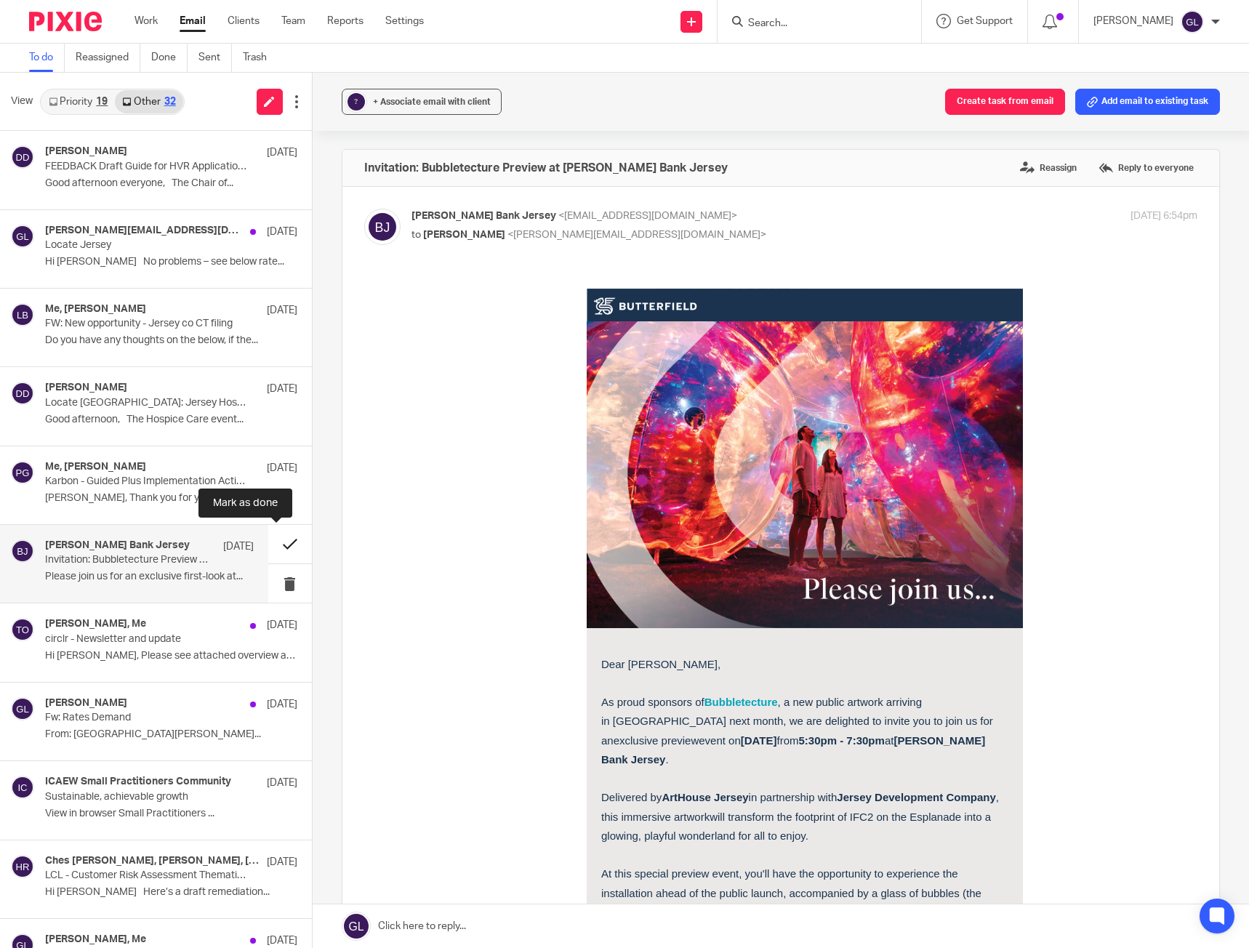
click at [277, 548] on button at bounding box center [290, 544] width 44 height 39
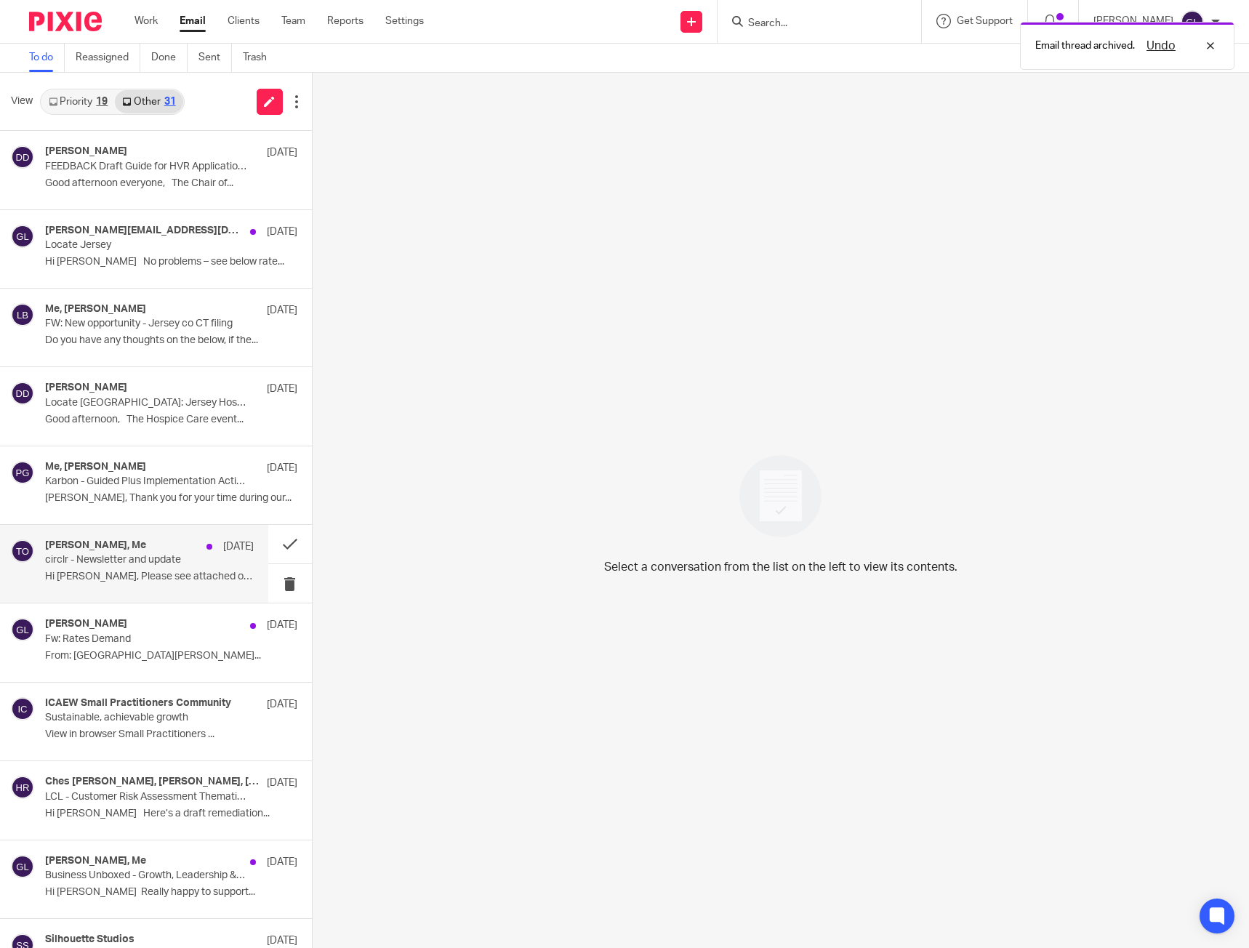
click at [196, 571] on p "Hi Greg, Please see attached overview and..." at bounding box center [149, 577] width 209 height 12
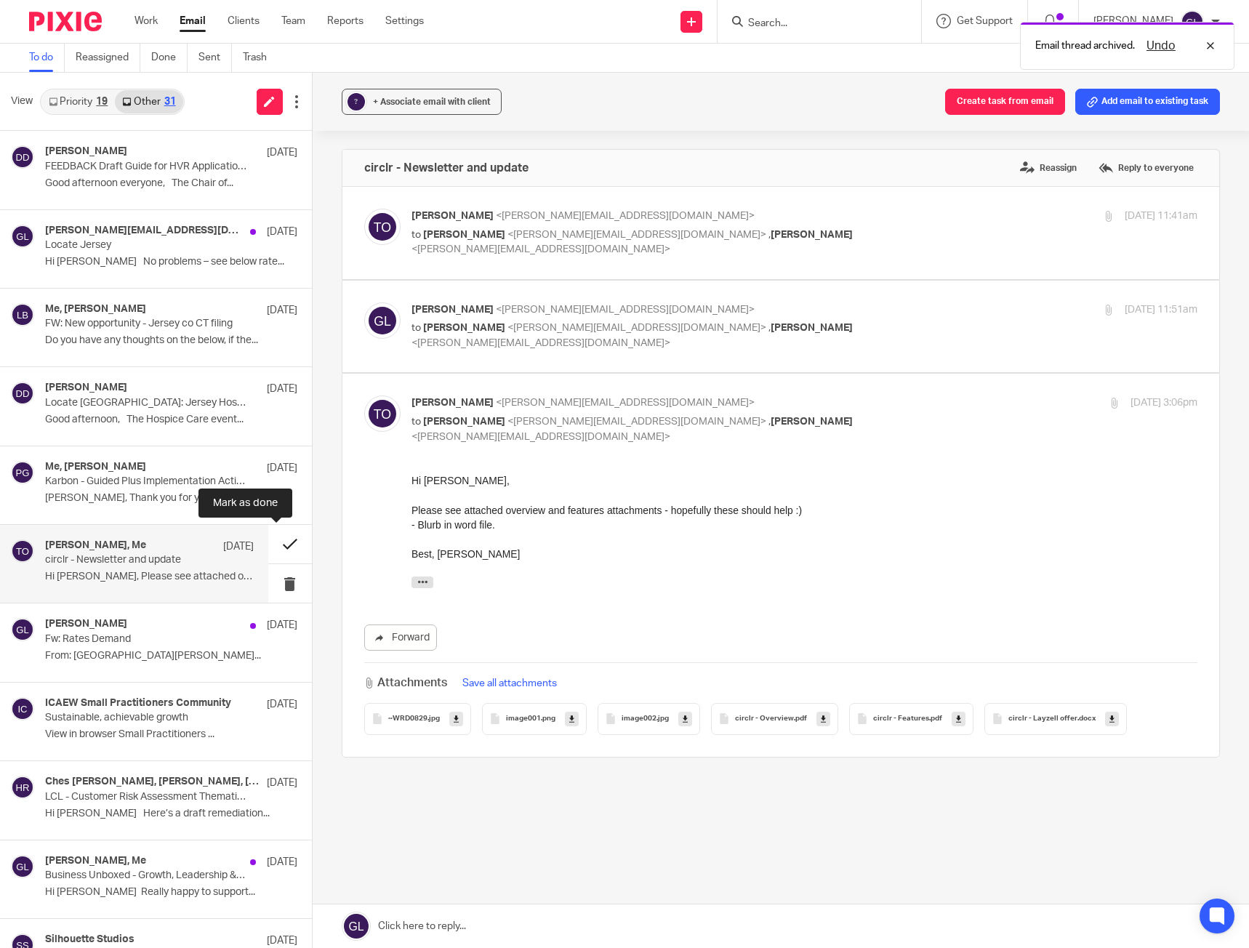
click at [278, 537] on button at bounding box center [290, 544] width 44 height 39
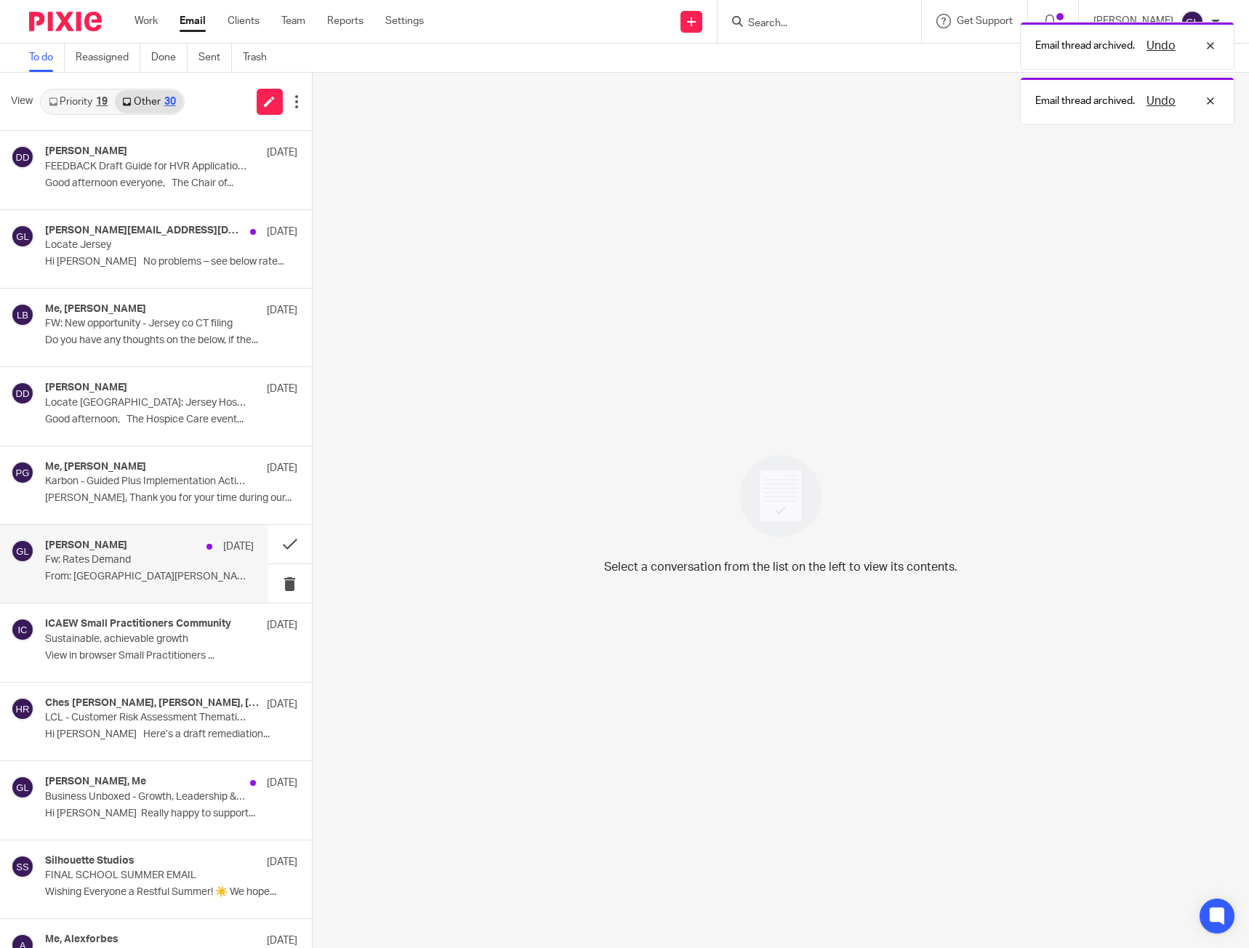
click at [119, 570] on div "Greg Layzell 25 Jul Fw: Rates Demand From: Parish of St. Brelade..." at bounding box center [149, 563] width 209 height 49
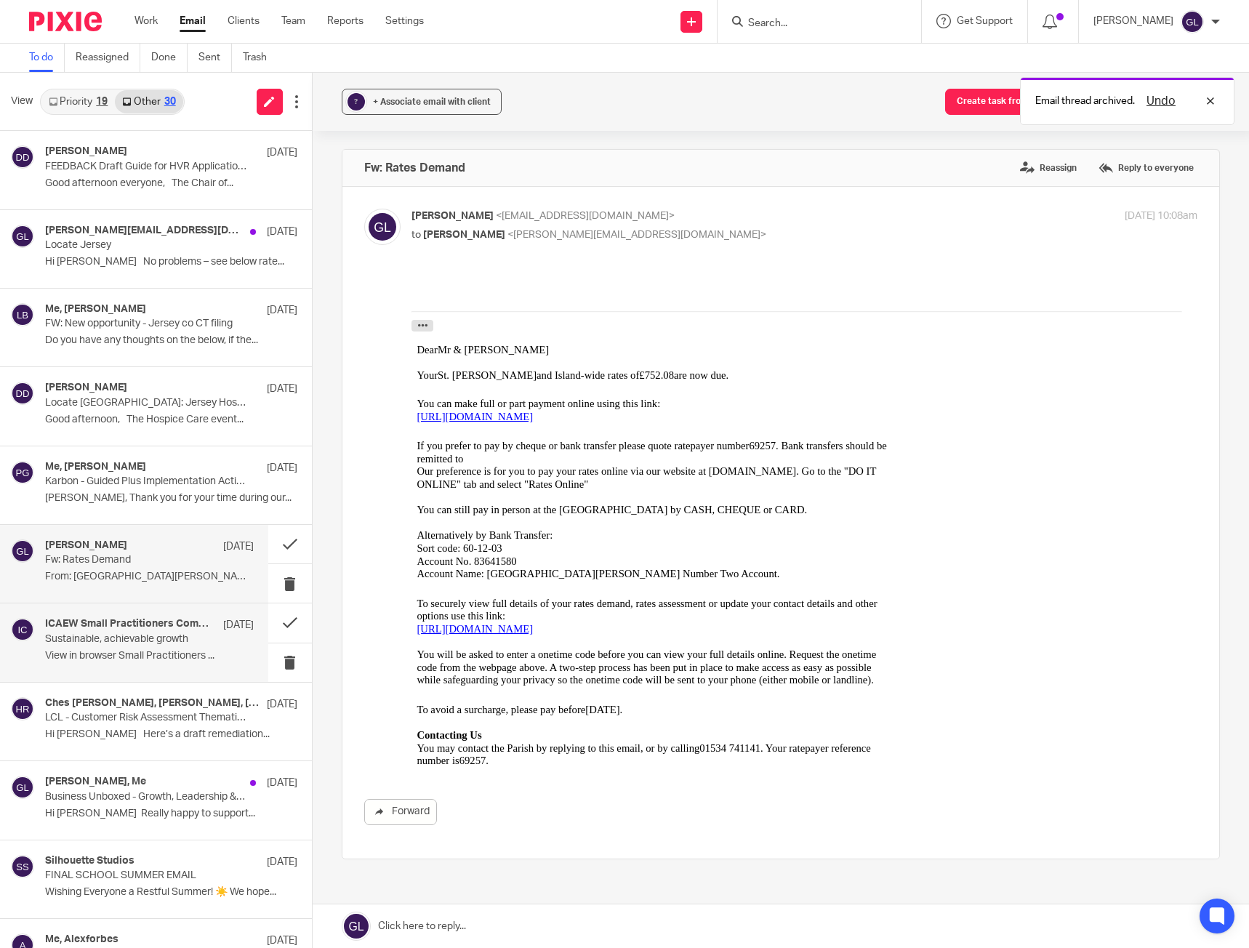
click at [129, 639] on p "Sustainable, achievable growth" at bounding box center [128, 639] width 166 height 12
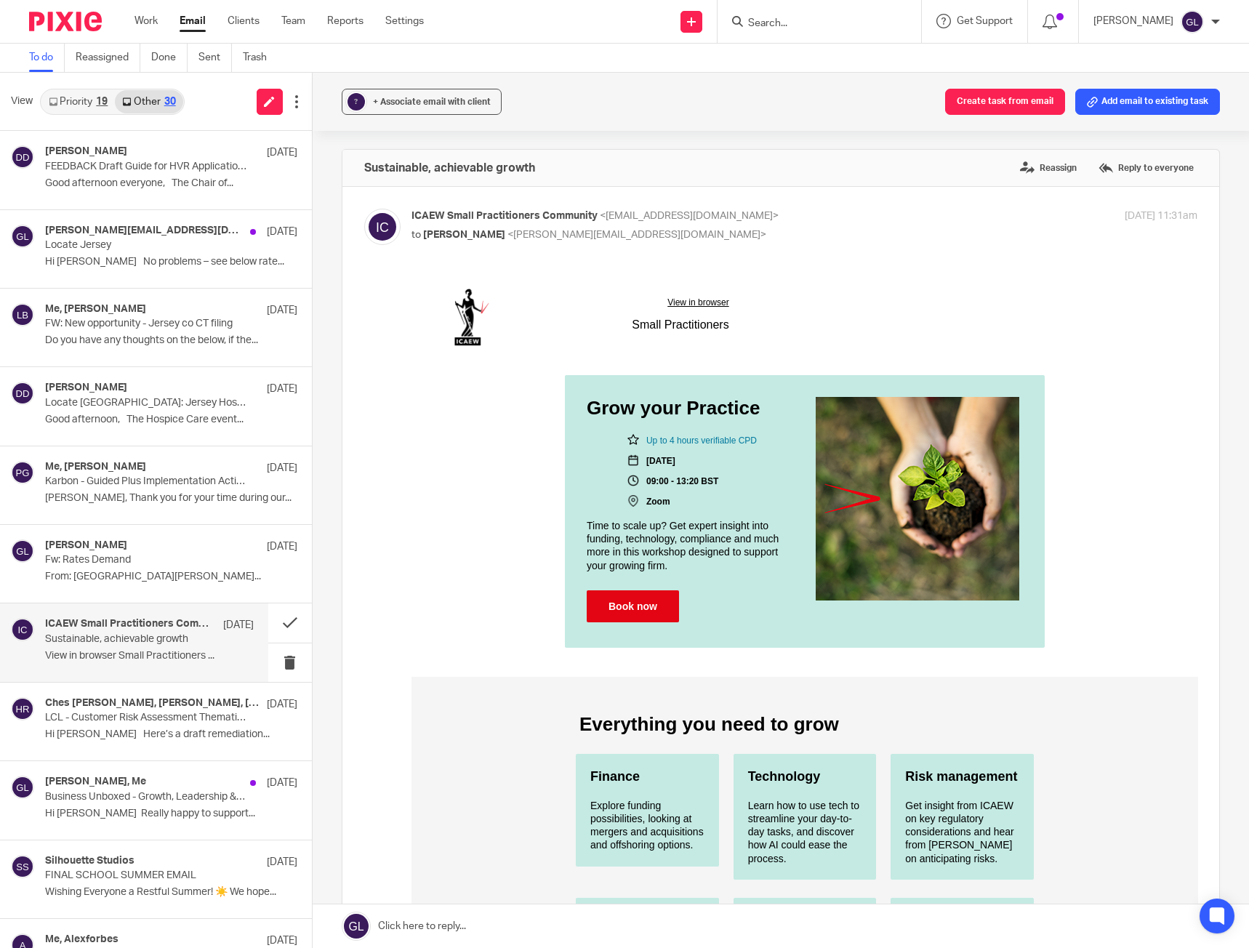
click at [636, 608] on link "Book now" at bounding box center [632, 606] width 92 height 32
click at [274, 624] on button at bounding box center [290, 622] width 44 height 39
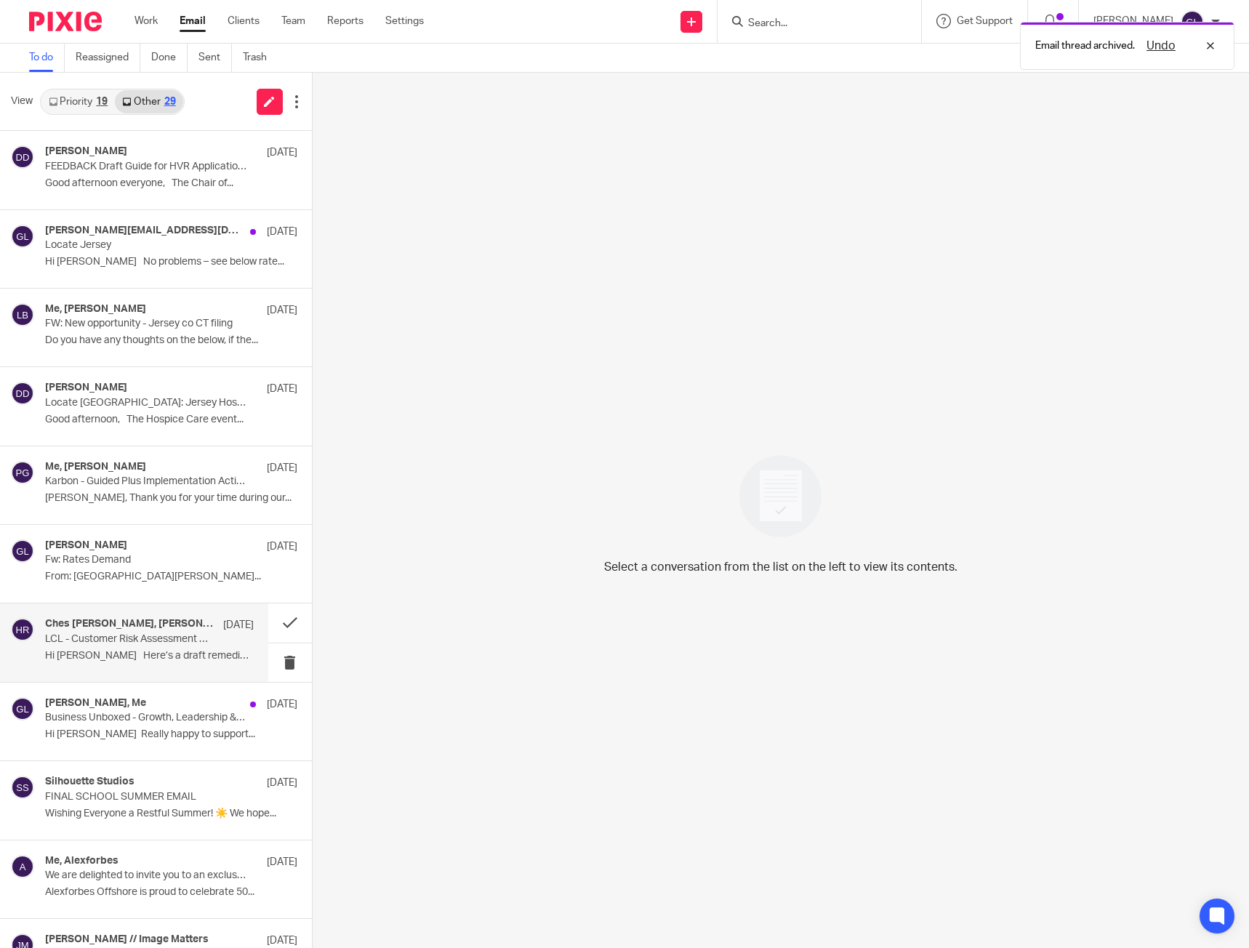
click at [207, 648] on div "Ches Trower, Lawrence Boleat, Hollie Rann, Kate Rogers, Me 22 Jul LCL - Custome…" at bounding box center [149, 642] width 209 height 49
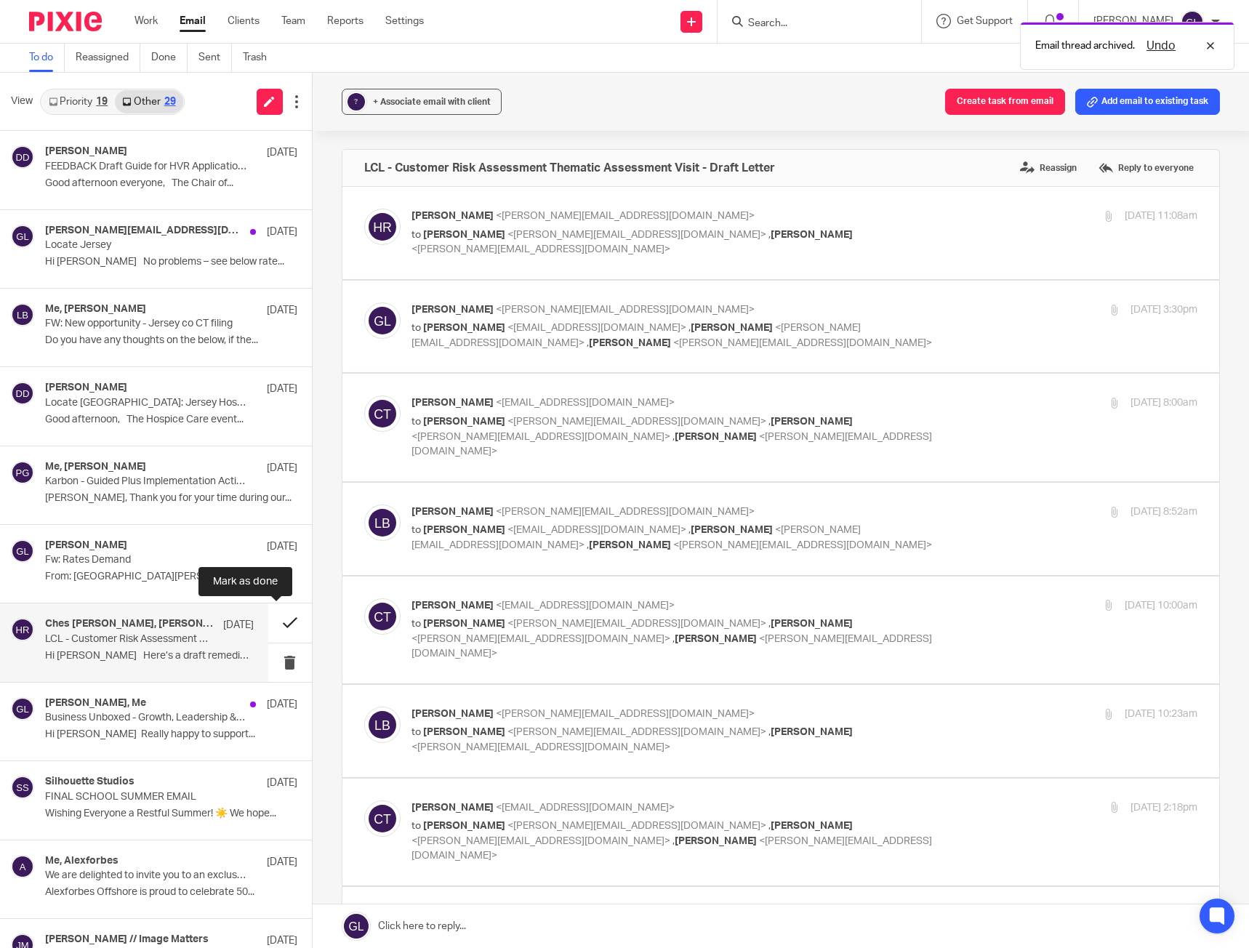
click at [280, 621] on button at bounding box center [290, 622] width 44 height 39
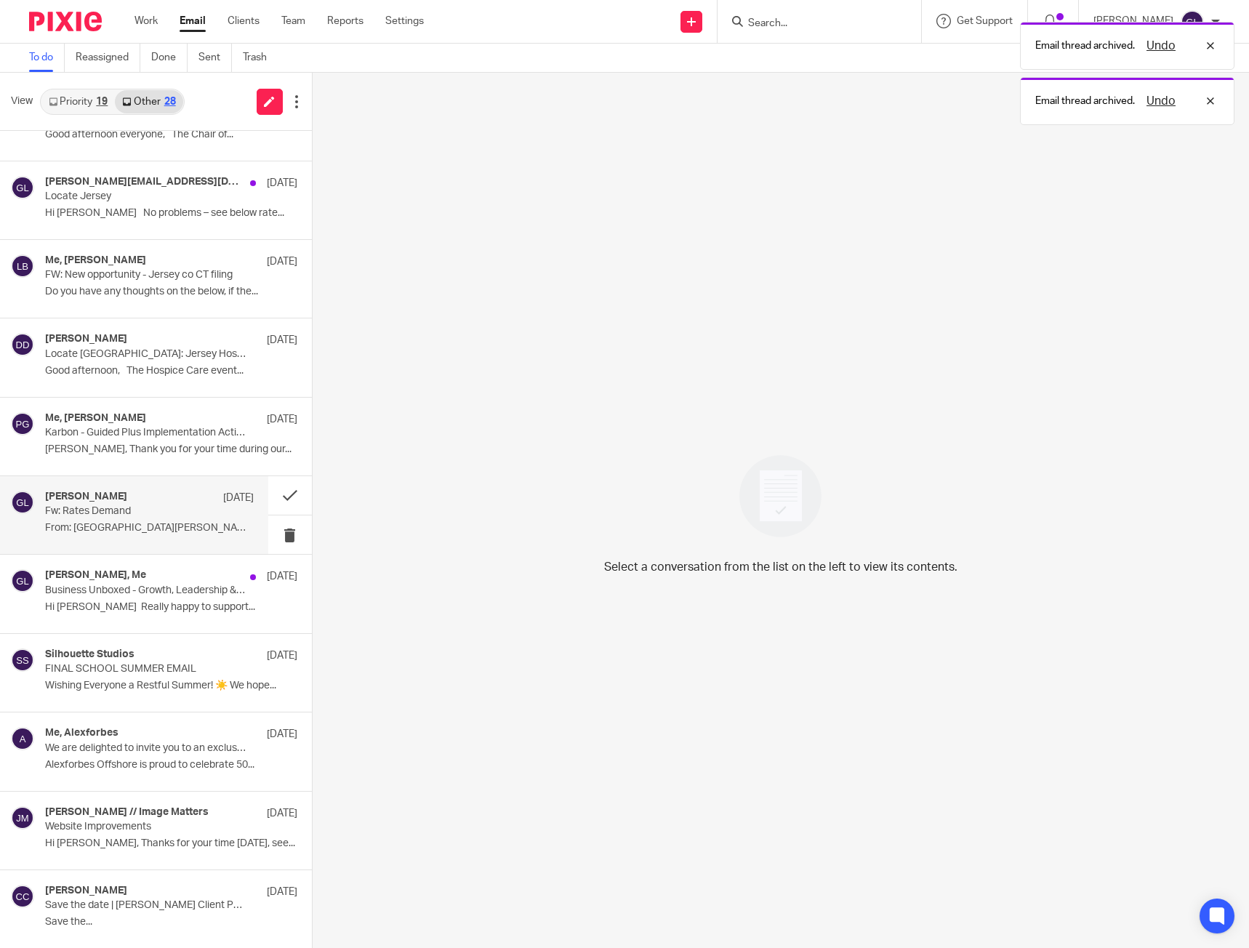
scroll to position [1074, 0]
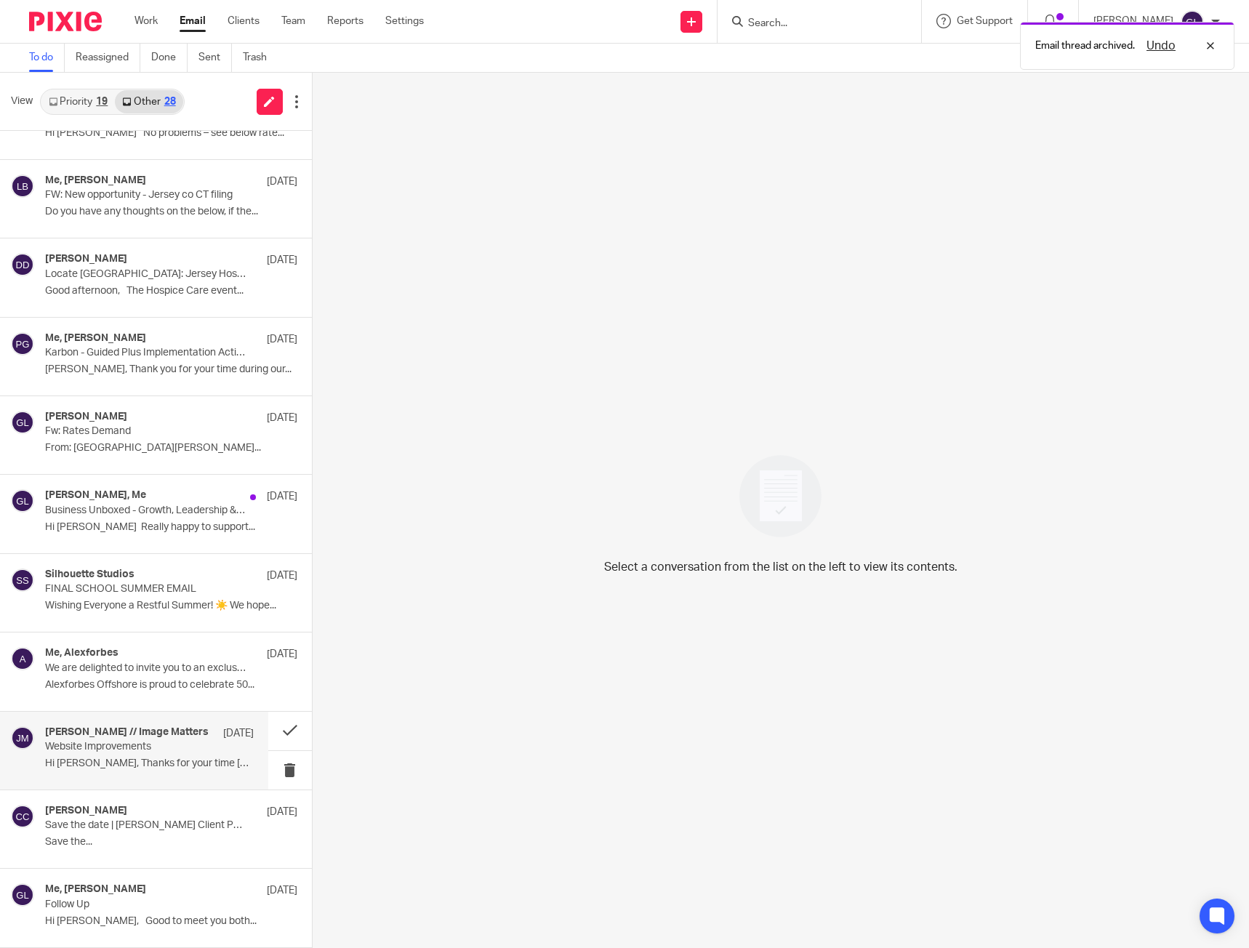
click at [185, 749] on p "Website Improvements" at bounding box center [128, 747] width 166 height 12
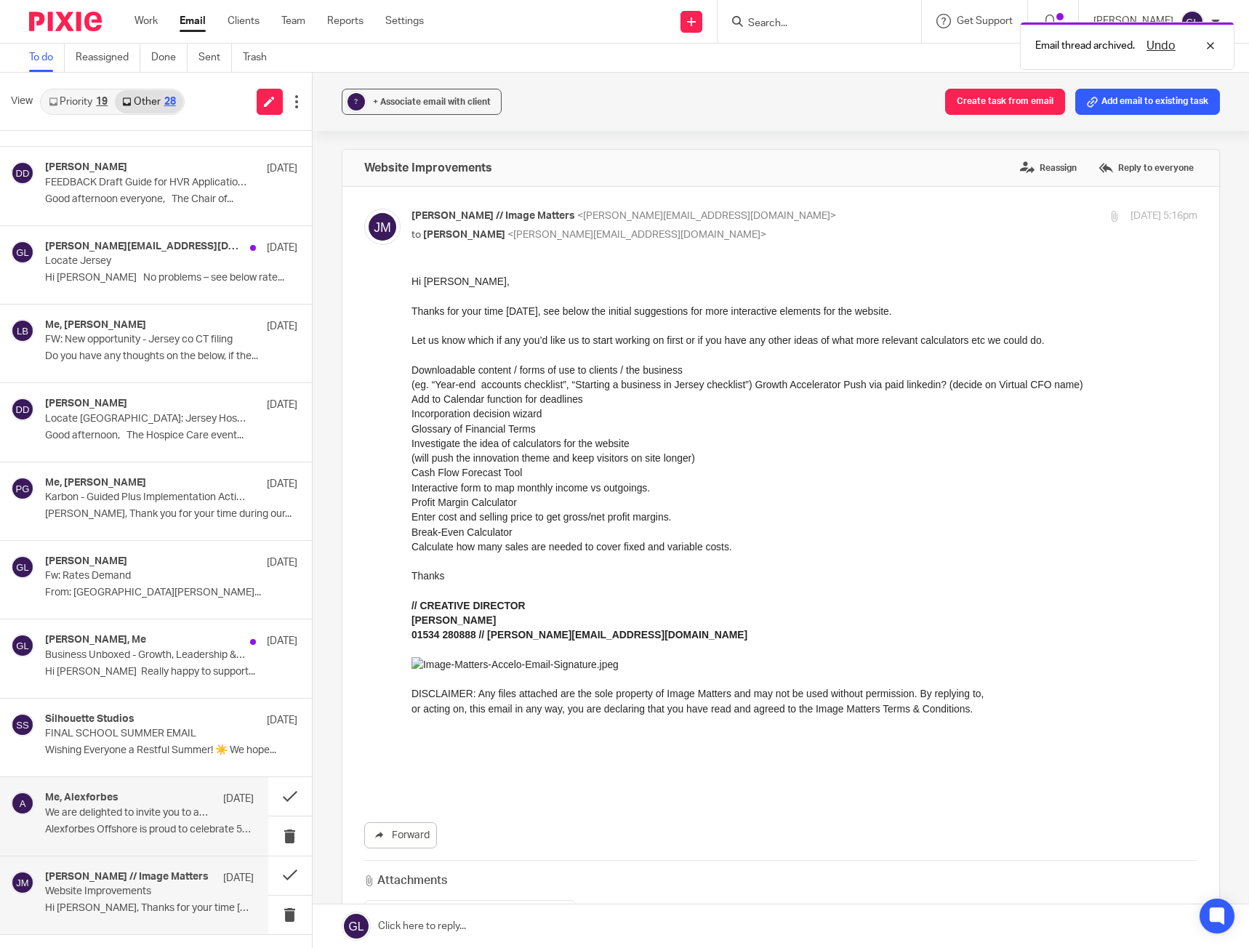
scroll to position [928, 0]
click at [76, 108] on link "Priority 19" at bounding box center [77, 101] width 73 height 23
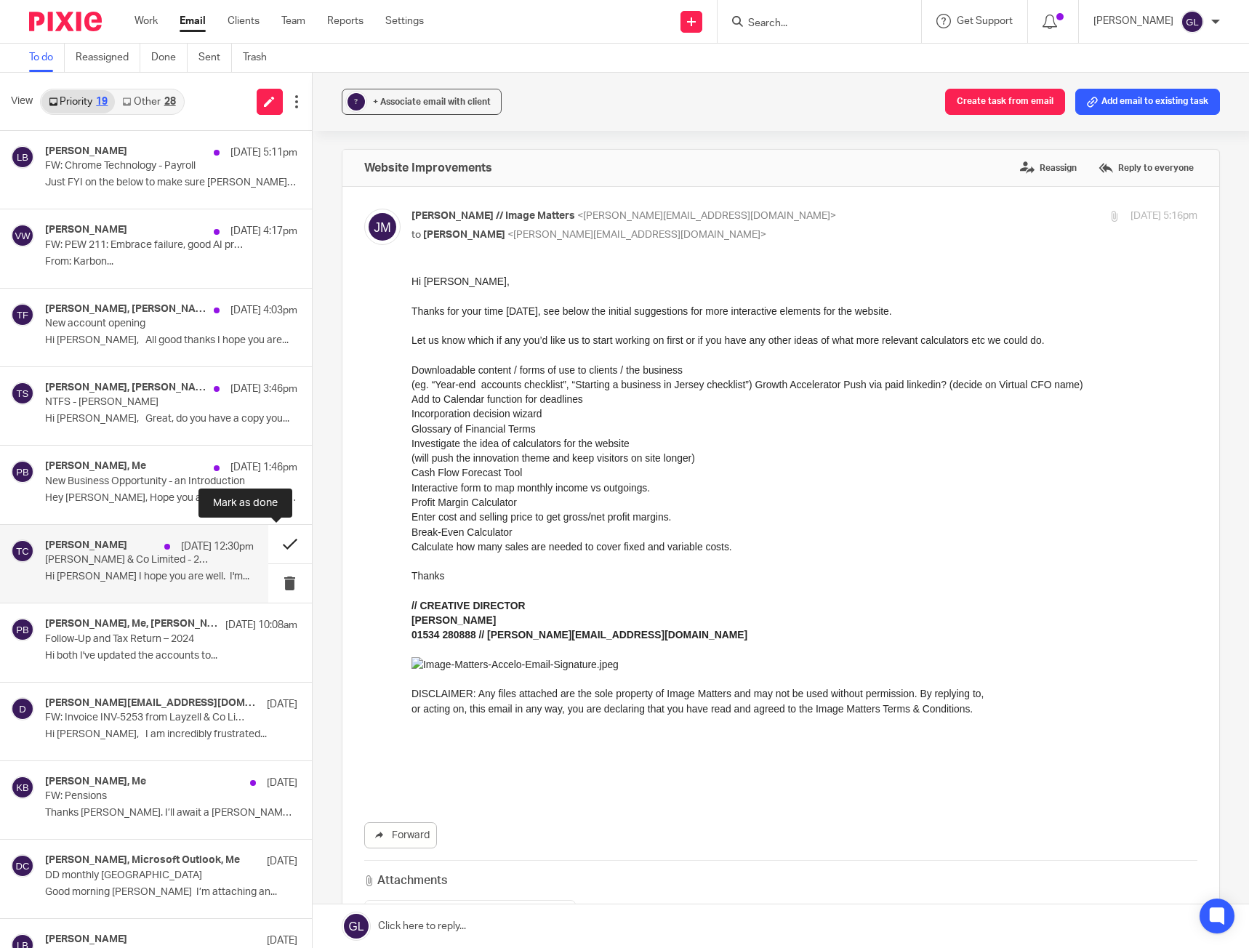
click at [279, 547] on button at bounding box center [290, 544] width 44 height 39
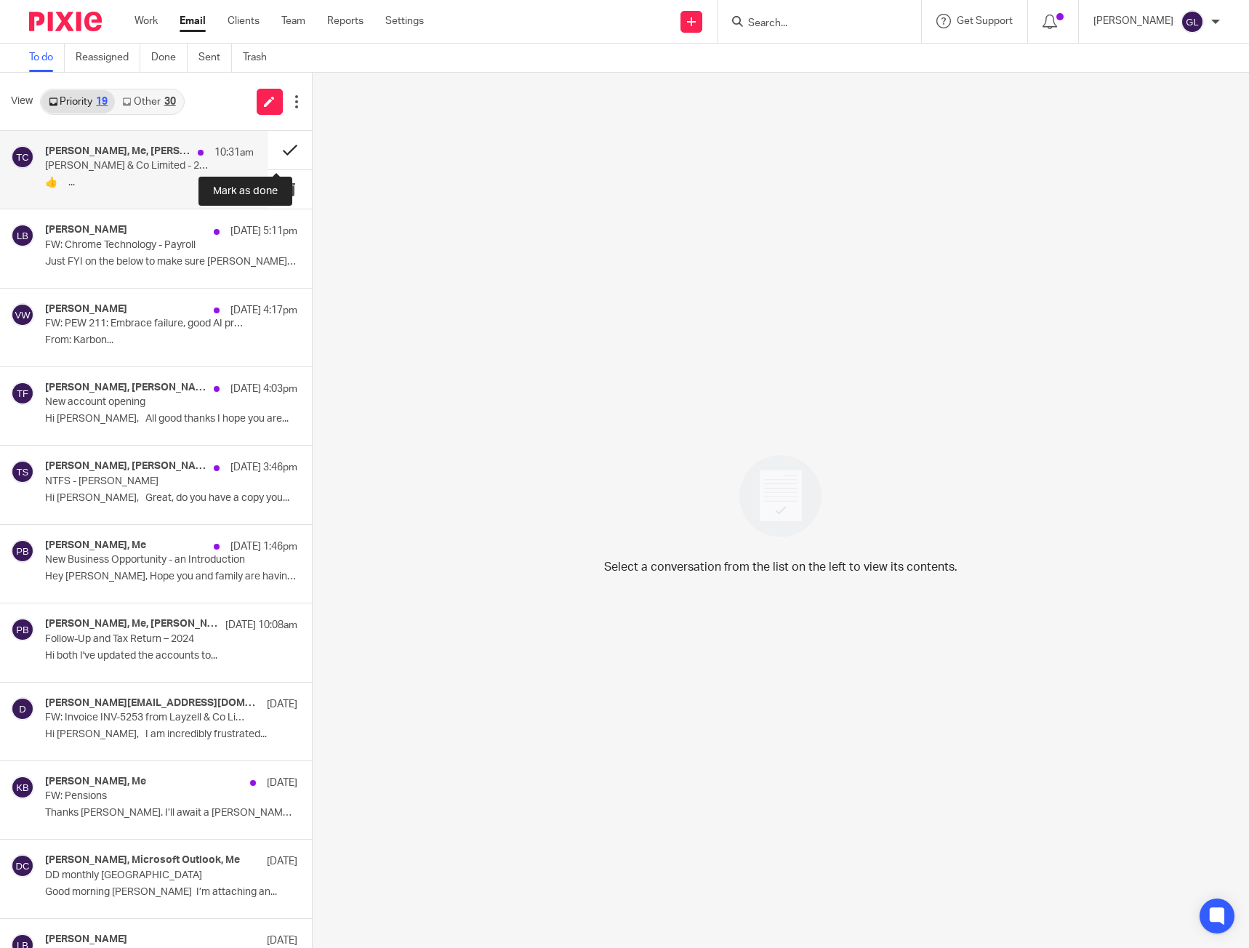
click at [268, 150] on button at bounding box center [290, 150] width 44 height 39
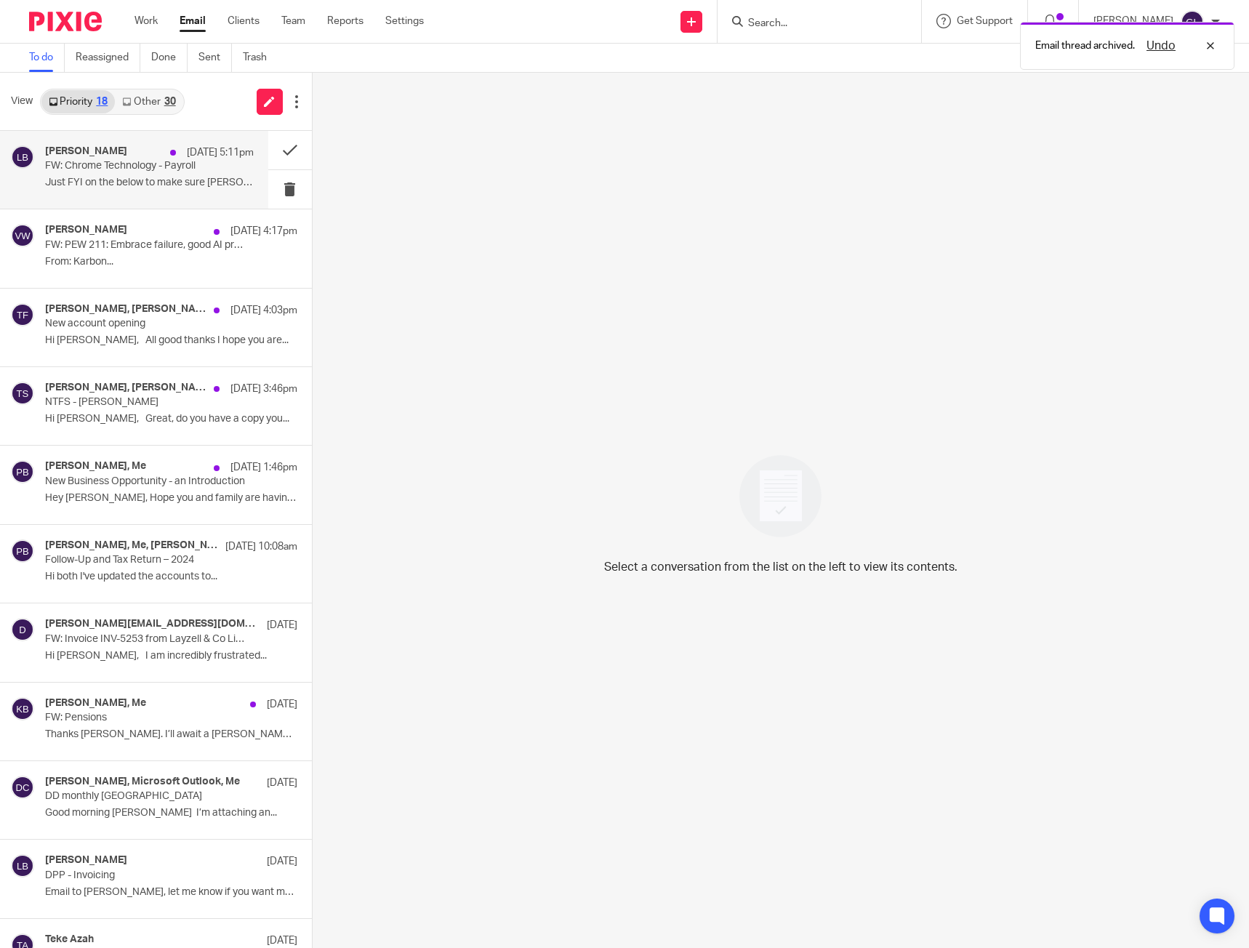
click at [132, 201] on div "Lawrence Boleat 11 Aug 5:11pm FW: Chrome Technology - Payroll Just FYI on the b…" at bounding box center [134, 170] width 268 height 78
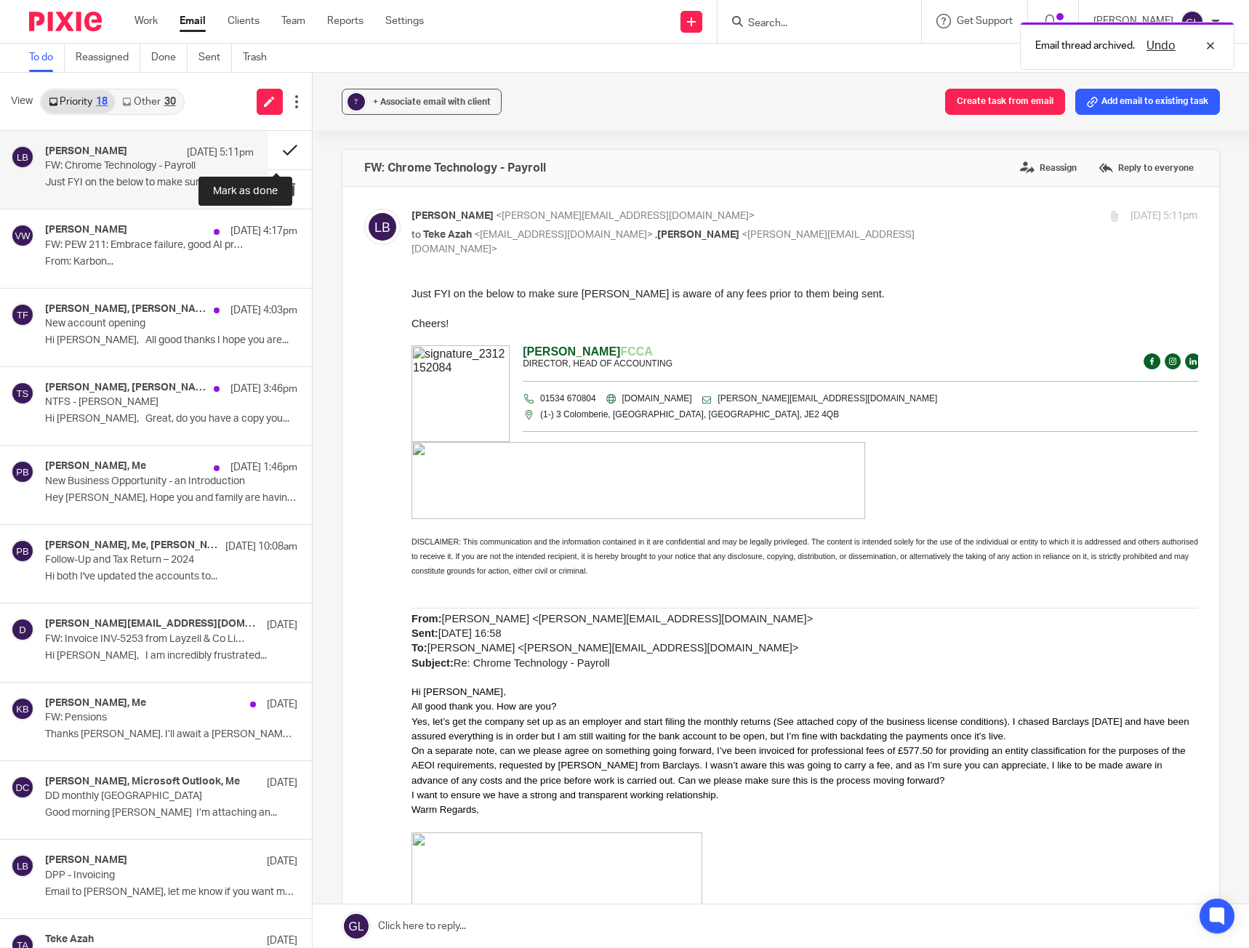
click at [273, 147] on button at bounding box center [290, 150] width 44 height 39
